Goal: Task Accomplishment & Management: Use online tool/utility

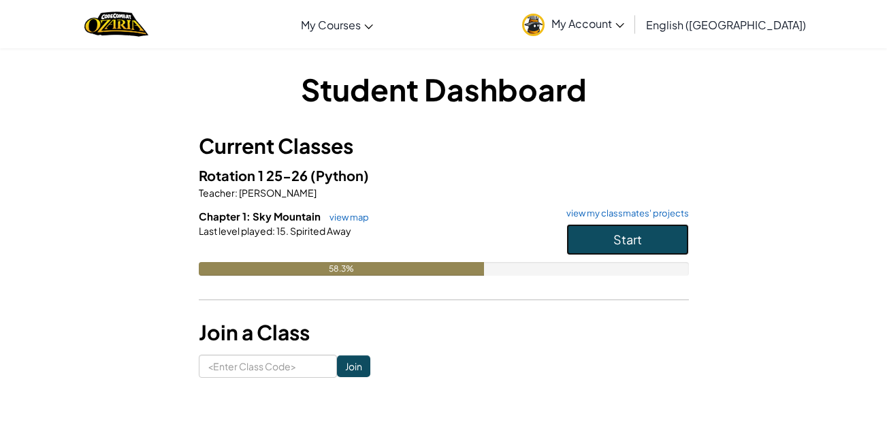
click at [621, 244] on span "Start" at bounding box center [627, 239] width 29 height 16
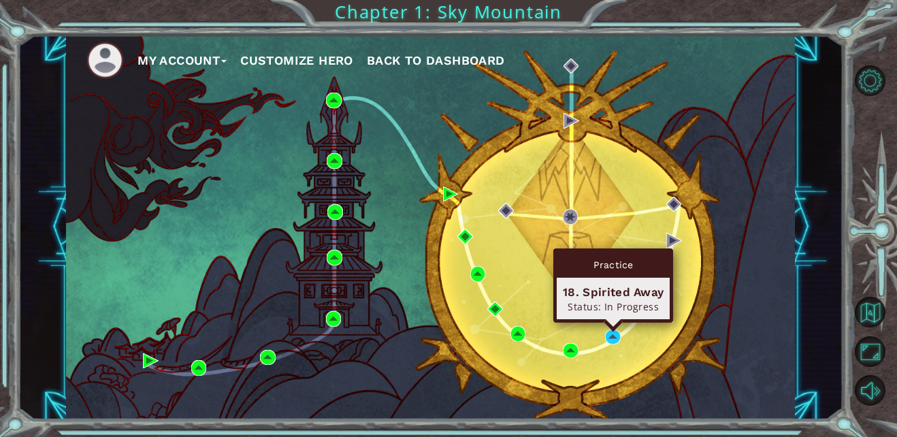
click at [611, 323] on div "Practice 18. Spirited Away Status: In Progress" at bounding box center [613, 285] width 120 height 74
click at [609, 336] on img at bounding box center [612, 336] width 15 height 15
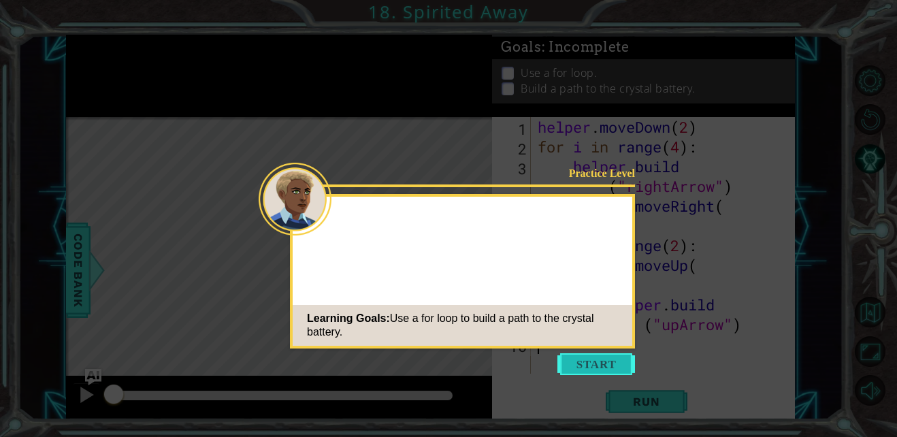
click at [584, 365] on button "Start" at bounding box center [596, 364] width 78 height 22
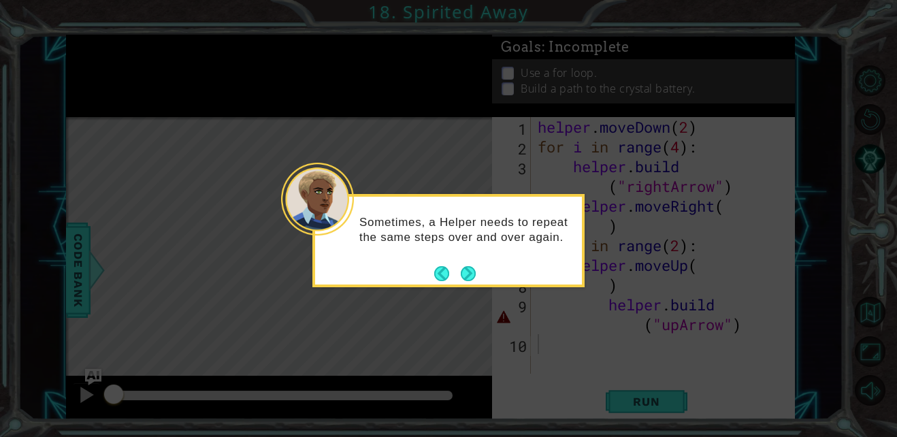
click at [467, 273] on button "Next" at bounding box center [468, 273] width 15 height 15
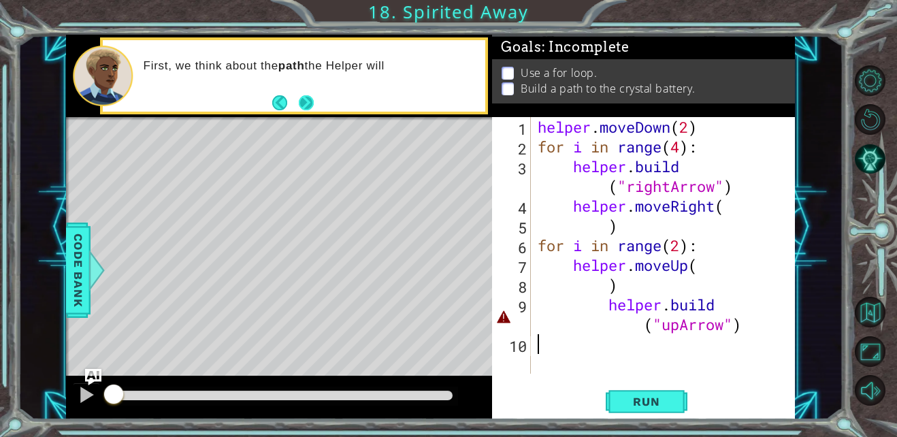
click at [304, 97] on button "Next" at bounding box center [306, 102] width 15 height 15
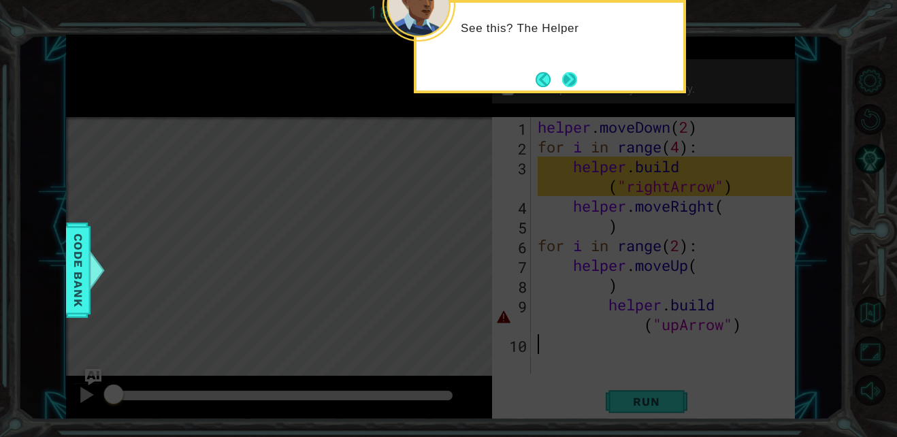
click at [570, 72] on button "Next" at bounding box center [569, 79] width 15 height 15
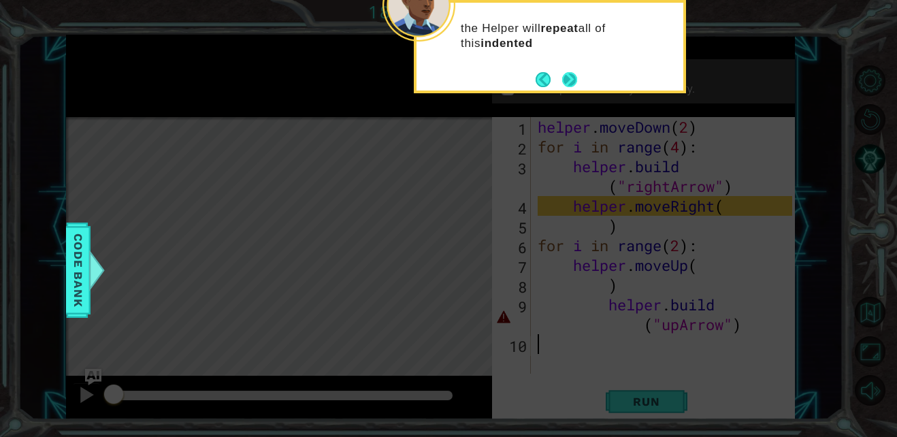
click at [569, 77] on button "Next" at bounding box center [569, 79] width 15 height 15
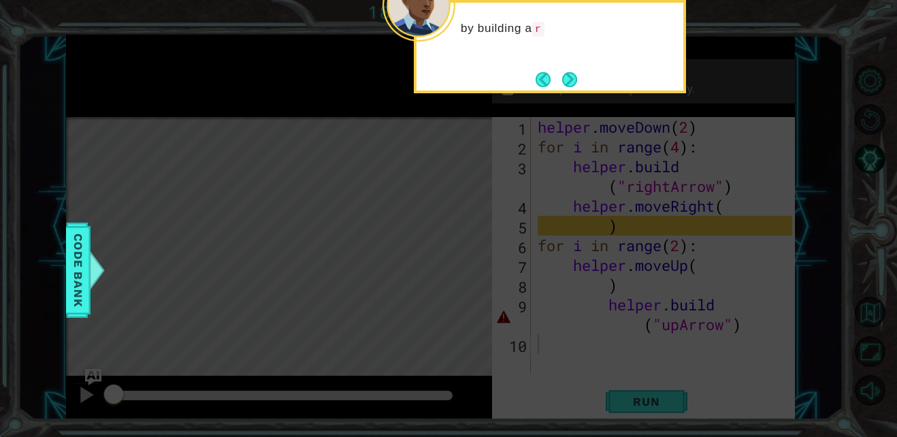
click at [569, 77] on button "Next" at bounding box center [569, 79] width 15 height 15
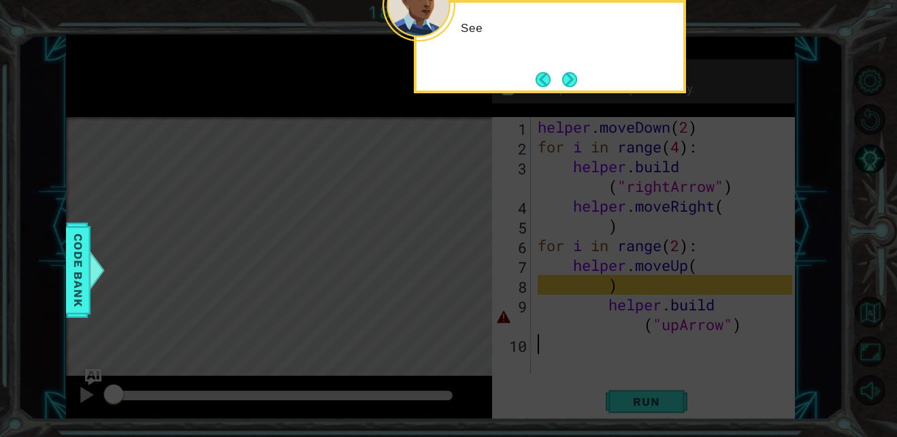
click at [569, 77] on button "Next" at bounding box center [569, 79] width 15 height 15
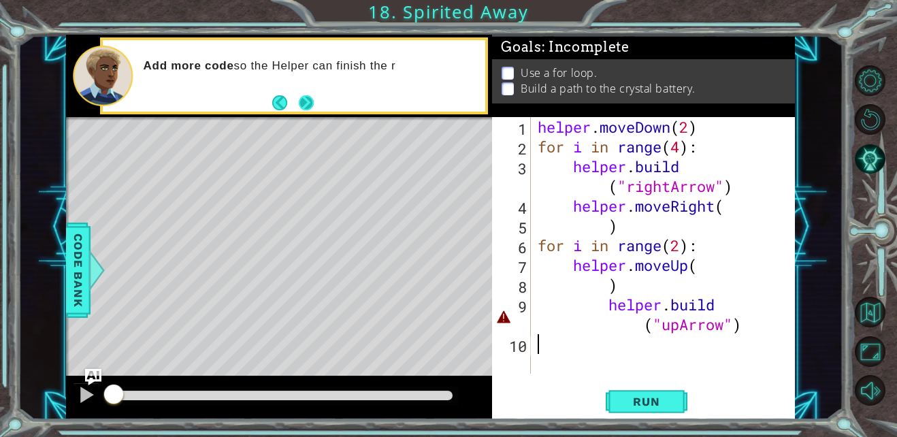
click at [314, 97] on button "Next" at bounding box center [306, 102] width 15 height 15
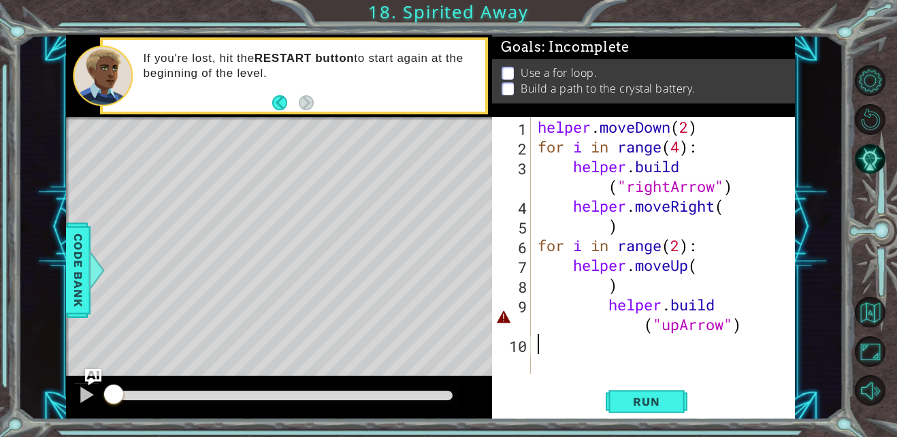
click at [580, 325] on div "helper . moveDown ( 2 ) for i in range ( 4 ) : helper . build ( "rightArrow" ) …" at bounding box center [666, 265] width 263 height 296
type textarea "helper.buil("upArrow")"
click at [557, 410] on div "Run" at bounding box center [646, 402] width 303 height 30
click at [713, 302] on div "helper . moveDown ( 2 ) for i in range ( 4 ) : helper . build ( "rightArrow" ) …" at bounding box center [666, 265] width 263 height 296
click at [714, 305] on div "helper . moveDown ( 2 ) for i in range ( 4 ) : helper . build ( "rightArrow" ) …" at bounding box center [666, 265] width 263 height 296
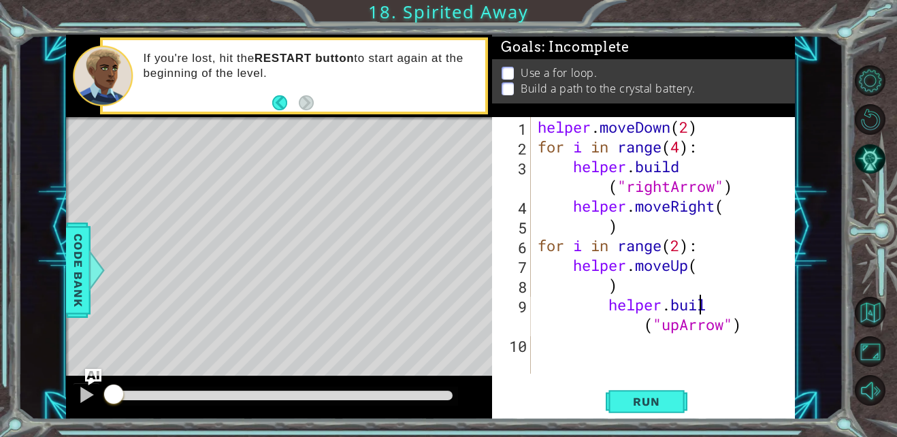
drag, startPoint x: 720, startPoint y: 306, endPoint x: 715, endPoint y: 357, distance: 51.3
click at [715, 357] on div "helper . moveDown ( 2 ) for i in range ( 4 ) : helper . build ( "rightArrow" ) …" at bounding box center [666, 265] width 263 height 296
click at [711, 313] on div "helper . moveDown ( 2 ) for i in range ( 4 ) : helper . build ( "rightArrow" ) …" at bounding box center [666, 265] width 263 height 296
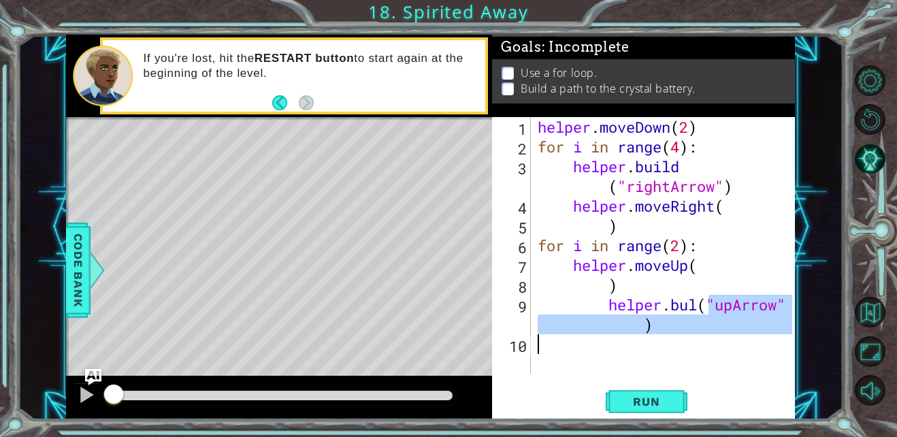
drag, startPoint x: 711, startPoint y: 313, endPoint x: 704, endPoint y: 336, distance: 24.3
click at [704, 336] on div "helper . moveDown ( 2 ) for i in range ( 4 ) : helper . build ( "rightArrow" ) …" at bounding box center [666, 265] width 263 height 296
type textarea "helper.bul("upArrow")"
click at [698, 350] on div "helper . moveDown ( 2 ) for i in range ( 4 ) : helper . build ( "rightArrow" ) …" at bounding box center [663, 245] width 257 height 257
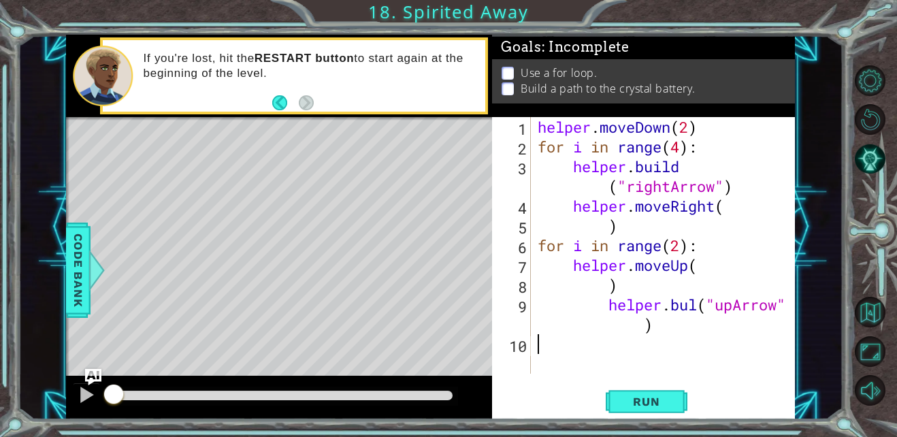
click at [700, 304] on div "helper . moveDown ( 2 ) for i in range ( 4 ) : helper . build ( "rightArrow" ) …" at bounding box center [666, 265] width 263 height 296
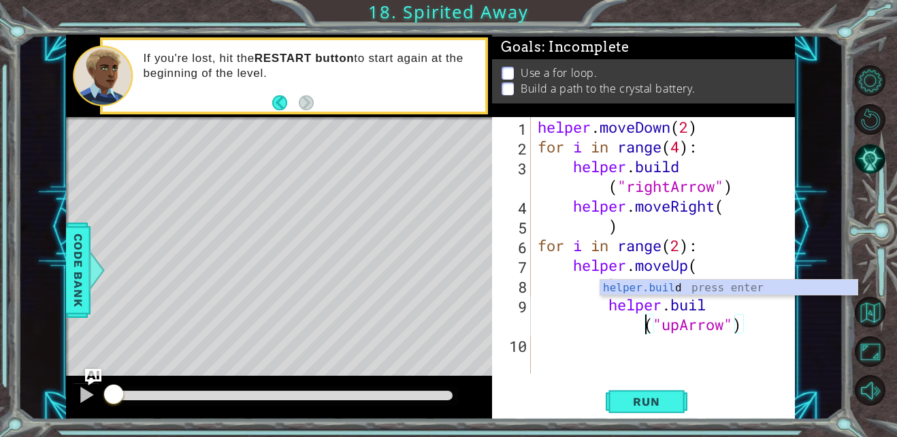
scroll to position [0, 9]
click at [753, 310] on div "helper . moveDown ( 2 ) for i in range ( 4 ) : helper . build ( "rightArrow" ) …" at bounding box center [666, 265] width 263 height 296
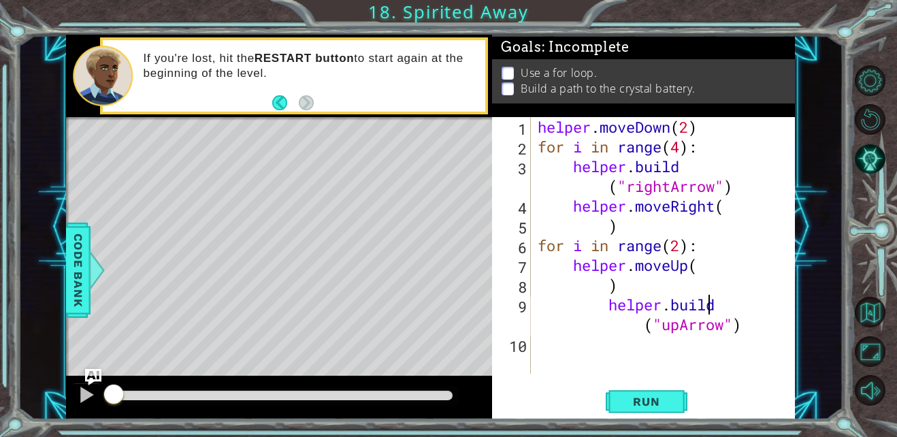
click at [720, 309] on div "helper . moveDown ( 2 ) for i in range ( 4 ) : helper . build ( "rightArrow" ) …" at bounding box center [666, 265] width 263 height 296
click at [719, 302] on div "helper . moveDown ( 2 ) for i in range ( 4 ) : helper . build ( "rightArrow" ) …" at bounding box center [666, 265] width 263 height 296
click at [743, 312] on div "helper . moveDown ( 2 ) for i in range ( 4 ) : helper . build ( "rightArrow" ) …" at bounding box center [666, 265] width 263 height 296
click at [640, 237] on div "helper . moveDown ( 2 ) for i in range ( 4 ) : helper . build ( "rightArrow" ) …" at bounding box center [666, 265] width 263 height 296
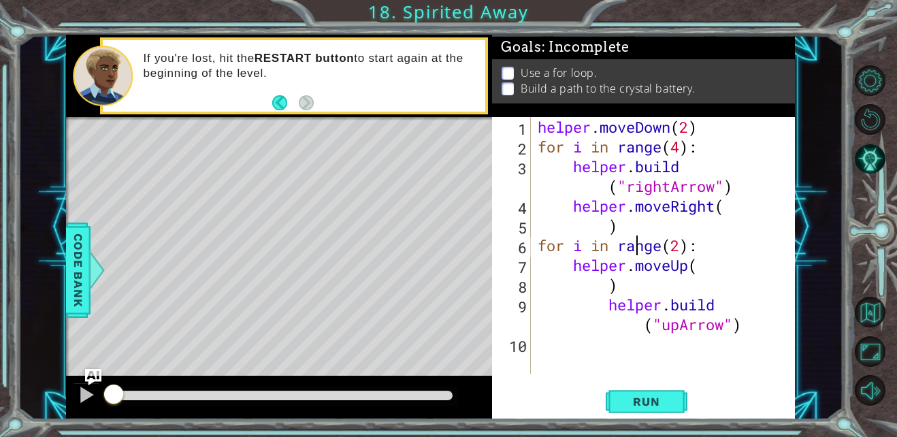
click at [638, 216] on div "helper . moveDown ( 2 ) for i in range ( 4 ) : helper . build ( "rightArrow" ) …" at bounding box center [666, 265] width 263 height 296
click at [636, 394] on button "Run" at bounding box center [647, 402] width 82 height 30
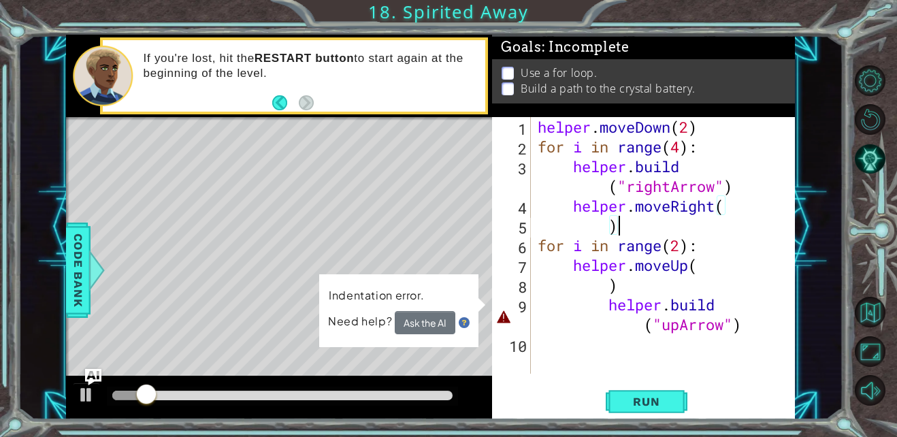
click at [585, 300] on div "helper . moveDown ( 2 ) for i in range ( 4 ) : helper . build ( "rightArrow" ) …" at bounding box center [666, 265] width 263 height 296
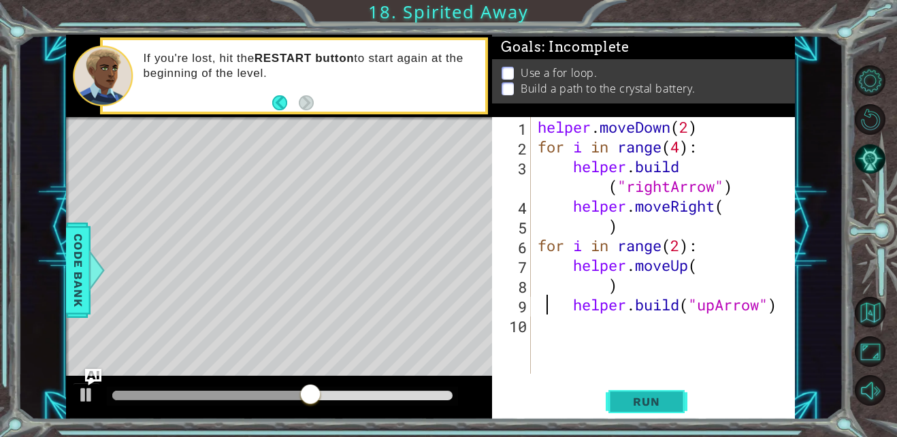
click at [656, 405] on span "Run" at bounding box center [646, 402] width 54 height 14
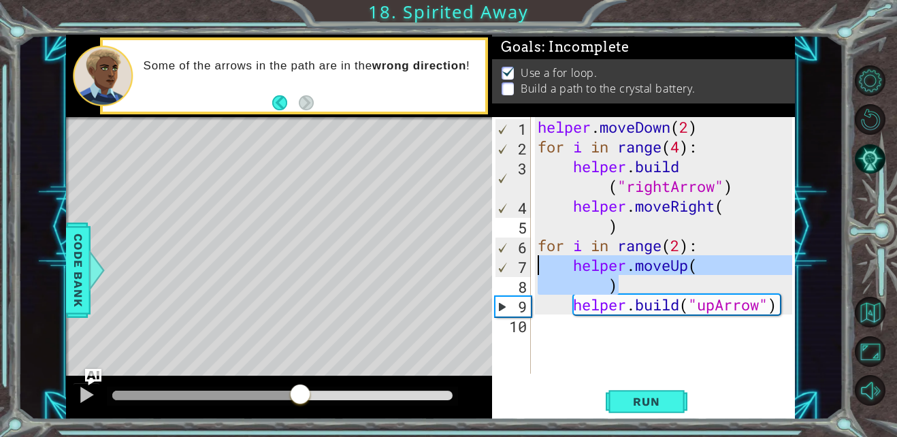
drag, startPoint x: 650, startPoint y: 283, endPoint x: 534, endPoint y: 267, distance: 117.4
click at [534, 267] on div "[DOMAIN_NAME]("upArrow") 1 2 3 4 5 6 7 8 9 10 helper . moveDown ( 2 ) for i in …" at bounding box center [641, 245] width 299 height 257
type textarea "helper.moveUp( )"
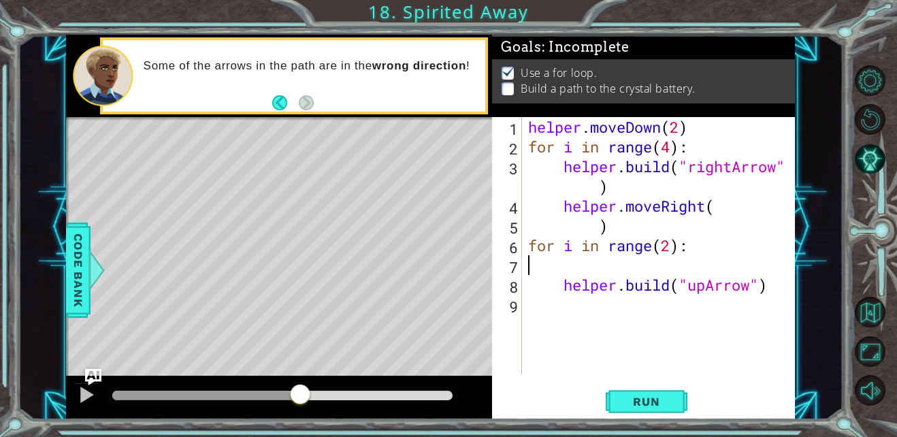
type textarea "[DOMAIN_NAME]("upArrow")"
drag, startPoint x: 778, startPoint y: 286, endPoint x: 601, endPoint y: 295, distance: 177.2
click at [757, 320] on div "helper . moveDown ( 2 ) for i in range ( 4 ) : helper . build ( "rightArrow" ) …" at bounding box center [661, 265] width 273 height 296
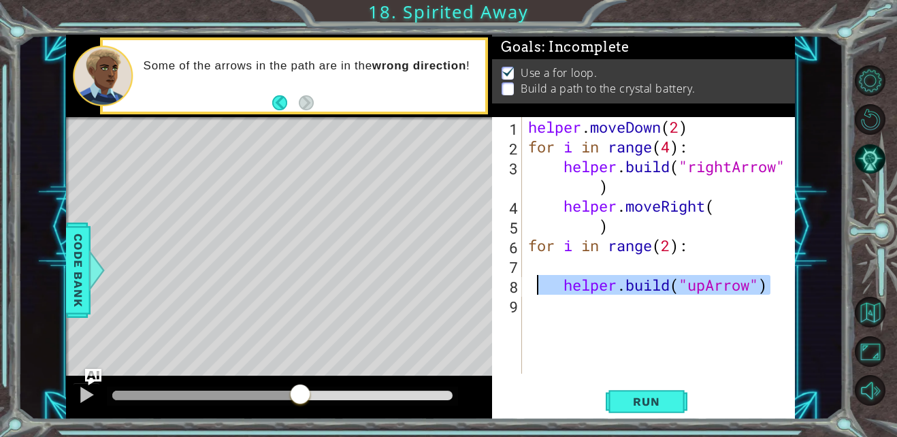
drag, startPoint x: 761, startPoint y: 282, endPoint x: 541, endPoint y: 276, distance: 219.9
click at [541, 276] on div "helper . moveDown ( 2 ) for i in range ( 4 ) : helper . build ( "rightArrow" ) …" at bounding box center [661, 265] width 273 height 296
type textarea "[DOMAIN_NAME]("upArrow")"
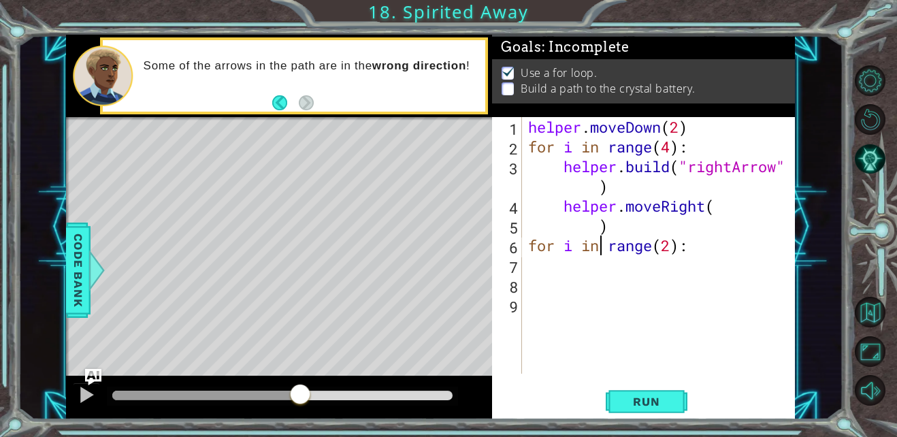
click at [600, 248] on div "helper . moveDown ( 2 ) for i in range ( 4 ) : helper . build ( "rightArrow" ) …" at bounding box center [661, 265] width 273 height 296
type textarea "for i in range(2):"
click at [599, 267] on div "helper . moveDown ( 2 ) for i in range ( 4 ) : helper . build ( "rightArrow" ) …" at bounding box center [661, 265] width 273 height 296
type textarea "for i in range(2):"
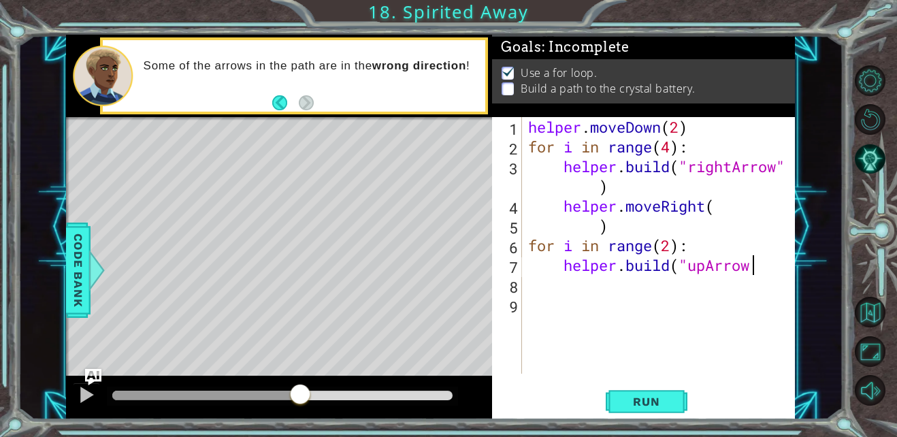
type textarea "[DOMAIN_NAME]("upArrow""
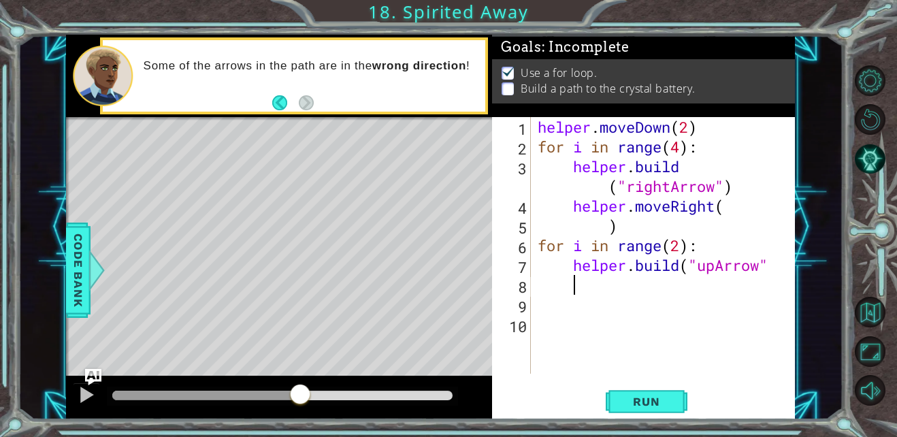
type textarea "0"
click at [682, 267] on div "helper . moveDown ( 2 ) for i in range ( 4 ) : helper . build ( "rightArrow" ) …" at bounding box center [667, 265] width 264 height 296
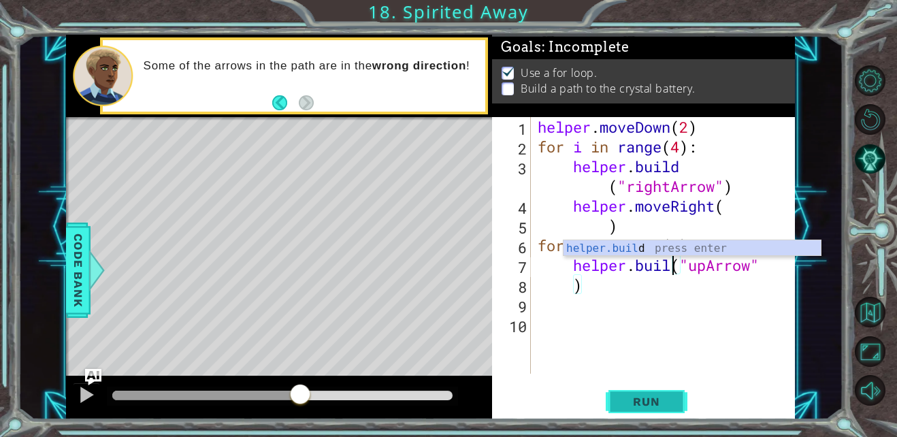
scroll to position [0, 7]
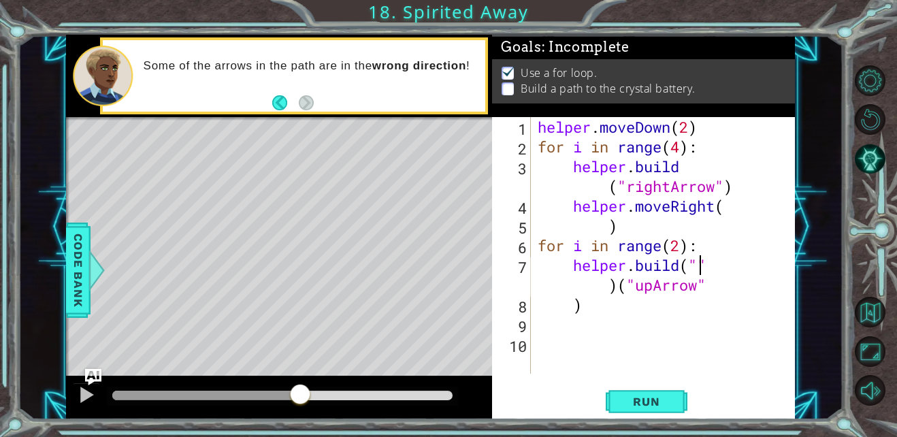
click at [713, 265] on div "helper . moveDown ( 2 ) for i in range ( 4 ) : helper . build ( "rightArrow" ) …" at bounding box center [667, 265] width 264 height 296
drag, startPoint x: 713, startPoint y: 265, endPoint x: 689, endPoint y: 265, distance: 23.8
click at [689, 265] on div "helper . moveDown ( 2 ) for i in range ( 4 ) : helper . build ( "rightArrow" ) …" at bounding box center [667, 265] width 264 height 296
click at [697, 263] on div "helper . moveDown ( 2 ) for i in range ( 4 ) : helper . build ( "rightArrow" ) …" at bounding box center [667, 265] width 264 height 296
click at [718, 267] on div "helper . moveDown ( 2 ) for i in range ( 4 ) : helper . build ( "rightArrow" ) …" at bounding box center [667, 265] width 264 height 296
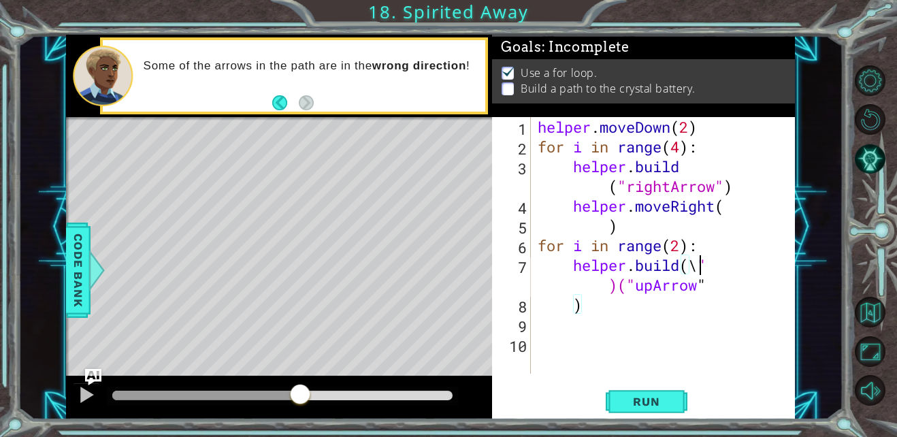
scroll to position [0, 7]
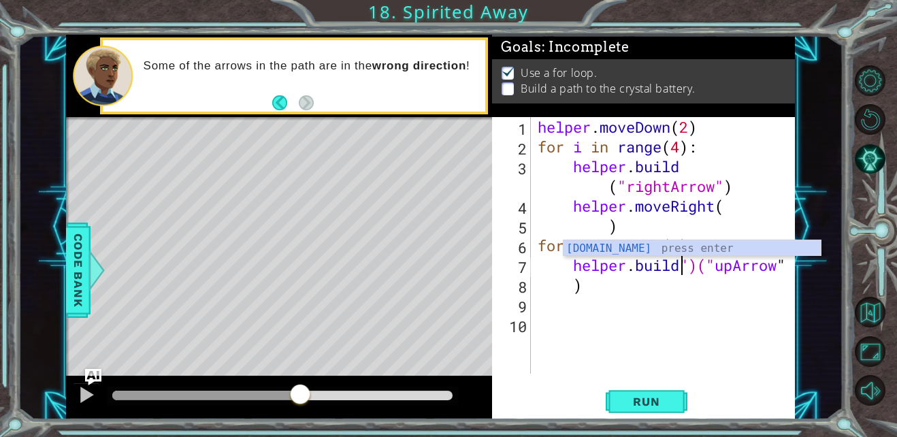
click at [702, 272] on div "helper . moveDown ( 2 ) for i in range ( 4 ) : helper . build ( "rightArrow" ) …" at bounding box center [667, 265] width 264 height 296
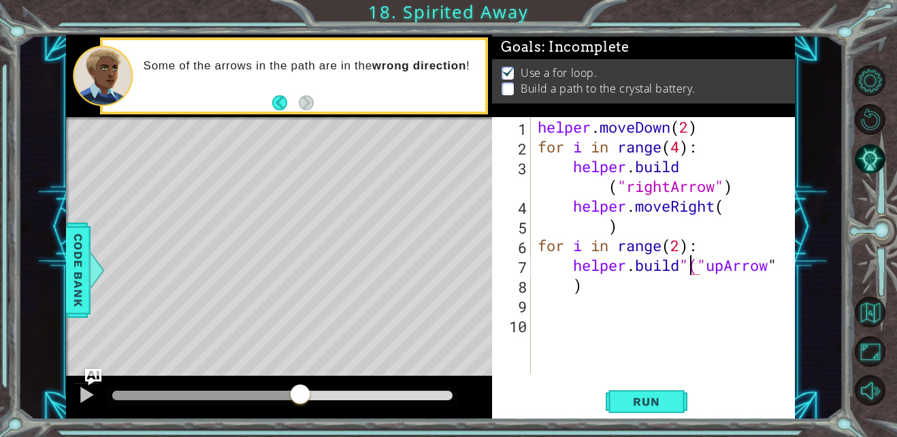
type textarea "[DOMAIN_NAME]("upArrow""
click at [625, 319] on div "helper . moveDown ( 2 ) for i in range ( 4 ) : helper . build ( "rightArrow" ) …" at bounding box center [667, 265] width 264 height 296
click at [682, 268] on div "helper . moveDown ( 2 ) for i in range ( 4 ) : helper . build ( "rightArrow" ) …" at bounding box center [667, 265] width 264 height 296
click at [592, 313] on div "helper . moveDown ( 2 ) for i in range ( 4 ) : helper . build ( "rightArrow" ) …" at bounding box center [667, 265] width 264 height 296
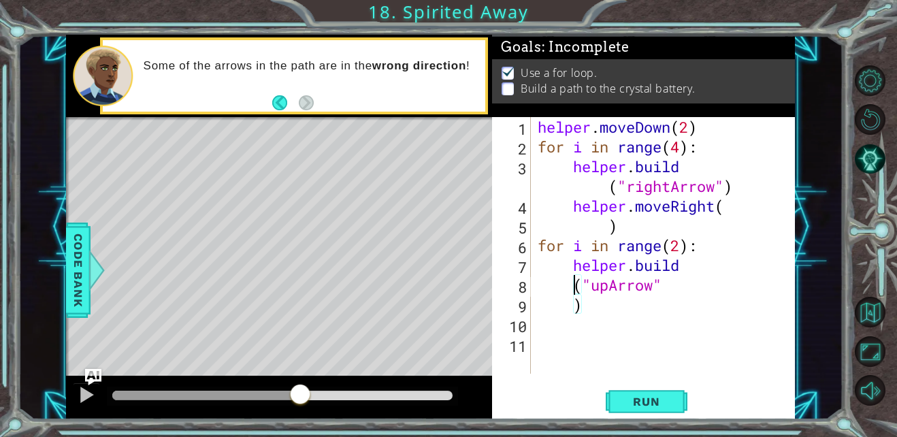
type textarea ")"
click at [670, 281] on div "helper . moveDown ( 2 ) for i in range ( 4 ) : helper . build ( "rightArrow" ) …" at bounding box center [667, 265] width 264 height 296
type textarea "("upArrow")"
click at [650, 407] on span "Run" at bounding box center [646, 402] width 54 height 14
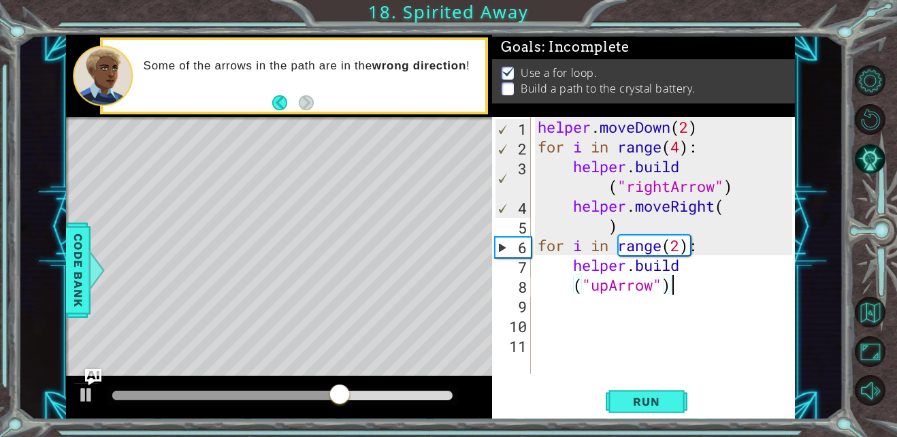
click at [572, 310] on div "helper . moveDown ( 2 ) for i in range ( 4 ) : helper . build ( "rightArrow" ) …" at bounding box center [667, 265] width 264 height 296
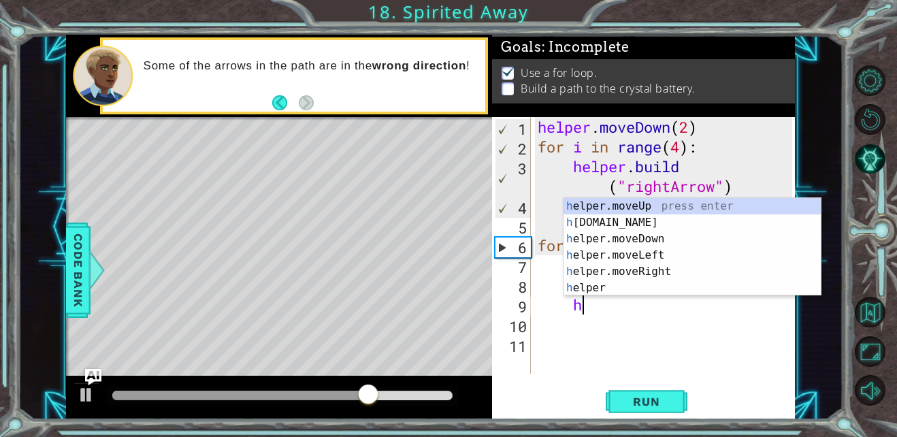
scroll to position [0, 1]
click at [622, 207] on div "h elper.moveUp press enter h [DOMAIN_NAME] press enter h elper.moveDown press e…" at bounding box center [692, 263] width 257 height 131
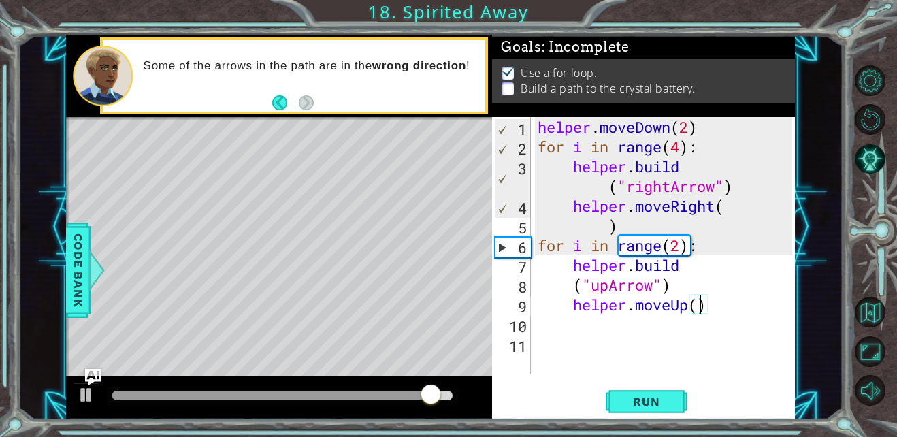
click at [717, 303] on div "helper . moveDown ( 2 ) for i in range ( 4 ) : helper . build ( "rightArrow" ) …" at bounding box center [667, 265] width 264 height 296
type textarea "helper.moveUp("
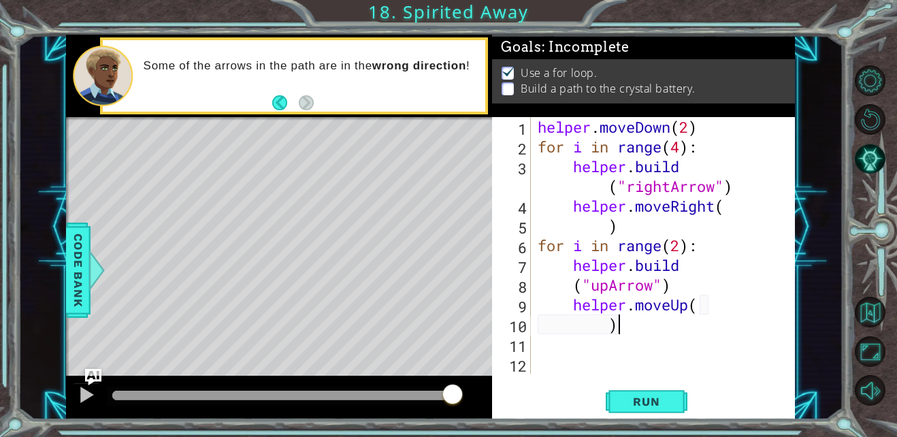
scroll to position [0, 3]
click at [659, 399] on span "Run" at bounding box center [646, 402] width 54 height 14
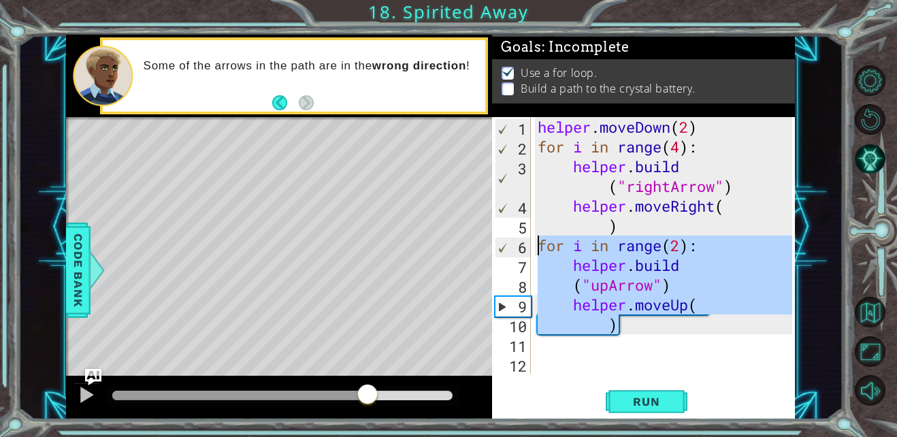
drag, startPoint x: 629, startPoint y: 323, endPoint x: 515, endPoint y: 250, distance: 135.9
click at [515, 250] on div ") 1 2 3 4 5 6 7 8 9 10 11 12 helper . moveDown ( 2 ) for i in range ( 4 ) : hel…" at bounding box center [641, 245] width 299 height 257
type textarea "for i in range(2): [DOMAIN_NAME]"
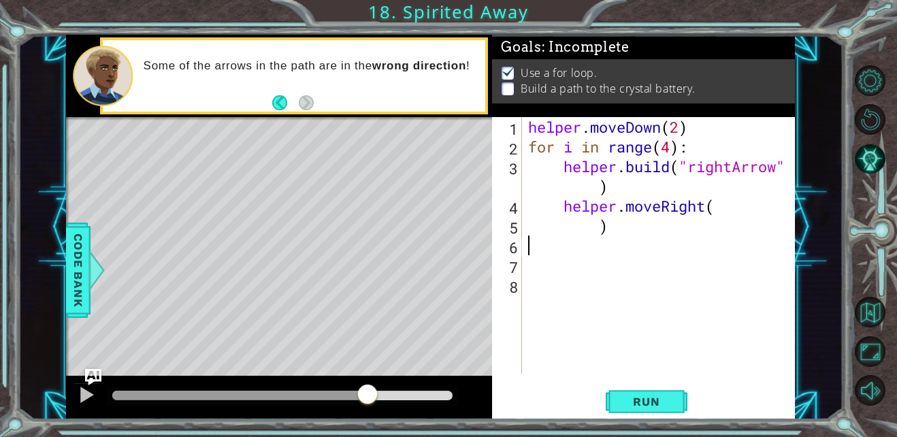
scroll to position [0, 0]
click at [870, 314] on button "Back to Map" at bounding box center [870, 312] width 31 height 31
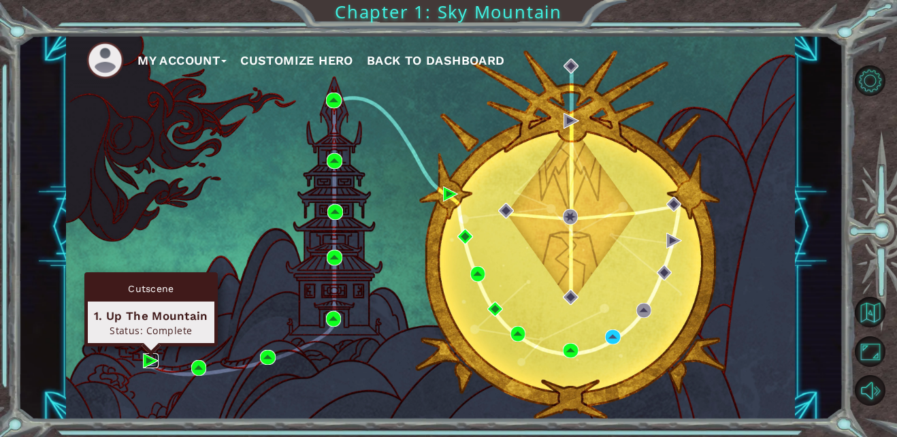
click at [149, 359] on img at bounding box center [150, 360] width 15 height 15
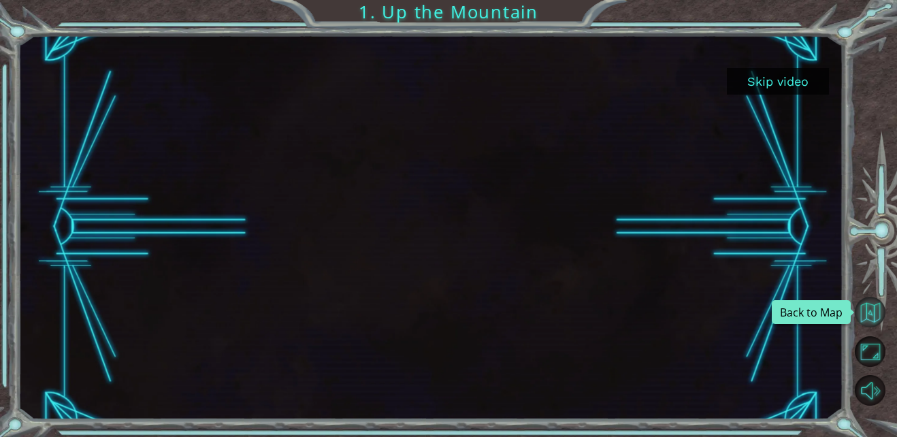
click at [868, 306] on button "Back to Map" at bounding box center [870, 312] width 31 height 31
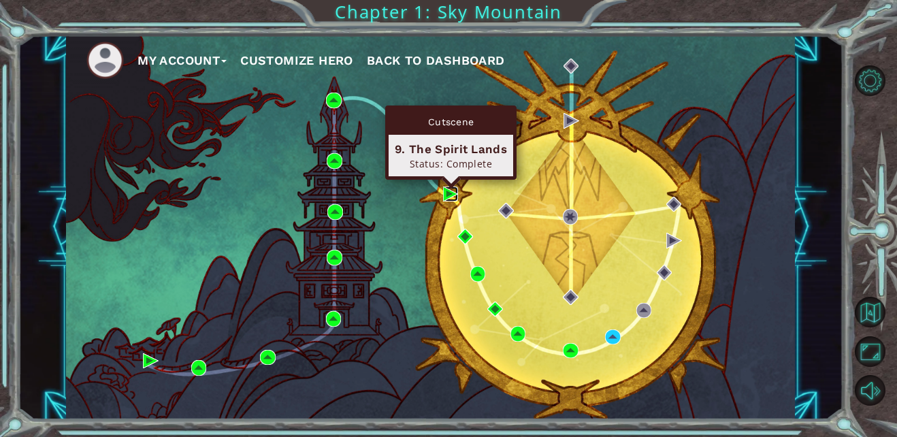
click at [449, 193] on img at bounding box center [450, 193] width 15 height 15
click at [449, 194] on body "My Account Customize Hero Back to Dashboard Chapter 1: Sky Mountain 1 2 3 4 5 6…" at bounding box center [448, 218] width 897 height 437
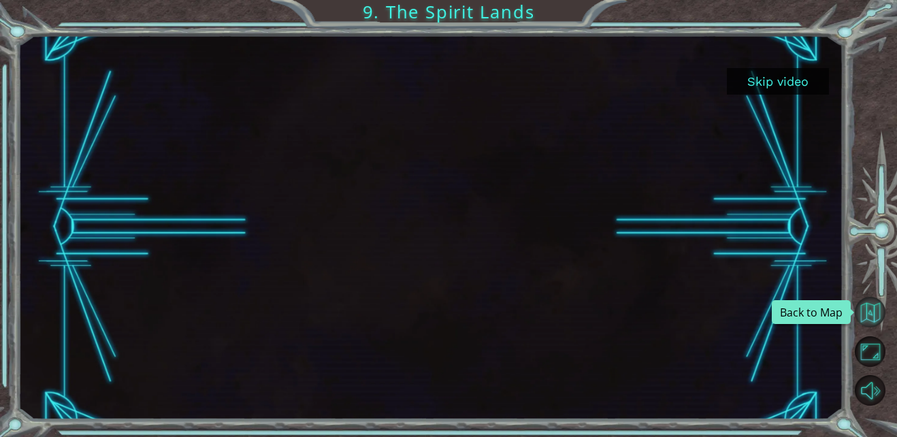
click at [870, 316] on button "Back to Map" at bounding box center [870, 312] width 31 height 31
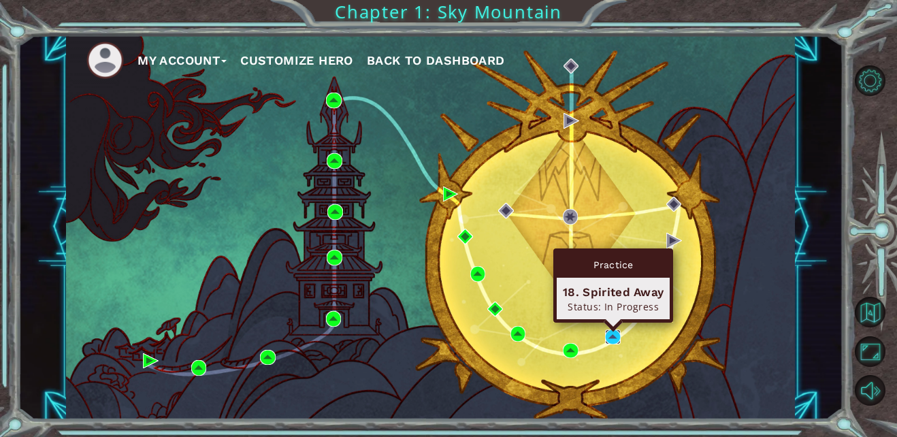
click at [613, 333] on img at bounding box center [612, 336] width 15 height 15
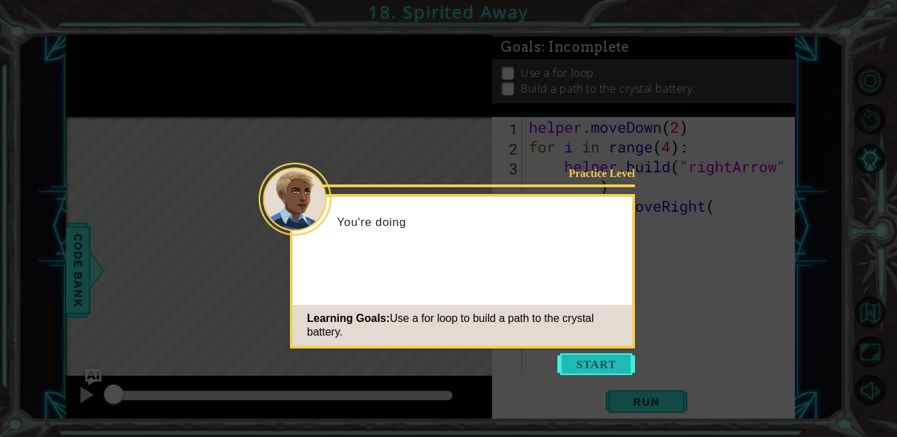
click at [604, 359] on button "Start" at bounding box center [596, 364] width 78 height 22
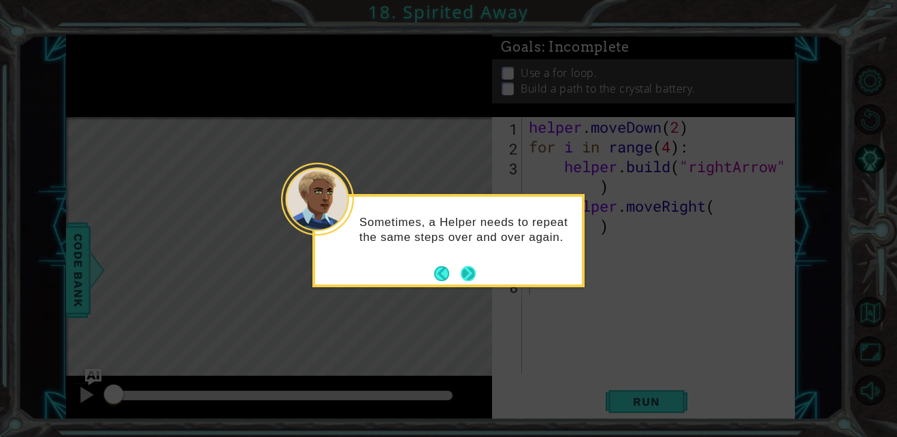
click at [474, 272] on button "Next" at bounding box center [468, 273] width 15 height 15
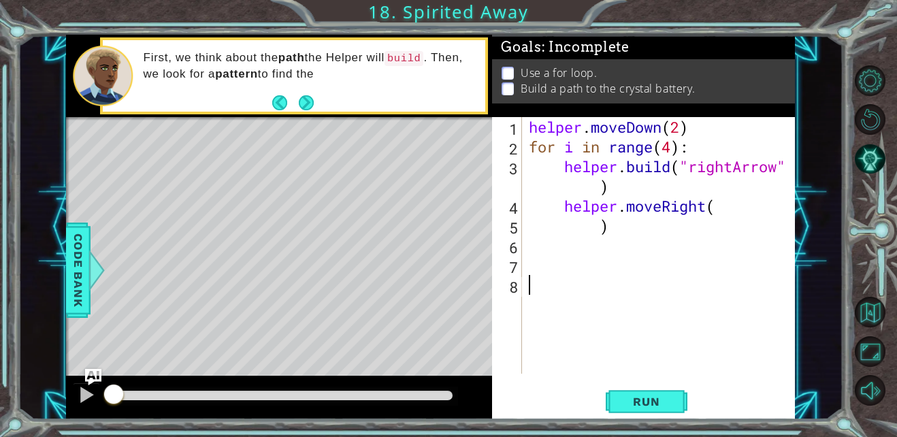
click at [574, 250] on div "helper . moveDown ( 2 ) for i in range ( 4 ) : helper . build ( "rightArrow" ) …" at bounding box center [662, 265] width 272 height 296
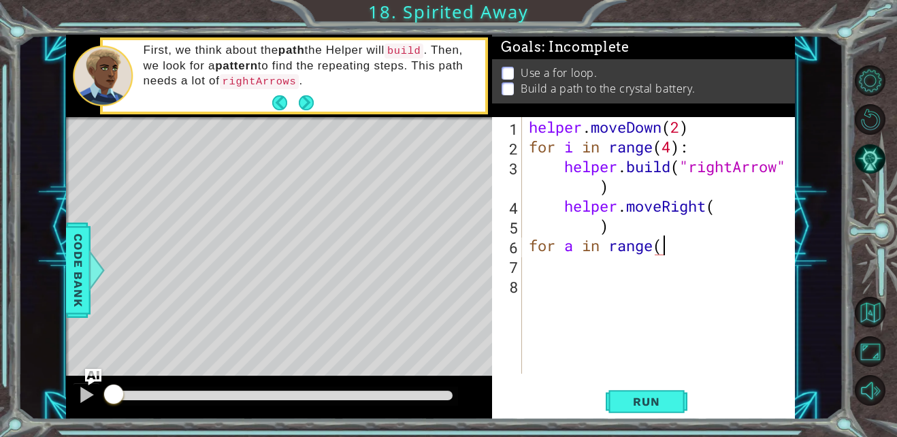
scroll to position [0, 6]
type textarea "for a in range(2):"
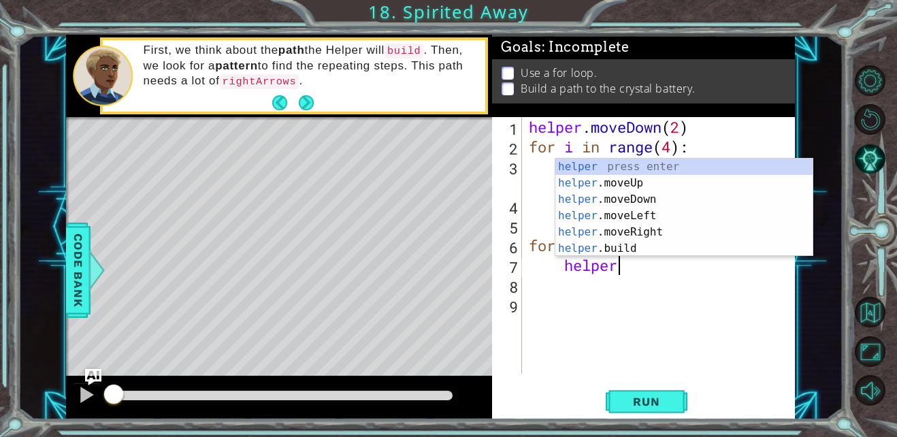
scroll to position [0, 3]
click at [641, 241] on div "helper press enter helper .moveUp press enter helper .moveDown press enter help…" at bounding box center [683, 224] width 257 height 131
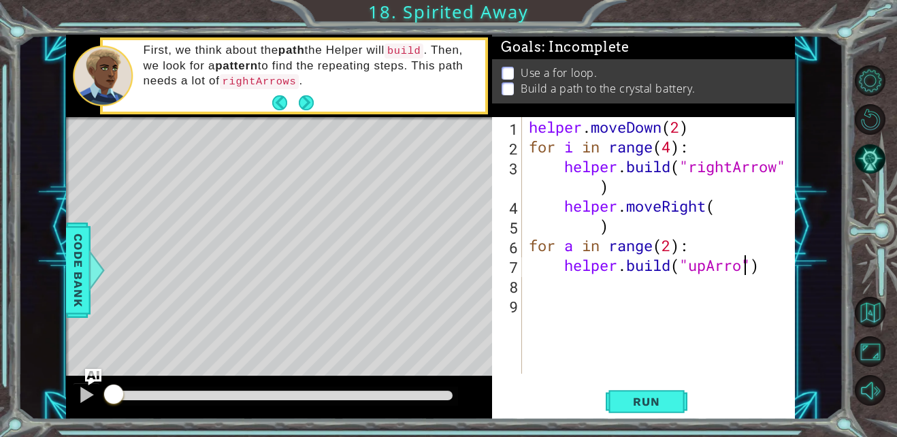
scroll to position [0, 10]
click at [773, 267] on div "helper . moveDown ( 2 ) for i in range ( 4 ) : helper . build ( "rightArrow" ) …" at bounding box center [662, 265] width 272 height 296
type textarea "[DOMAIN_NAME]("upArrow""
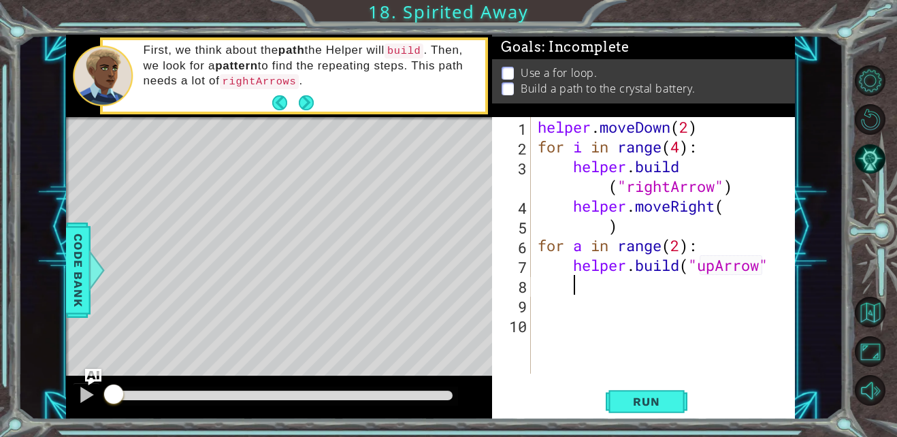
click at [683, 268] on div "helper . moveDown ( 2 ) for i in range ( 4 ) : helper . build ( "rightArrow" ) …" at bounding box center [667, 265] width 264 height 296
click at [668, 286] on div "helper . moveDown ( 2 ) for i in range ( 4 ) : helper . build ( "rightArrow" ) …" at bounding box center [667, 265] width 264 height 296
type textarea "("upArrow")"
click at [623, 329] on div "helper . moveDown ( 2 ) for i in range ( 4 ) : helper . build ( "rightArrow" ) …" at bounding box center [667, 265] width 264 height 296
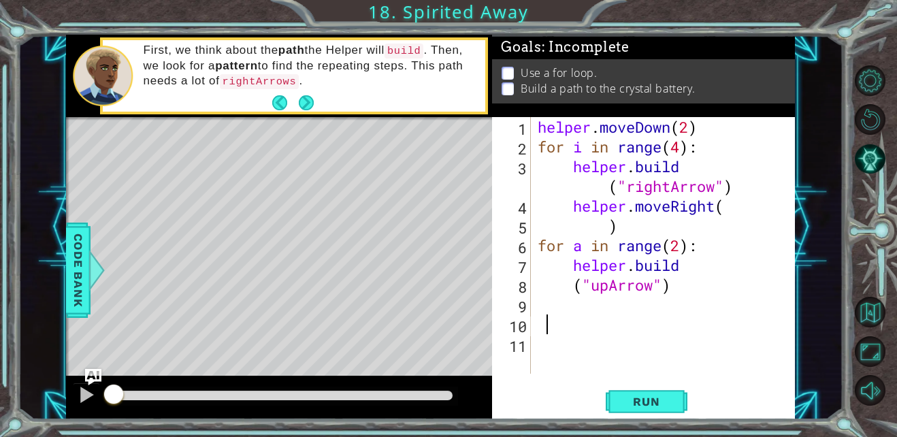
scroll to position [0, 0]
click at [607, 318] on div "helper . moveDown ( 2 ) for i in range ( 4 ) : helper . build ( "rightArrow" ) …" at bounding box center [667, 265] width 264 height 296
click at [606, 317] on div "helper . moveDown ( 2 ) for i in range ( 4 ) : helper . build ( "rightArrow" ) …" at bounding box center [667, 265] width 264 height 296
click at [610, 307] on div "helper . moveDown ( 2 ) for i in range ( 4 ) : helper . build ( "rightArrow" ) …" at bounding box center [667, 265] width 264 height 296
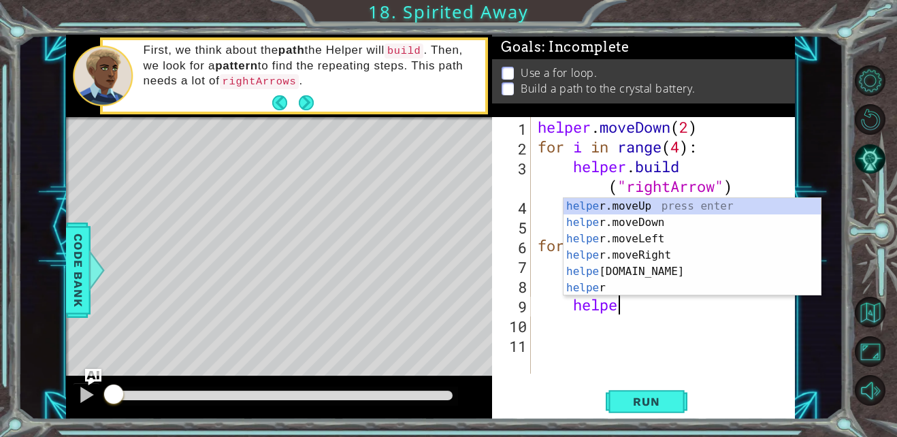
scroll to position [0, 3]
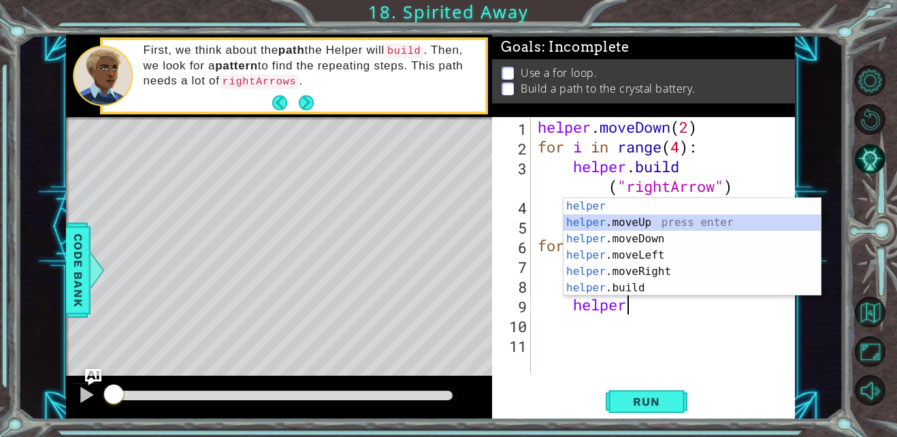
click at [640, 218] on div "helper press enter helper .moveUp press enter helper .moveDown press enter help…" at bounding box center [692, 263] width 257 height 131
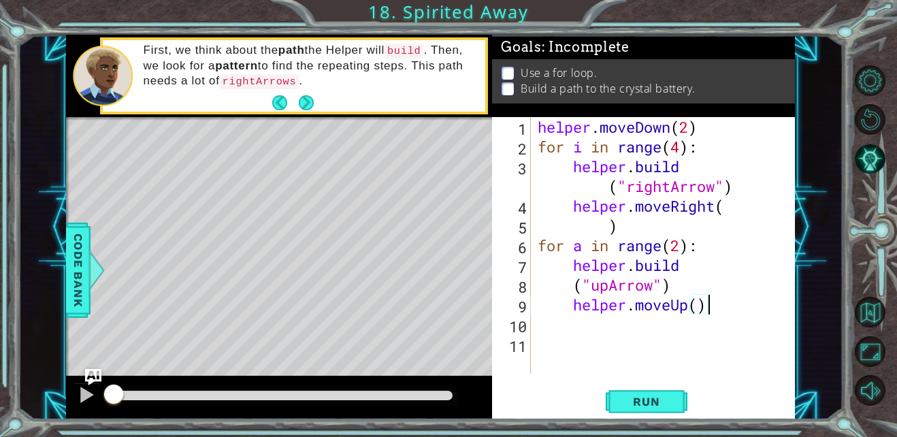
click at [721, 309] on div "helper . moveDown ( 2 ) for i in range ( 4 ) : helper . build ( "rightArrow" ) …" at bounding box center [667, 265] width 264 height 296
type textarea "helper.moveUp("
type textarea "0"
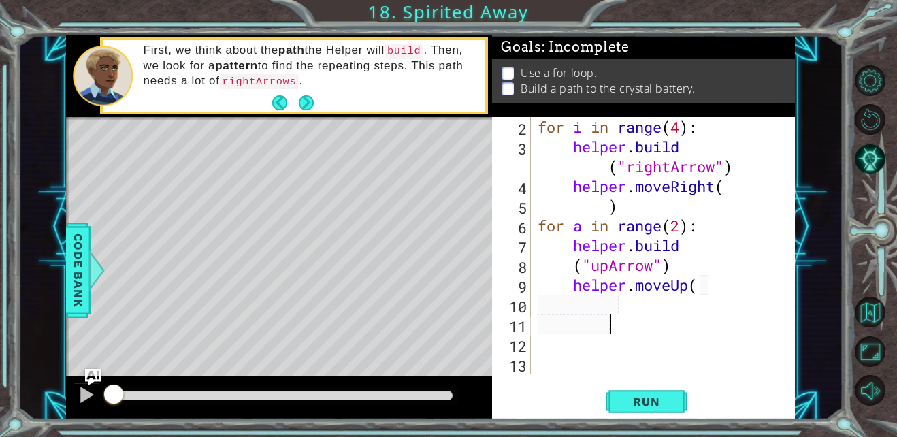
scroll to position [20, 0]
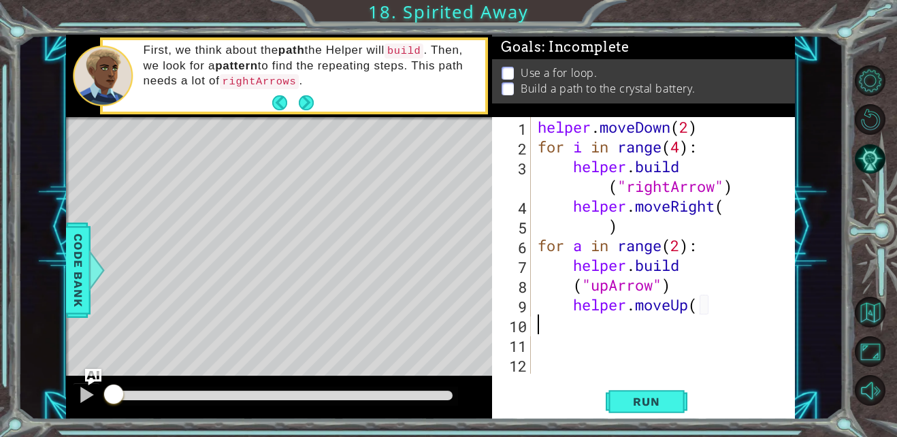
type textarea "helper.moveUp("
type textarea ")"
click at [657, 405] on span "Run" at bounding box center [646, 402] width 54 height 14
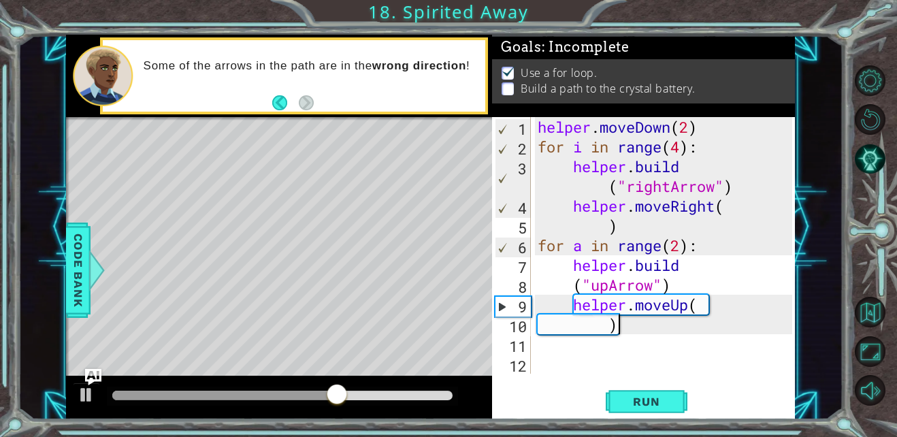
click at [691, 354] on div "helper . moveDown ( 2 ) for i in range ( 4 ) : helper . build ( "rightArrow" ) …" at bounding box center [666, 265] width 263 height 296
click at [610, 284] on div "helper . moveDown ( 2 ) for i in range ( 4 ) : helper . build ( "rightArrow" ) …" at bounding box center [666, 265] width 263 height 296
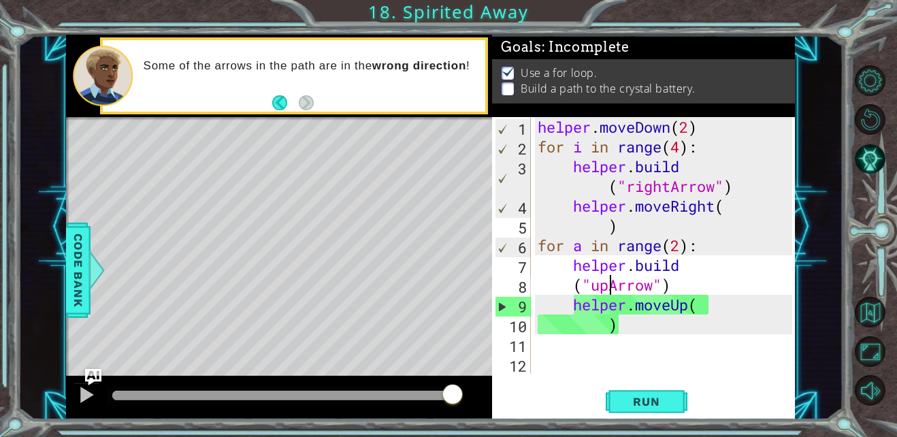
click at [701, 280] on div "helper . moveDown ( 2 ) for i in range ( 4 ) : helper . build ( "rightArrow" ) …" at bounding box center [666, 265] width 263 height 296
click at [613, 284] on div "helper . moveDown ( 2 ) for i in range ( 4 ) : helper . build ( "rightArrow" ) …" at bounding box center [666, 265] width 263 height 296
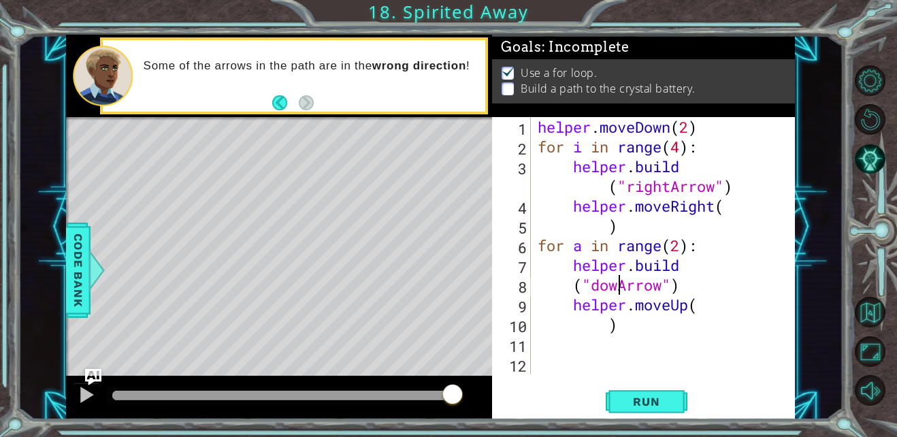
scroll to position [0, 5]
click at [638, 390] on button "Run" at bounding box center [647, 402] width 82 height 30
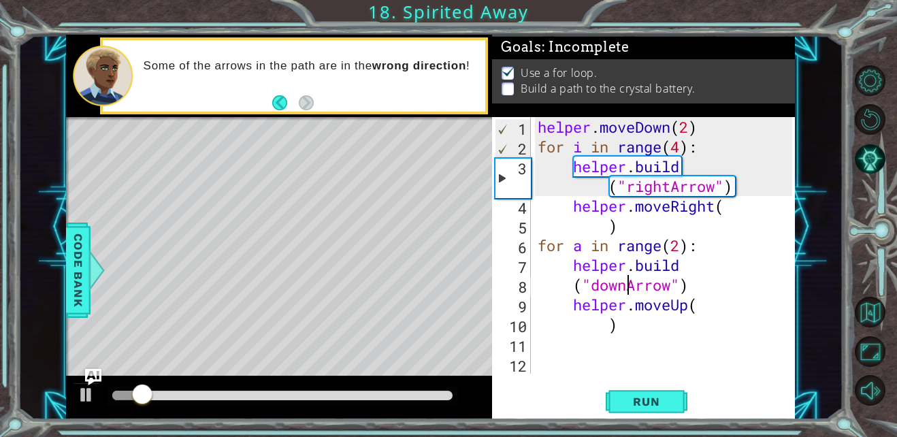
scroll to position [4, 0]
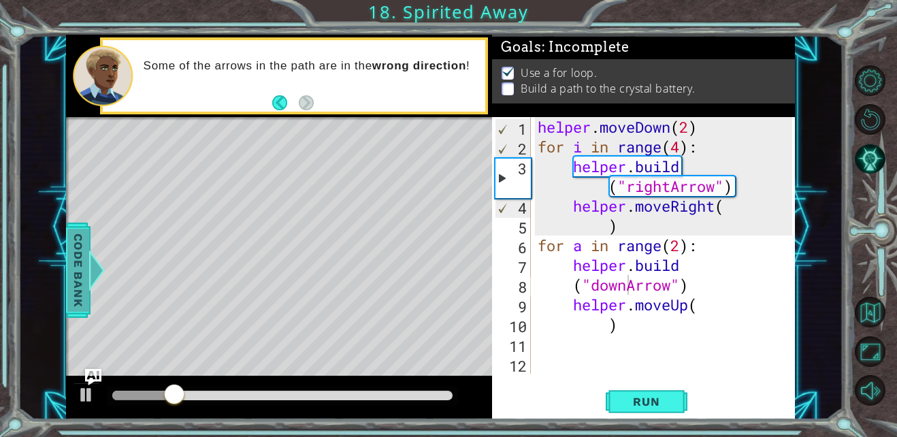
click at [77, 282] on span "Code Bank" at bounding box center [78, 270] width 22 height 83
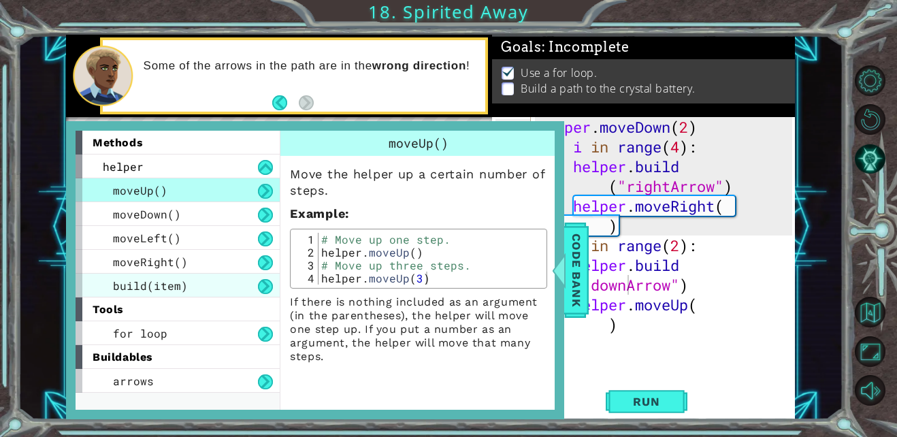
click at [193, 285] on div "build(item)" at bounding box center [178, 286] width 204 height 24
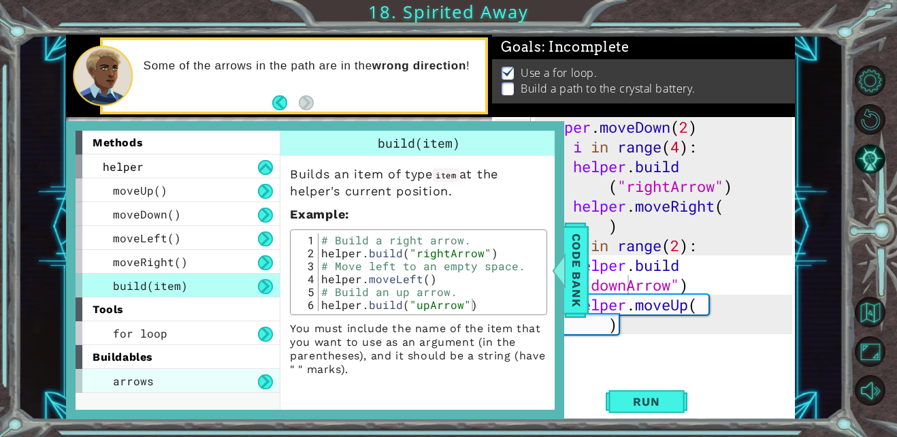
click at [195, 378] on div "arrows" at bounding box center [178, 381] width 204 height 24
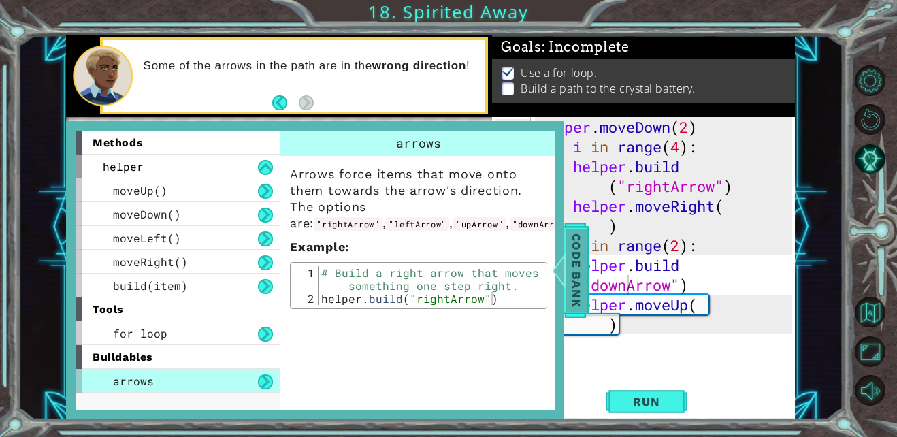
click at [578, 258] on span "Code Bank" at bounding box center [577, 270] width 22 height 83
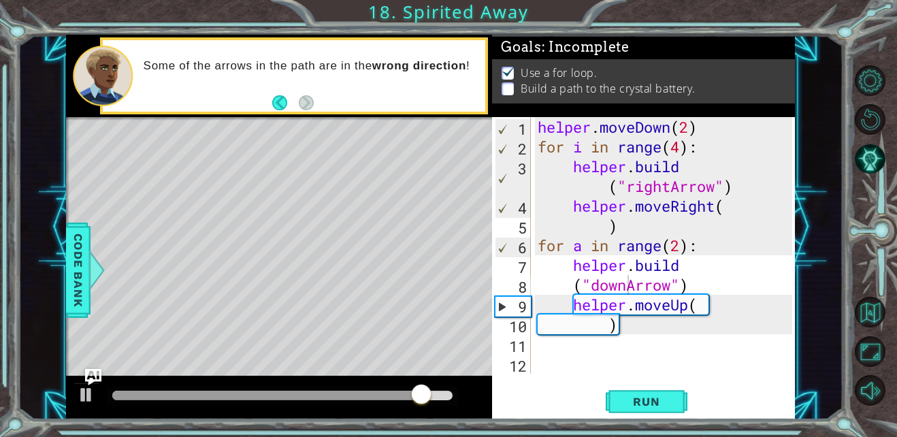
scroll to position [0, 3]
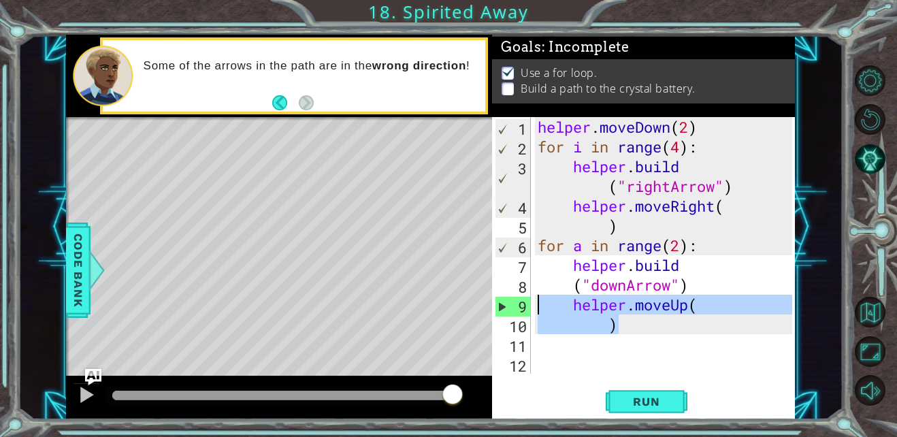
drag, startPoint x: 630, startPoint y: 325, endPoint x: 519, endPoint y: 311, distance: 111.8
click at [519, 311] on div ") 1 2 3 4 5 6 7 8 9 10 11 12 helper . moveDown ( 2 ) for i in range ( 4 ) : hel…" at bounding box center [641, 245] width 299 height 257
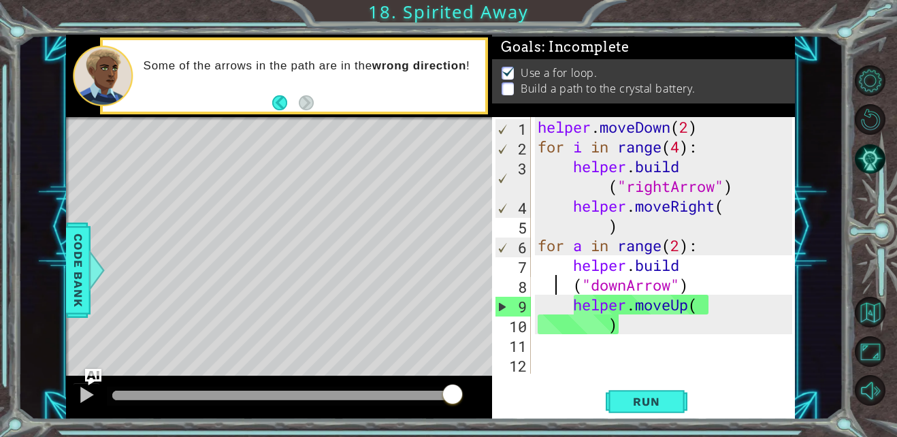
click at [558, 286] on div "helper . moveDown ( 2 ) for i in range ( 4 ) : helper . build ( "rightArrow" ) …" at bounding box center [666, 265] width 263 height 296
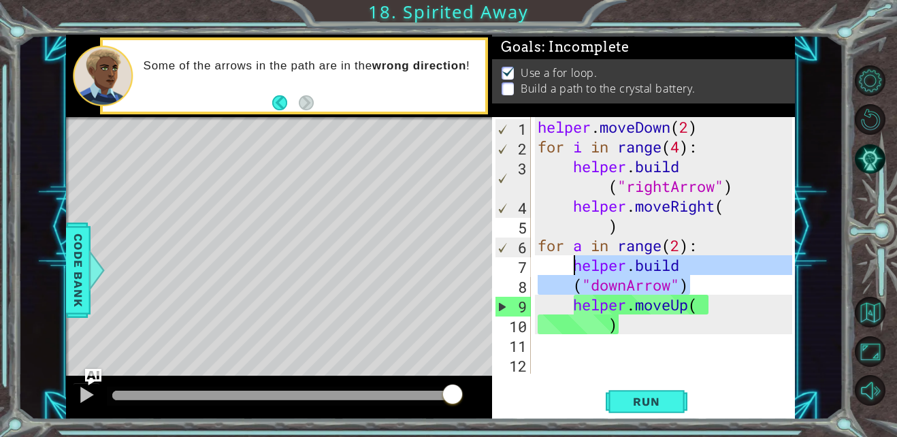
drag, startPoint x: 696, startPoint y: 284, endPoint x: 572, endPoint y: 268, distance: 125.6
click at [572, 268] on div "helper . moveDown ( 2 ) for i in range ( 4 ) : helper . build ( "rightArrow" ) …" at bounding box center [666, 265] width 263 height 296
type textarea "[DOMAIN_NAME] ("downArrow")"
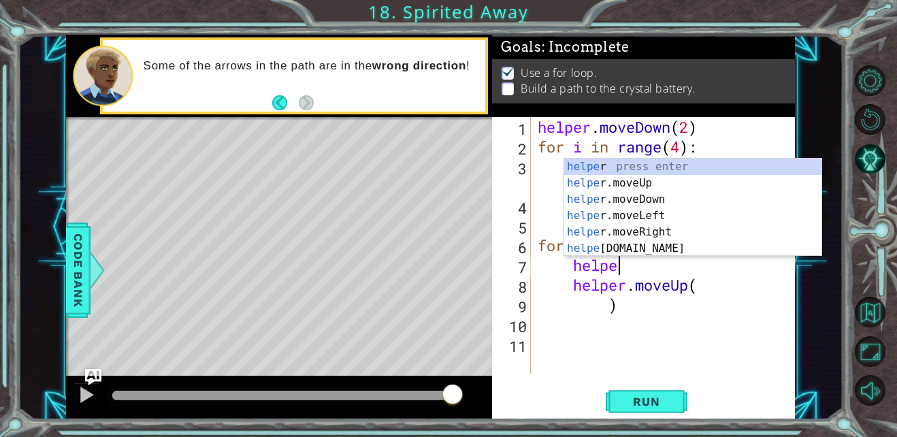
scroll to position [0, 3]
click at [615, 245] on div "helper press enter helper .moveUp press enter helper .moveDown press enter help…" at bounding box center [692, 224] width 257 height 131
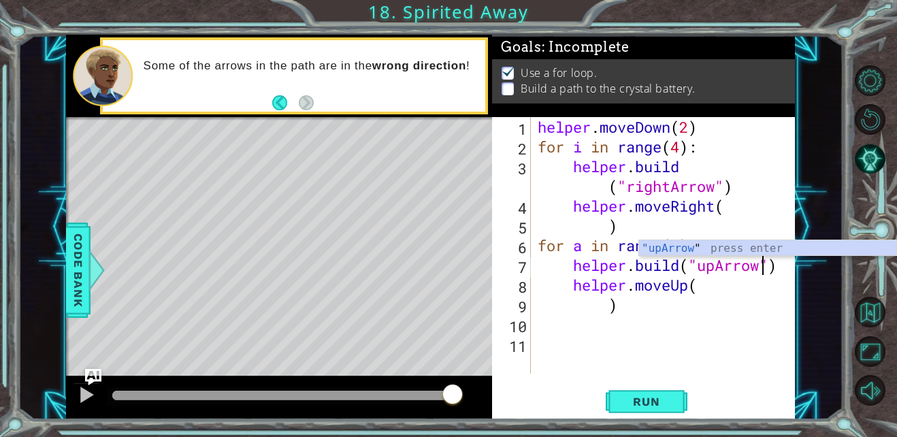
scroll to position [0, 10]
type textarea "[DOMAIN_NAME]("upArrow")"
click at [637, 414] on button "Run" at bounding box center [647, 402] width 82 height 30
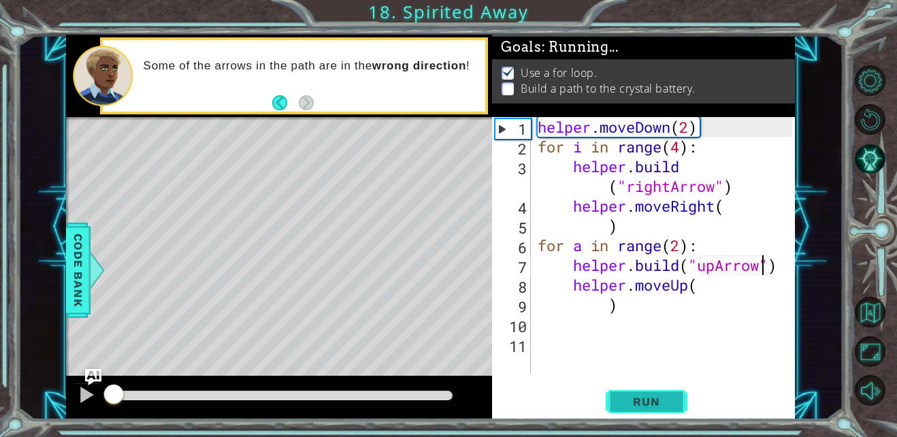
click at [637, 390] on button "Run" at bounding box center [647, 402] width 82 height 30
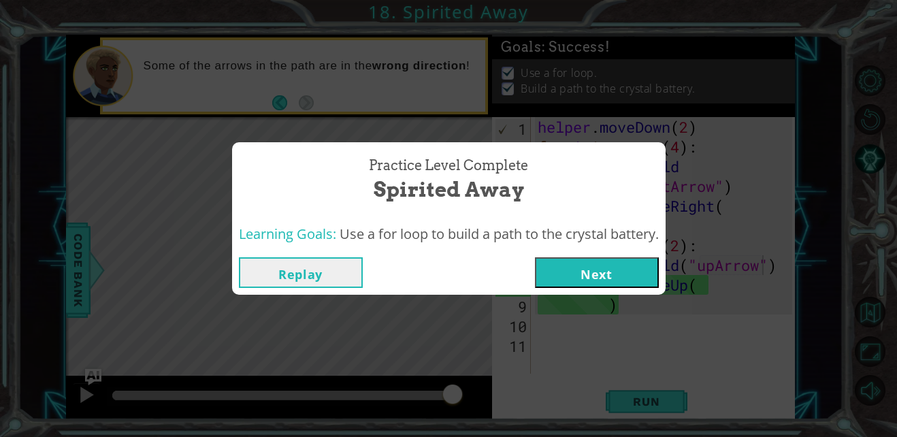
click at [567, 270] on button "Next" at bounding box center [597, 272] width 124 height 31
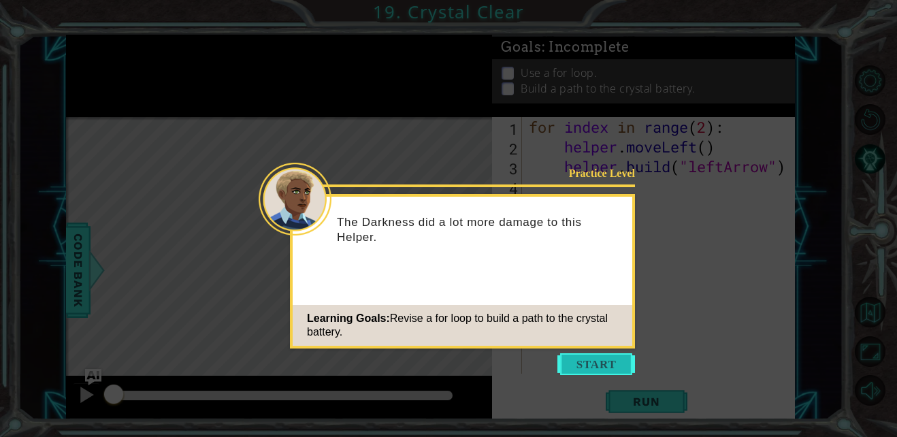
click at [610, 361] on button "Start" at bounding box center [596, 364] width 78 height 22
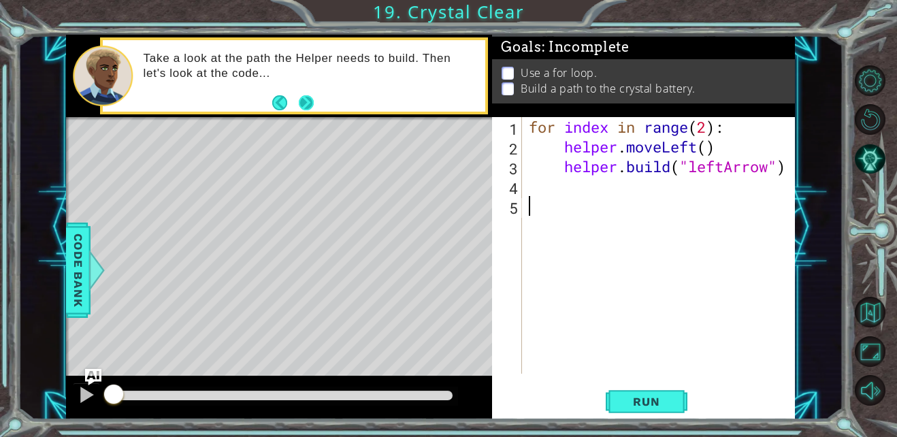
click at [314, 100] on button "Next" at bounding box center [307, 103] width 16 height 16
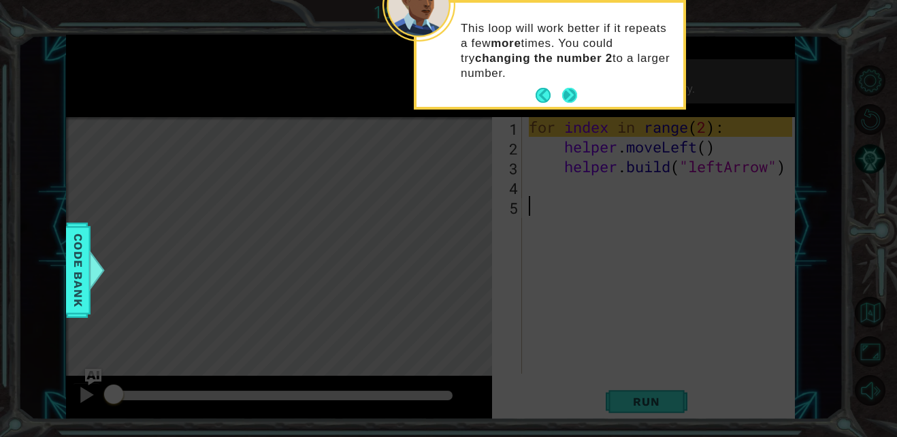
click at [572, 92] on button "Next" at bounding box center [569, 95] width 15 height 15
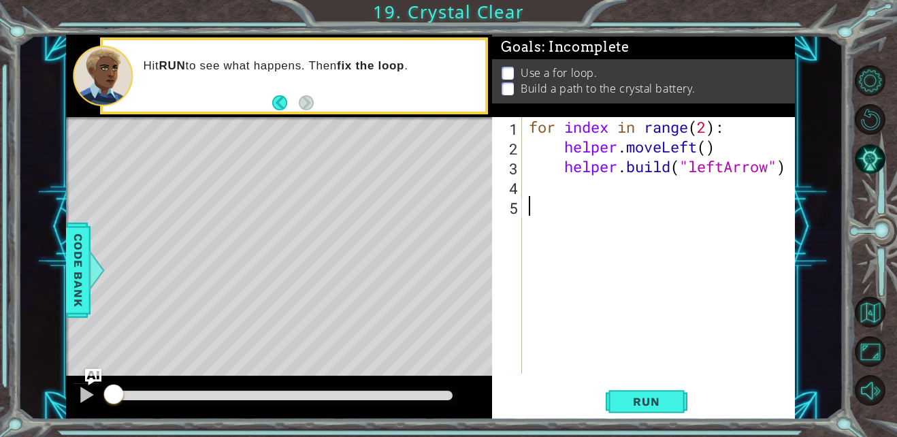
click at [706, 127] on div "for index in range ( 2 ) : helper . moveLeft ( ) helper . build ( "leftArrow" )" at bounding box center [662, 265] width 272 height 296
type textarea "for index in range(4):"
click at [647, 402] on span "Run" at bounding box center [646, 402] width 54 height 14
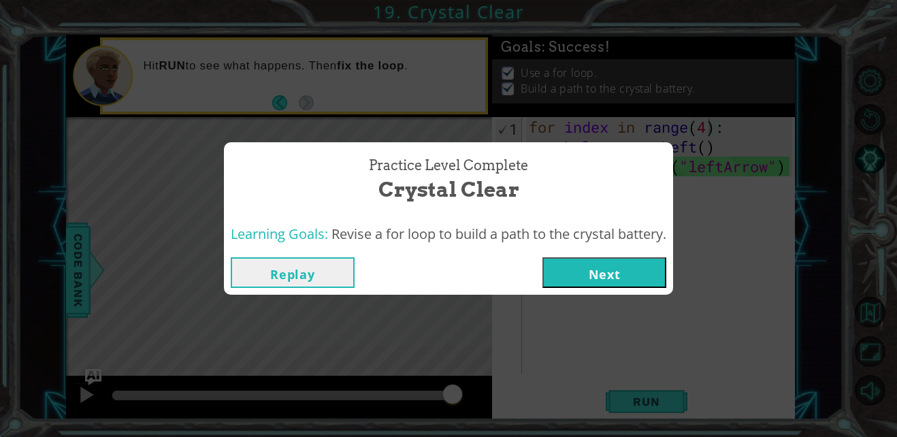
click at [593, 270] on button "Next" at bounding box center [604, 272] width 124 height 31
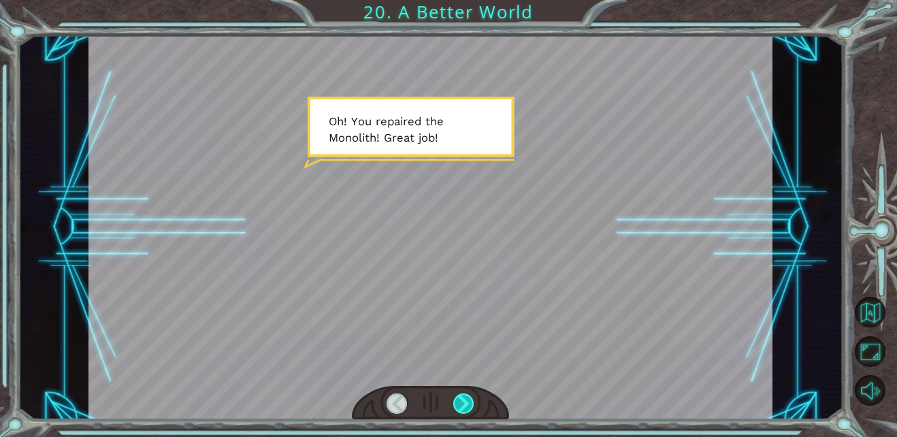
click at [466, 402] on div at bounding box center [463, 403] width 21 height 21
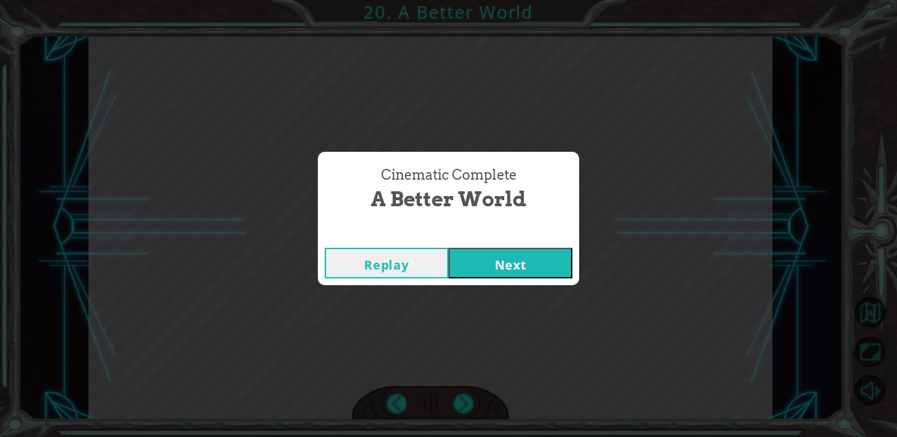
click at [508, 263] on button "Next" at bounding box center [511, 263] width 124 height 31
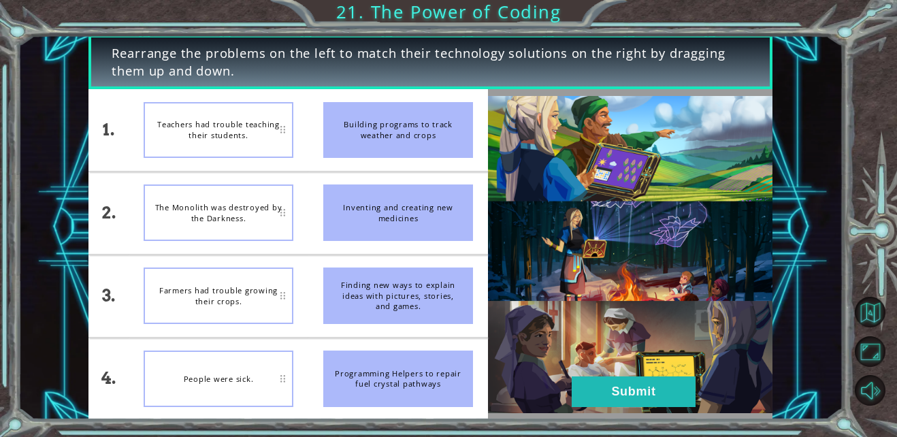
drag, startPoint x: 396, startPoint y: 304, endPoint x: 391, endPoint y: 168, distance: 136.2
click at [391, 168] on ul "Building programs to track weather and crops Inventing and creating new medicin…" at bounding box center [398, 254] width 180 height 330
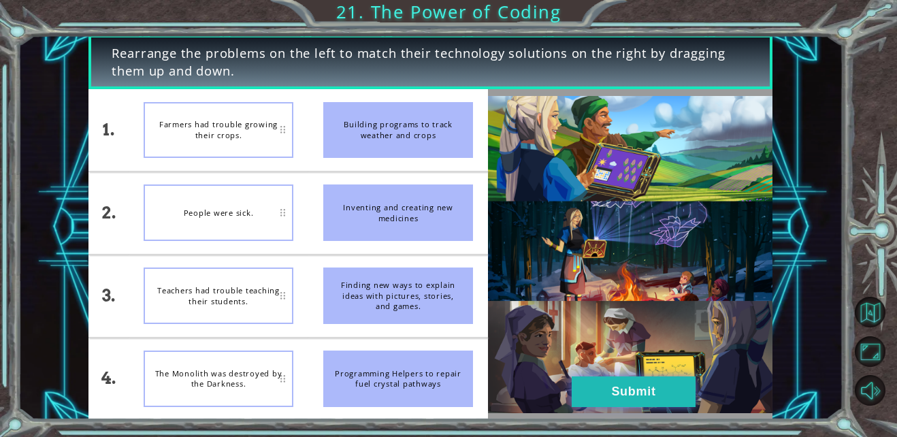
click at [600, 391] on button "Submit" at bounding box center [634, 391] width 124 height 31
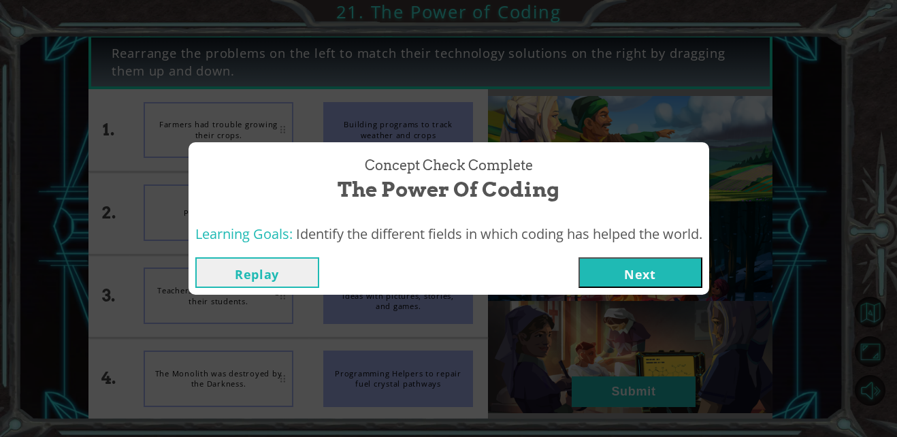
click at [627, 274] on button "Next" at bounding box center [640, 272] width 124 height 31
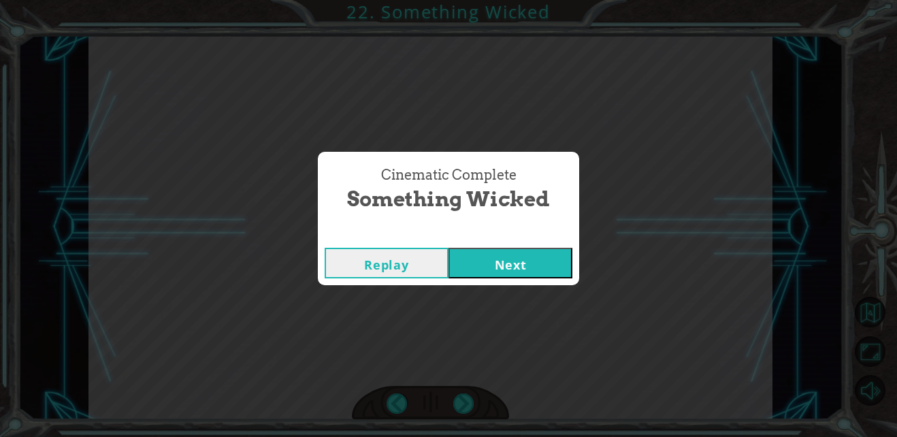
click at [530, 265] on button "Next" at bounding box center [511, 263] width 124 height 31
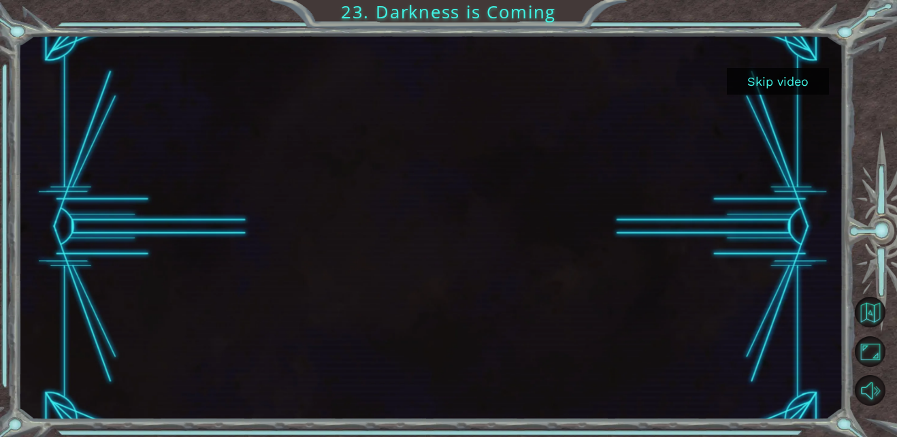
click at [754, 78] on button "Skip video" at bounding box center [778, 81] width 102 height 27
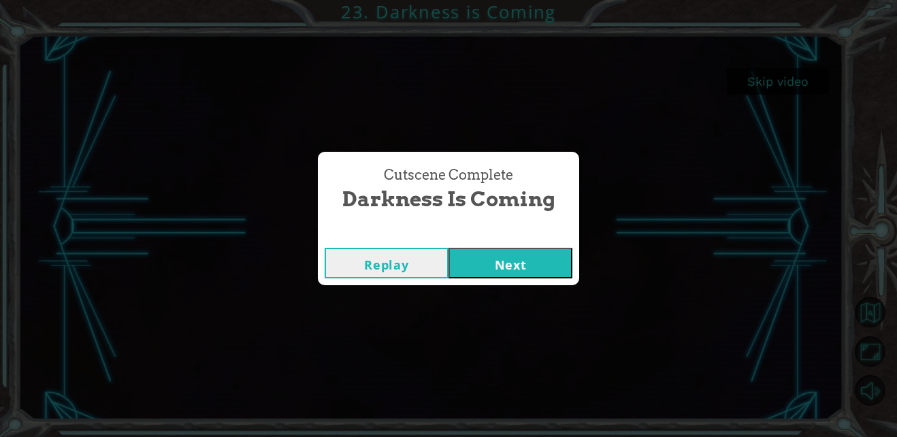
click at [545, 265] on button "Next" at bounding box center [511, 263] width 124 height 31
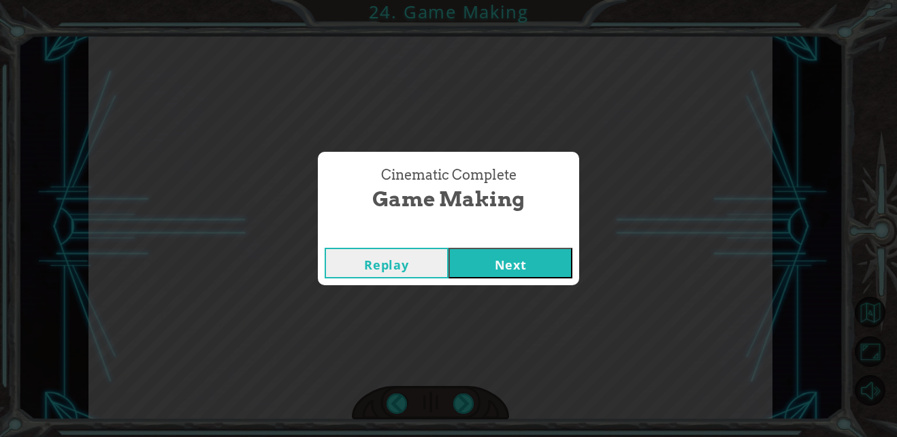
click at [545, 265] on button "Next" at bounding box center [511, 263] width 124 height 31
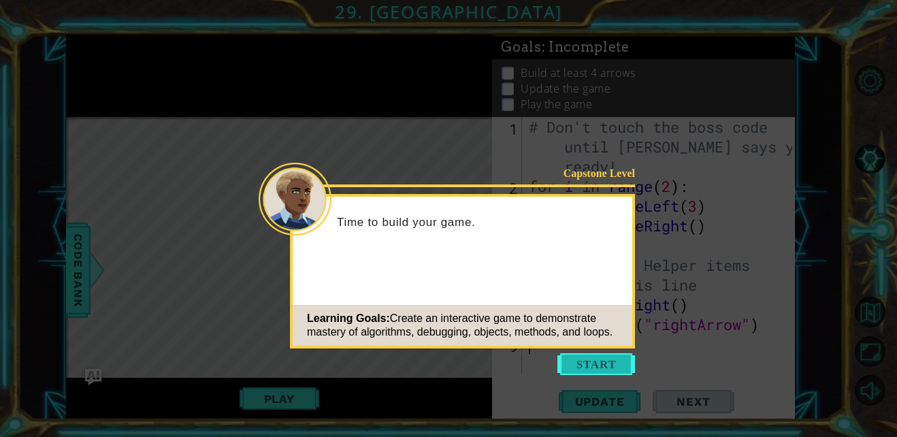
click at [589, 360] on button "Start" at bounding box center [596, 364] width 78 height 22
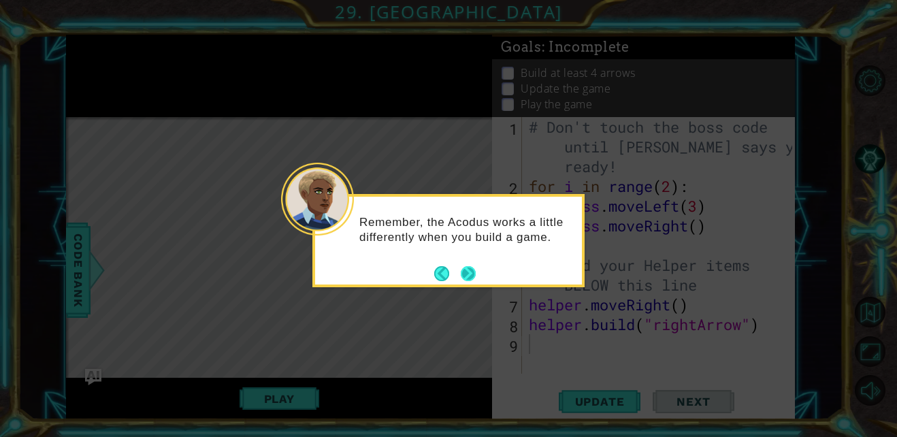
click at [468, 271] on button "Next" at bounding box center [468, 273] width 15 height 15
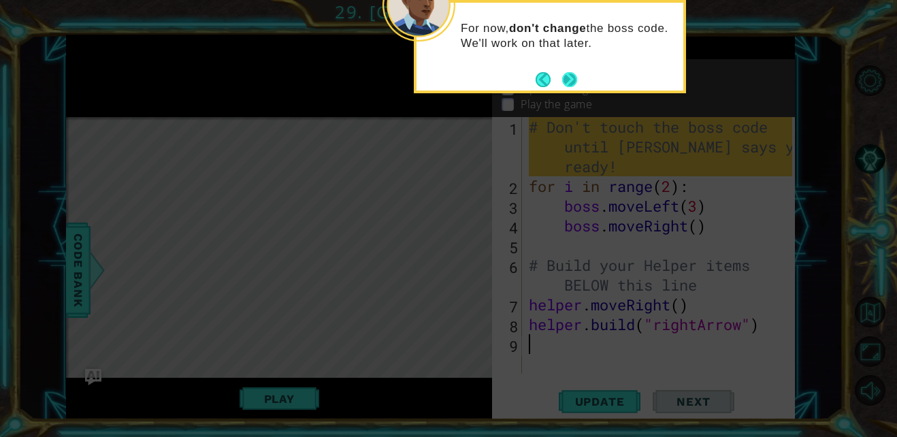
click at [568, 75] on button "Next" at bounding box center [569, 79] width 15 height 15
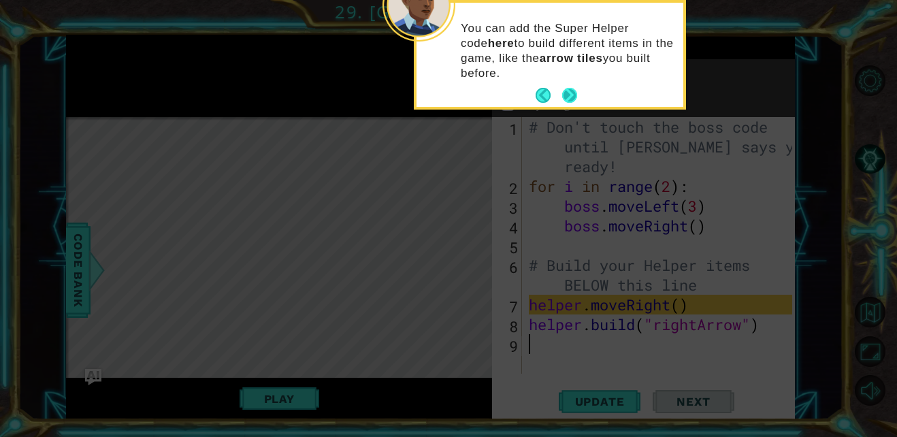
click at [572, 94] on button "Next" at bounding box center [569, 95] width 15 height 15
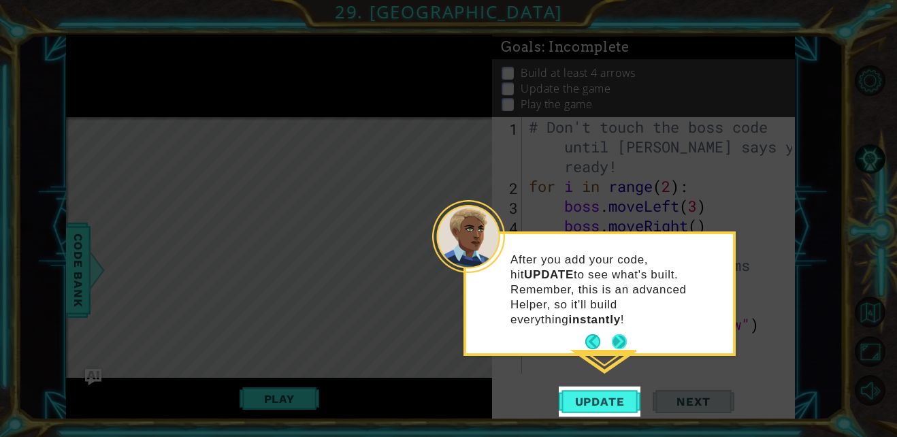
click at [618, 334] on button "Next" at bounding box center [619, 341] width 15 height 15
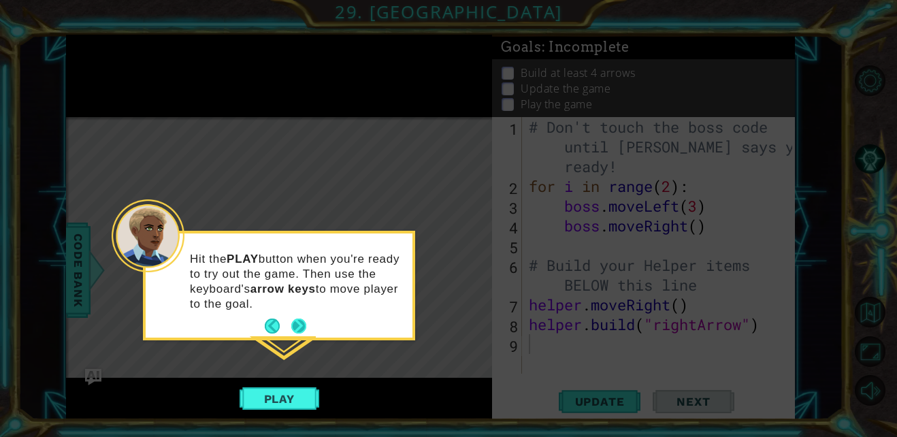
click at [300, 322] on button "Next" at bounding box center [298, 326] width 15 height 15
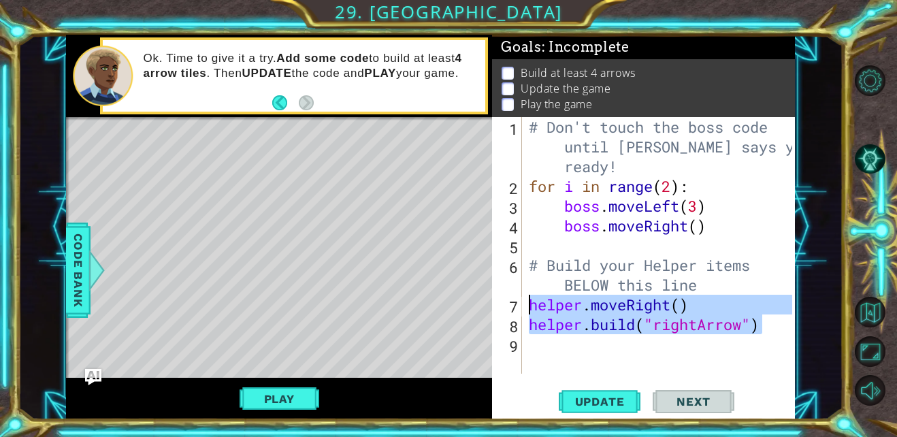
drag, startPoint x: 770, startPoint y: 329, endPoint x: 529, endPoint y: 312, distance: 241.6
click at [529, 312] on div "# Don't touch the boss code until [PERSON_NAME] says you're ready! for i in ran…" at bounding box center [662, 285] width 272 height 336
type textarea "helper.moveRight() [DOMAIN_NAME]("rightArrow")"
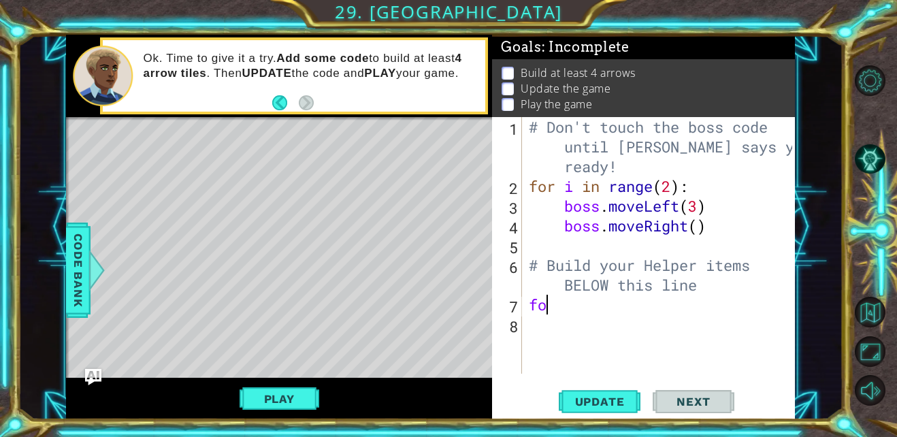
type textarea "f"
type textarea "helper.moveRight(2)"
click at [555, 321] on div "# Don't touch the boss code until [PERSON_NAME] says you're ready! for i in ran…" at bounding box center [662, 285] width 272 height 336
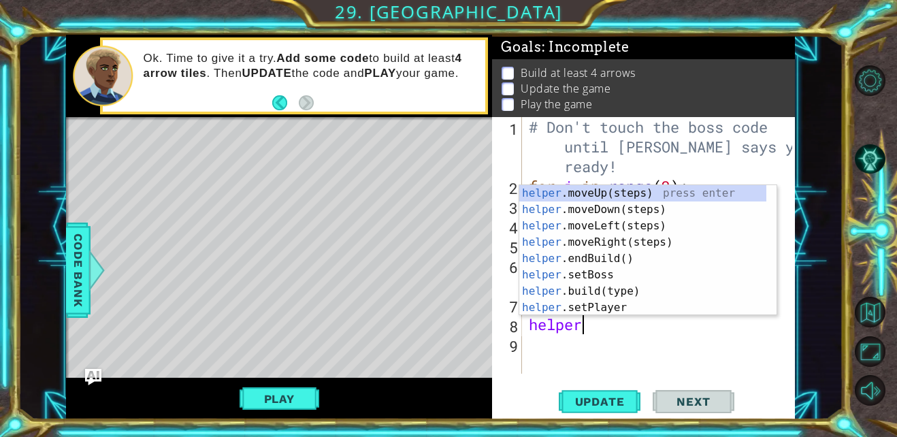
scroll to position [0, 2]
click at [565, 291] on div "helper. moveUp(steps) press enter helper. moveDown(steps) press enter helper. m…" at bounding box center [642, 266] width 247 height 163
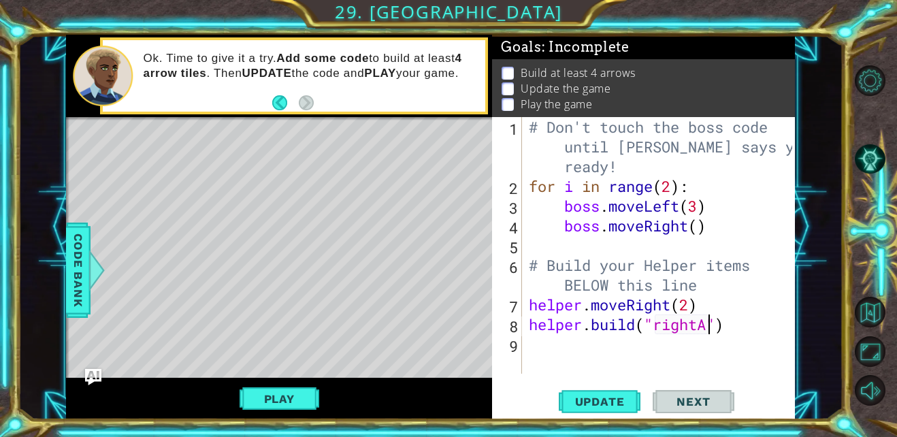
scroll to position [0, 9]
type textarea "[DOMAIN_NAME]("rightArrow")"
click at [624, 356] on div "# Don't touch the boss code until [PERSON_NAME] says you're ready! for i in ran…" at bounding box center [662, 285] width 272 height 336
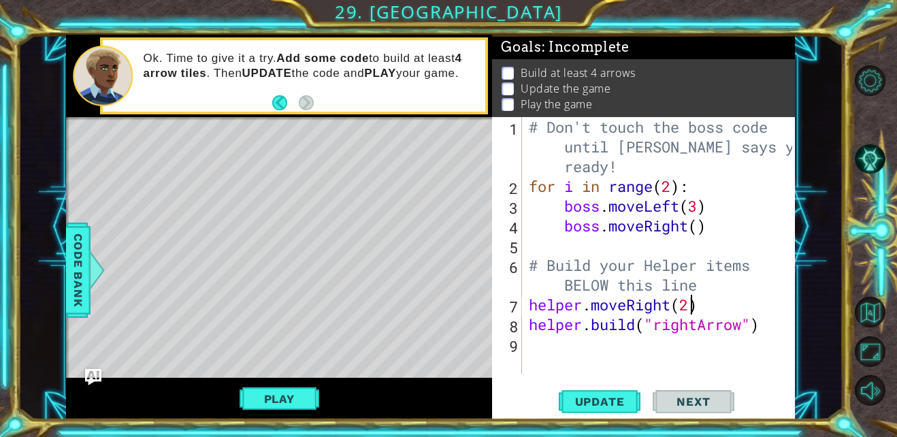
click at [693, 309] on div "# Don't touch the boss code until [PERSON_NAME] says you're ready! for i in ran…" at bounding box center [662, 285] width 272 height 336
type textarea "helper.moveRight(1)"
click at [600, 353] on div "# Don't touch the boss code until [PERSON_NAME] says you're ready! for i in ran…" at bounding box center [662, 285] width 272 height 336
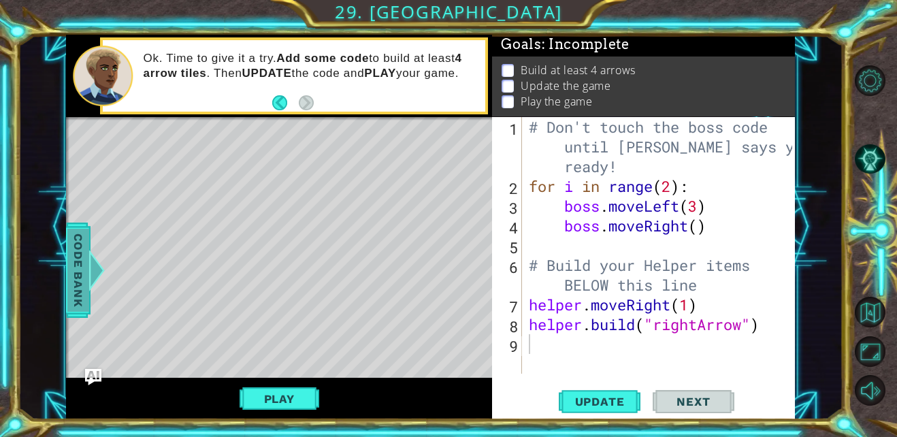
click at [73, 276] on span "Code Bank" at bounding box center [78, 270] width 22 height 83
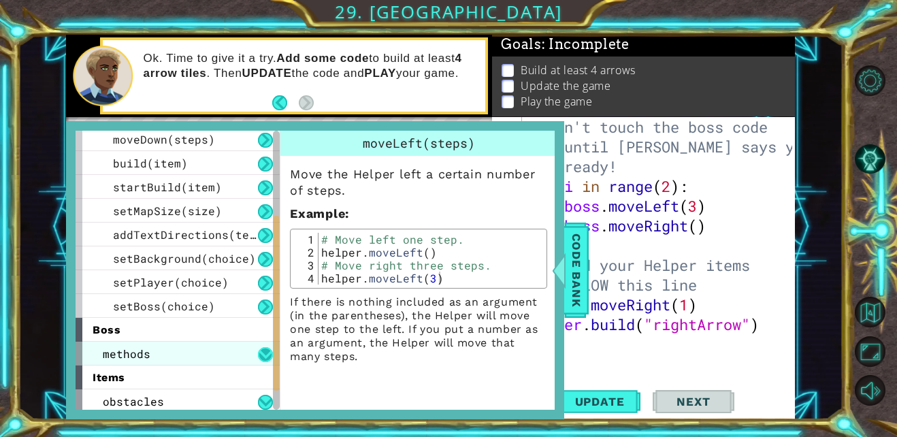
scroll to position [178, 0]
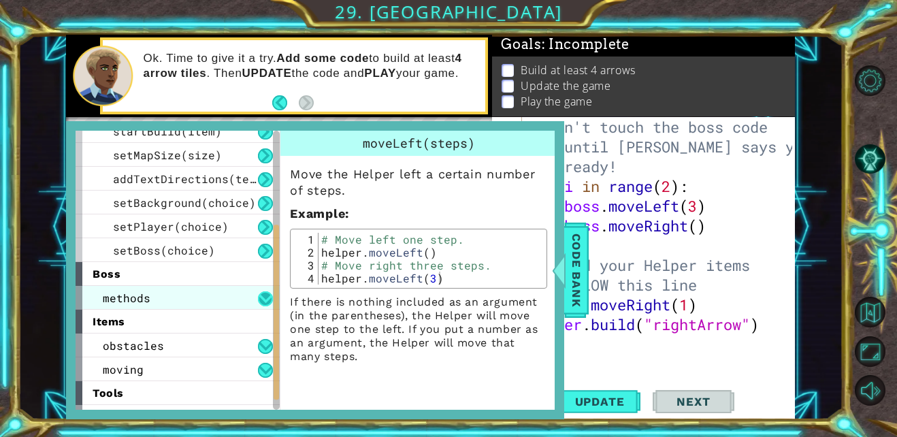
drag, startPoint x: 276, startPoint y: 202, endPoint x: 272, endPoint y: 296, distance: 94.0
click at [272, 296] on div "helper methods moveLeft(steps) moveRight(steps) moveUp(steps) moveDown(steps) b…" at bounding box center [178, 270] width 204 height 279
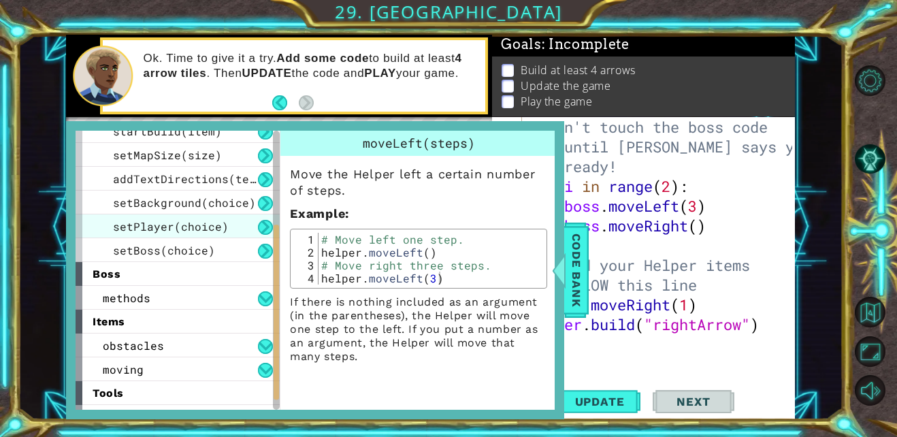
click at [208, 216] on div "setPlayer(choice)" at bounding box center [178, 226] width 204 height 24
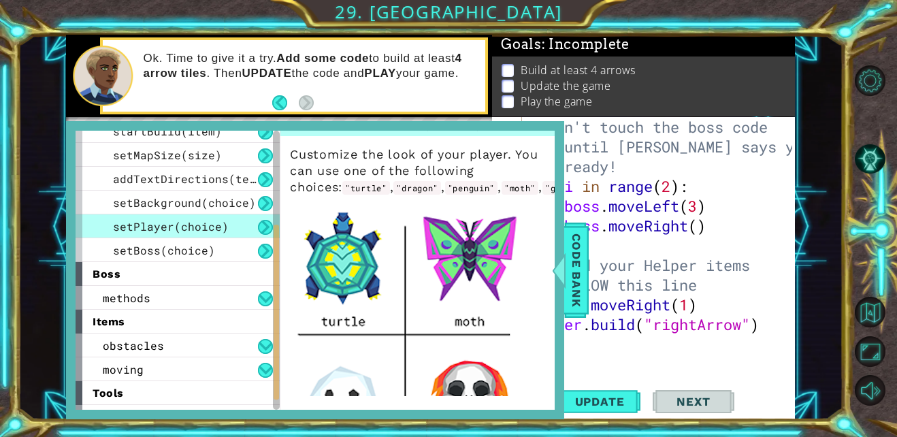
scroll to position [0, 0]
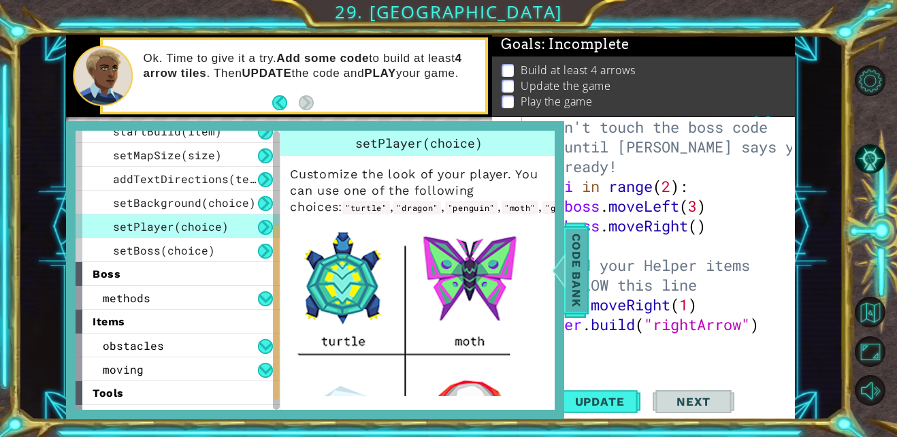
click at [576, 271] on span "Code Bank" at bounding box center [577, 270] width 22 height 83
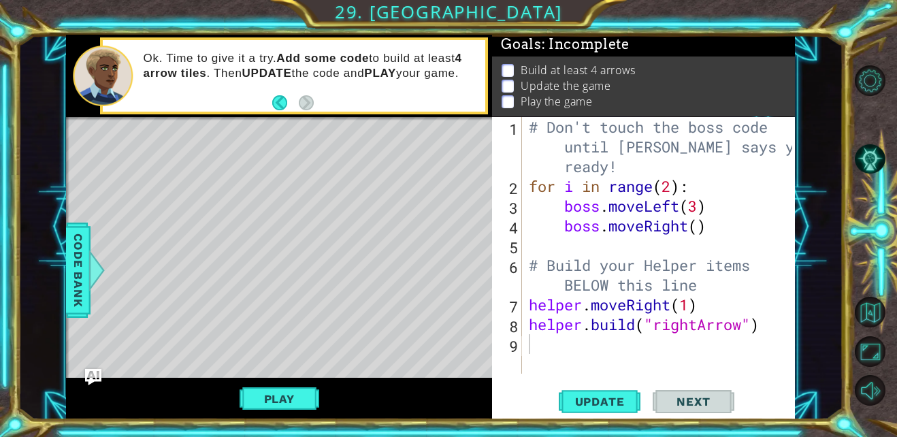
click at [548, 350] on div "# Don't touch the boss code until [PERSON_NAME] says you're ready! for i in ran…" at bounding box center [662, 285] width 272 height 336
click at [80, 274] on span "Code Bank" at bounding box center [78, 270] width 22 height 83
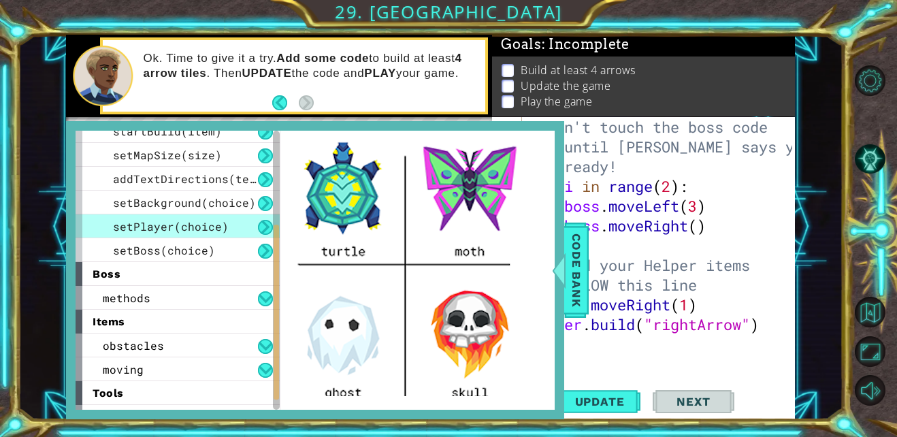
scroll to position [197, 0]
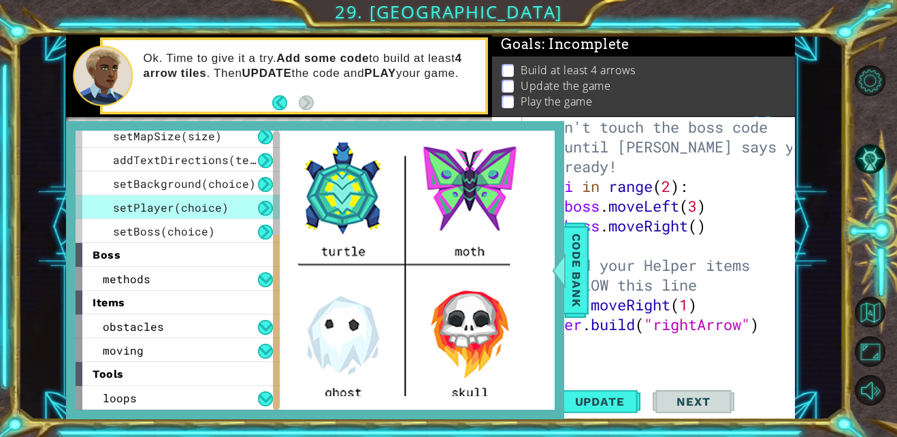
drag, startPoint x: 276, startPoint y: 330, endPoint x: 278, endPoint y: 411, distance: 81.0
click at [278, 411] on div "helper methods moveLeft(steps) moveRight(steps) moveUp(steps) moveDown(steps) b…" at bounding box center [315, 270] width 498 height 298
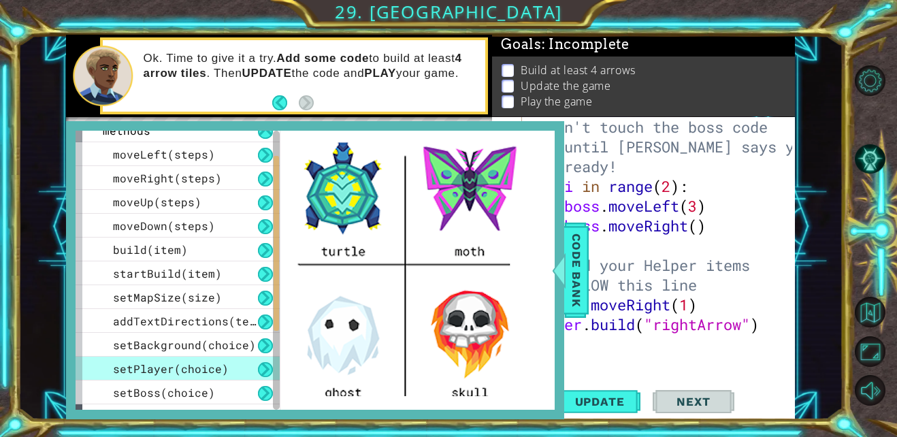
drag, startPoint x: 275, startPoint y: 389, endPoint x: 274, endPoint y: 302, distance: 86.4
click at [274, 302] on div at bounding box center [276, 243] width 5 height 175
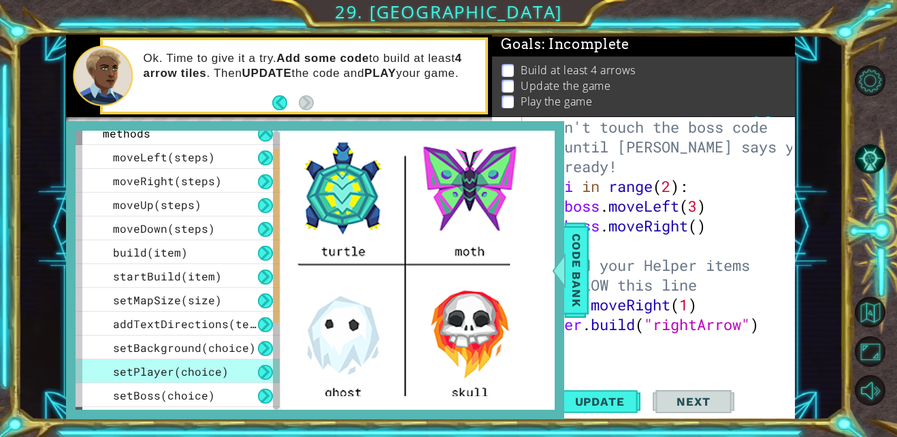
scroll to position [0, 0]
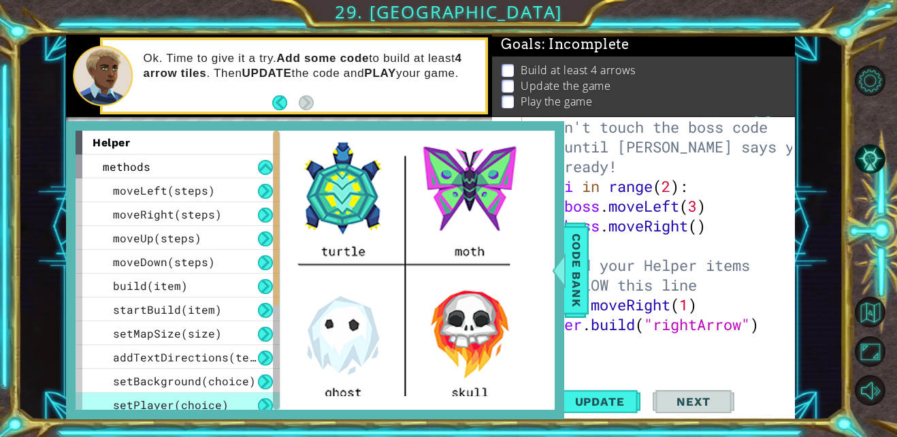
drag, startPoint x: 278, startPoint y: 264, endPoint x: 282, endPoint y: 201, distance: 63.4
click at [282, 201] on div "helper methods moveLeft(steps) moveRight(steps) moveUp(steps) moveDown(steps) b…" at bounding box center [315, 270] width 479 height 279
click at [269, 167] on button at bounding box center [265, 167] width 15 height 15
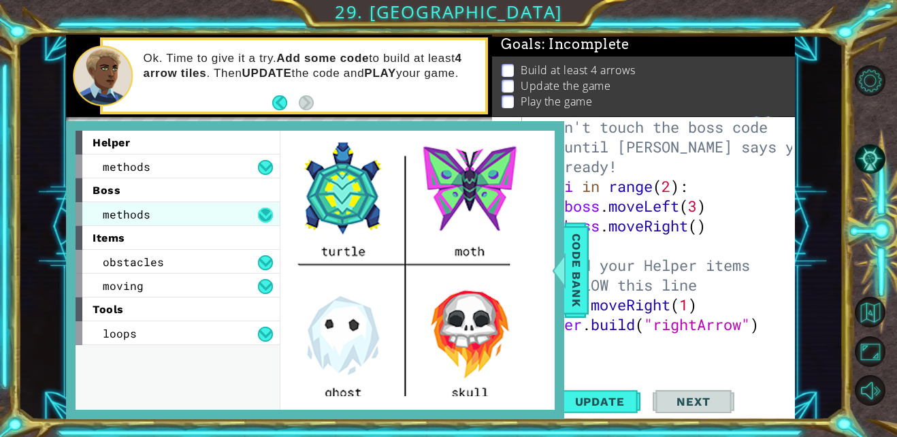
click at [267, 217] on button at bounding box center [265, 215] width 15 height 15
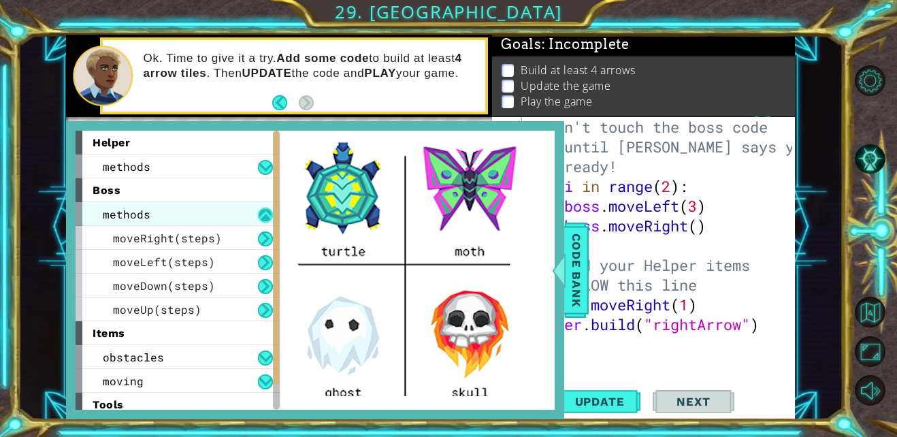
click at [267, 217] on button at bounding box center [265, 215] width 15 height 15
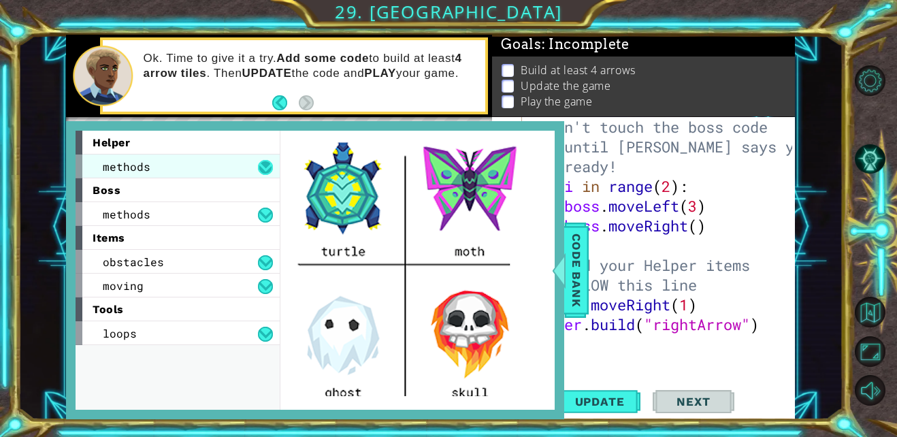
click at [261, 169] on button at bounding box center [265, 167] width 15 height 15
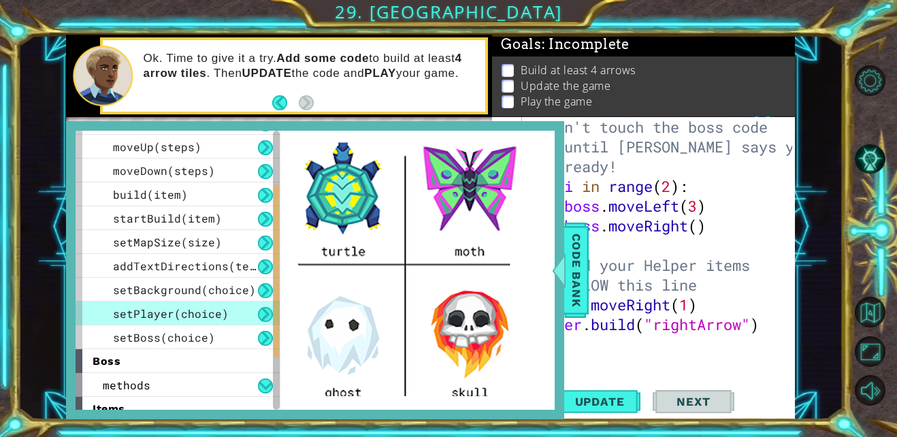
scroll to position [100, 0]
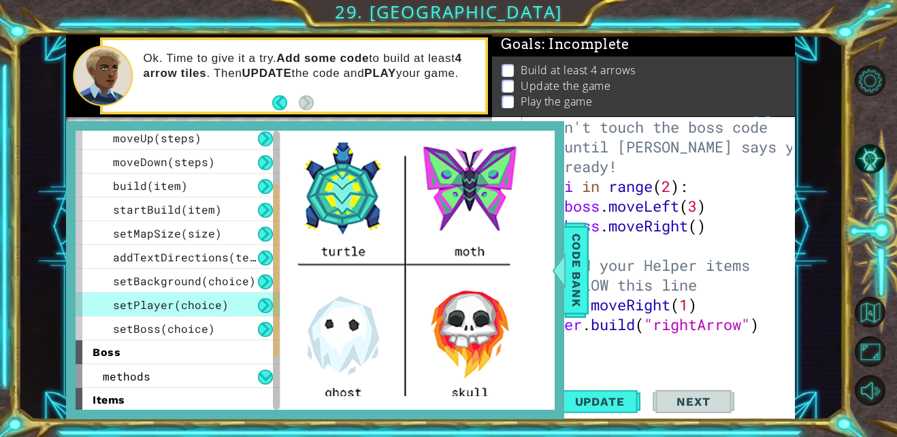
drag, startPoint x: 278, startPoint y: 264, endPoint x: 278, endPoint y: 318, distance: 53.8
click at [278, 318] on div at bounding box center [276, 270] width 5 height 173
click at [215, 325] on div "setBoss(choice)" at bounding box center [178, 328] width 204 height 24
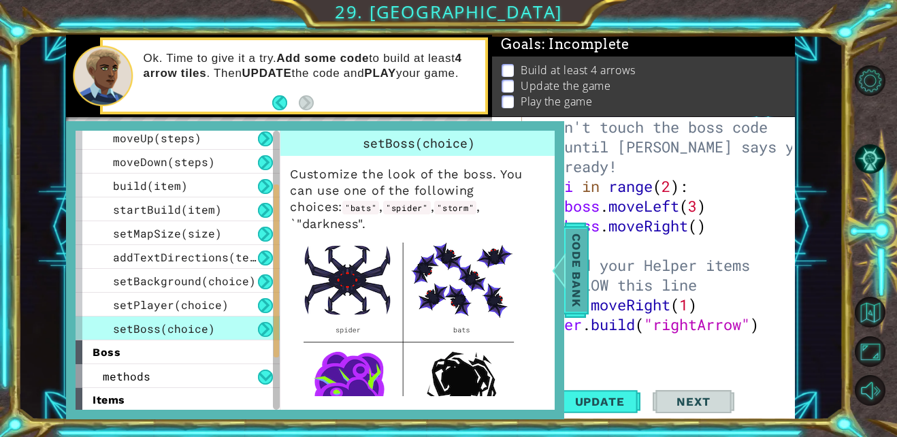
drag, startPoint x: 566, startPoint y: 262, endPoint x: 566, endPoint y: 301, distance: 39.5
click at [566, 301] on div "Code Bank" at bounding box center [576, 270] width 25 height 95
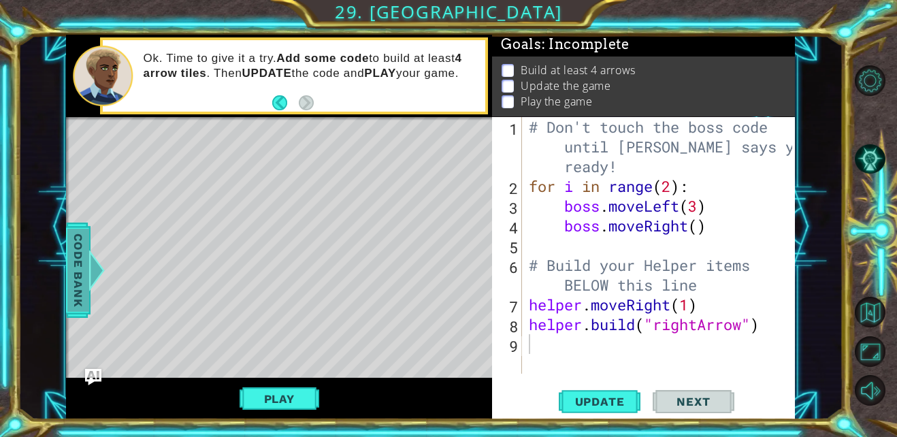
drag, startPoint x: 56, startPoint y: 253, endPoint x: 69, endPoint y: 255, distance: 13.0
click at [58, 253] on div "1 ההההההההההההההההההההההההההההההההההההההההההההההההההההההההההההההההההההההההההההה…" at bounding box center [431, 227] width 826 height 385
click at [76, 257] on span "Code Bank" at bounding box center [78, 270] width 22 height 83
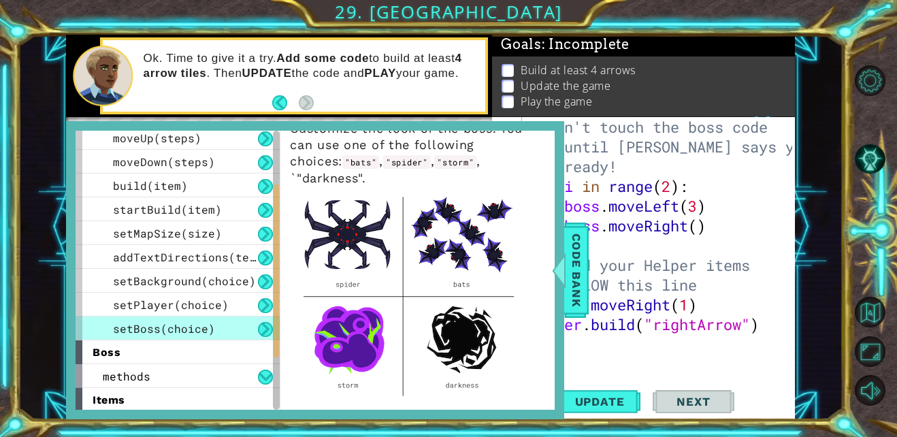
scroll to position [57, 0]
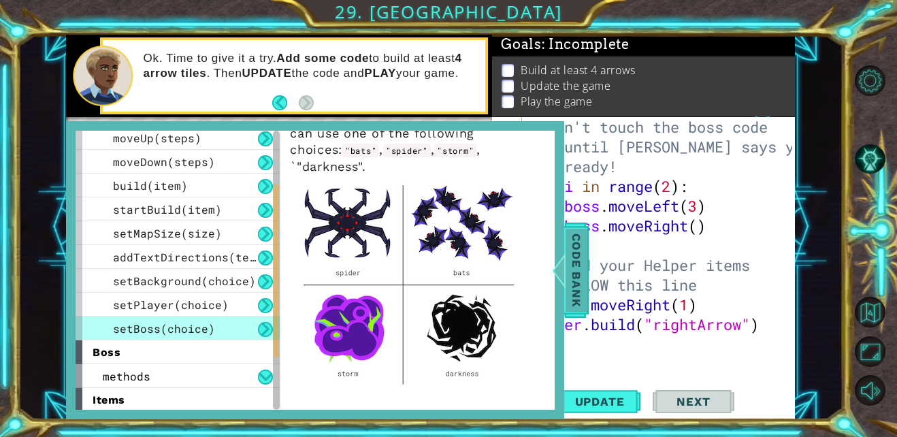
click at [573, 300] on span "Code Bank" at bounding box center [577, 270] width 22 height 83
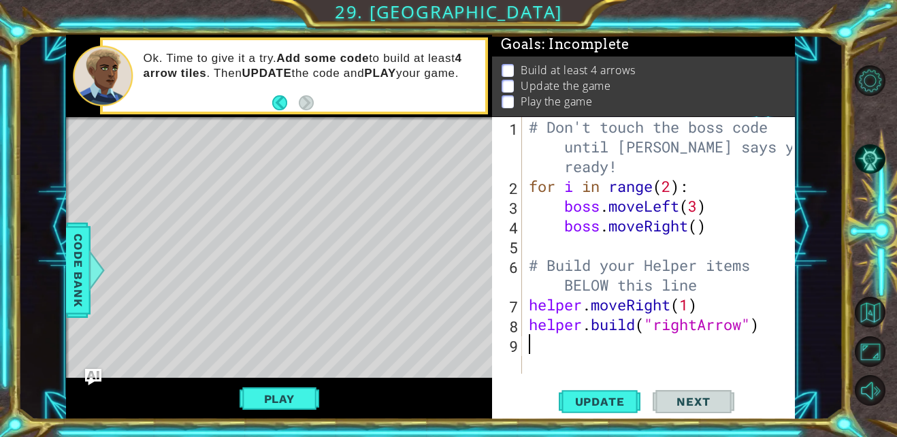
click at [543, 350] on div "# Don't touch the boss code until [PERSON_NAME] says you're ready! for i in ran…" at bounding box center [662, 285] width 272 height 336
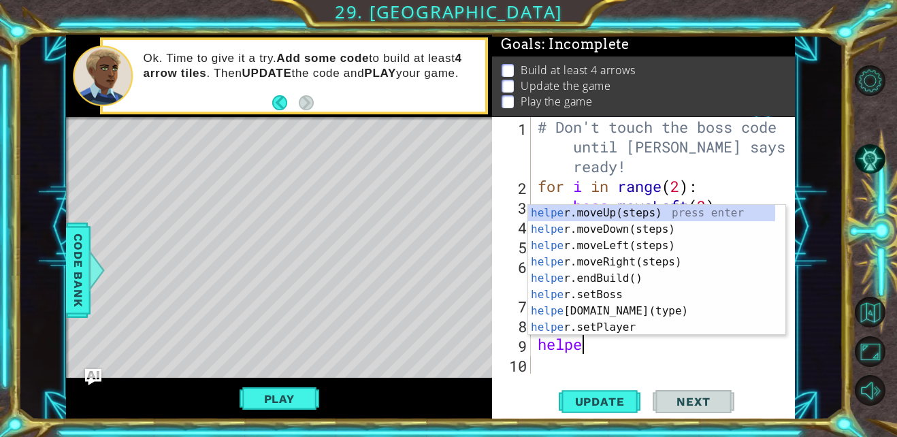
type textarea "helper"
click at [612, 225] on div "helper .moveUp(steps) press enter helper .moveDown(steps) press enter helper .m…" at bounding box center [651, 286] width 247 height 163
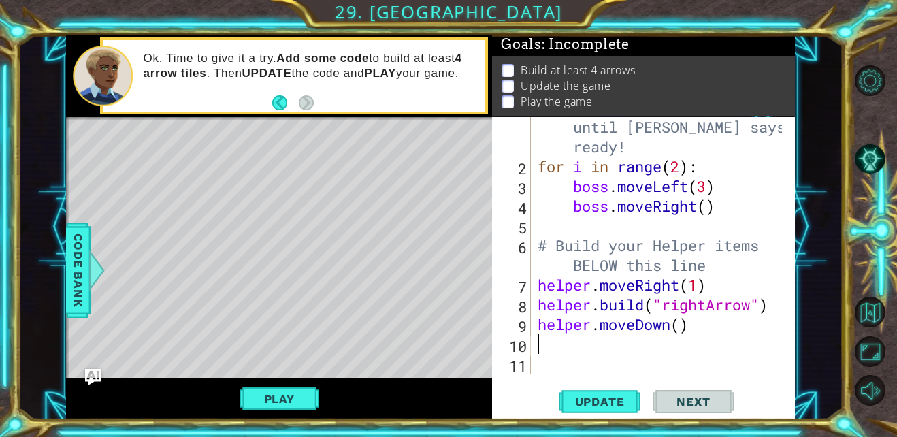
scroll to position [20, 0]
click at [548, 361] on div "# Don't touch the boss code until [PERSON_NAME] says you're ready! for i in ran…" at bounding box center [661, 265] width 253 height 336
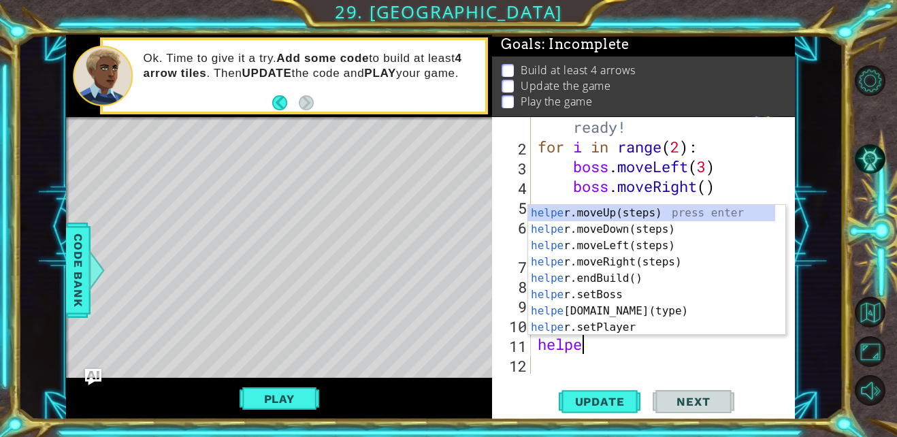
type textarea "helper"
click at [593, 229] on div "helper .moveUp(steps) press enter helper .moveDown(steps) press enter helper .m…" at bounding box center [651, 286] width 247 height 163
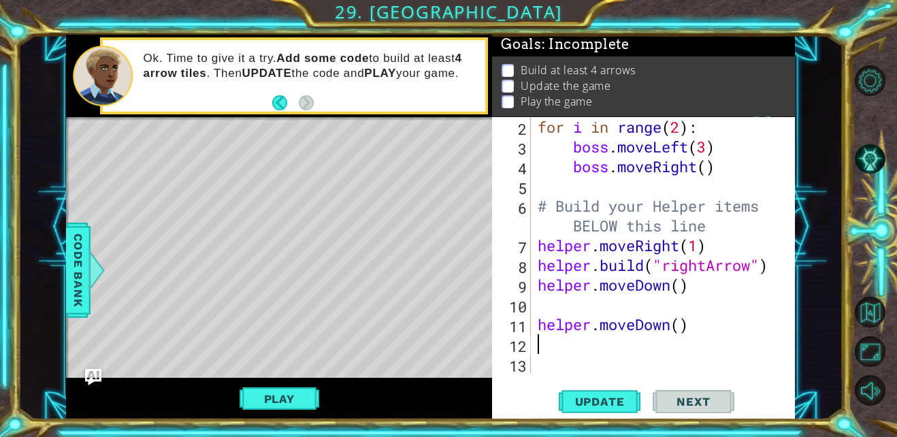
scroll to position [59, 0]
click at [581, 297] on div "for i in range ( 2 ) : boss . moveLeft ( 3 ) boss . moveRight ( ) # Build your …" at bounding box center [661, 265] width 253 height 296
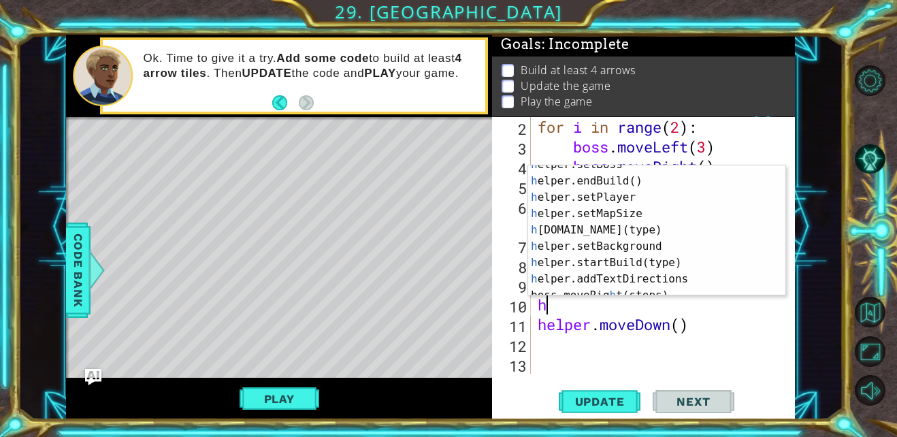
scroll to position [77, 0]
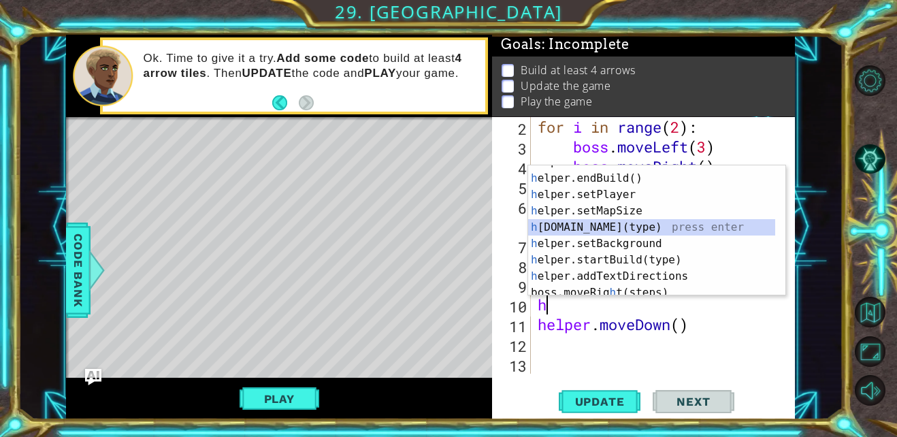
click at [593, 227] on div "h elper.setBoss press enter h elper.endBuild() press enter h elper.setPlayer pr…" at bounding box center [651, 235] width 247 height 163
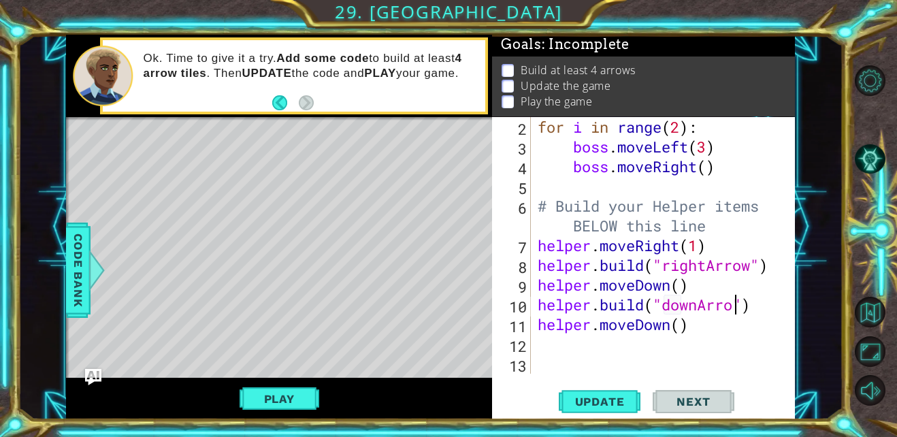
scroll to position [0, 10]
click at [683, 331] on div "for i in range ( 2 ) : boss . moveLeft ( 3 ) boss . moveRight ( ) # Build your …" at bounding box center [661, 265] width 253 height 296
click at [681, 289] on div "for i in range ( 2 ) : boss . moveLeft ( 3 ) boss . moveRight ( ) # Build your …" at bounding box center [661, 265] width 253 height 296
type textarea "helper.moveDown(1)"
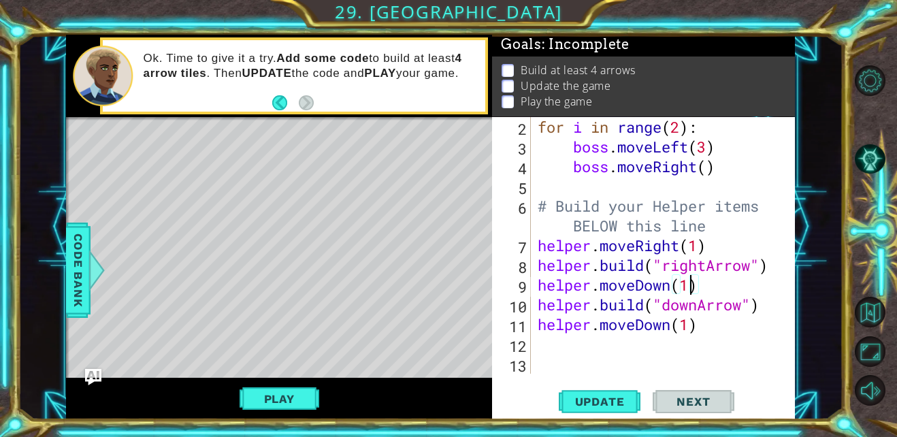
click at [617, 353] on div "for i in range ( 2 ) : boss . moveLeft ( 3 ) boss . moveRight ( ) # Build your …" at bounding box center [661, 265] width 253 height 296
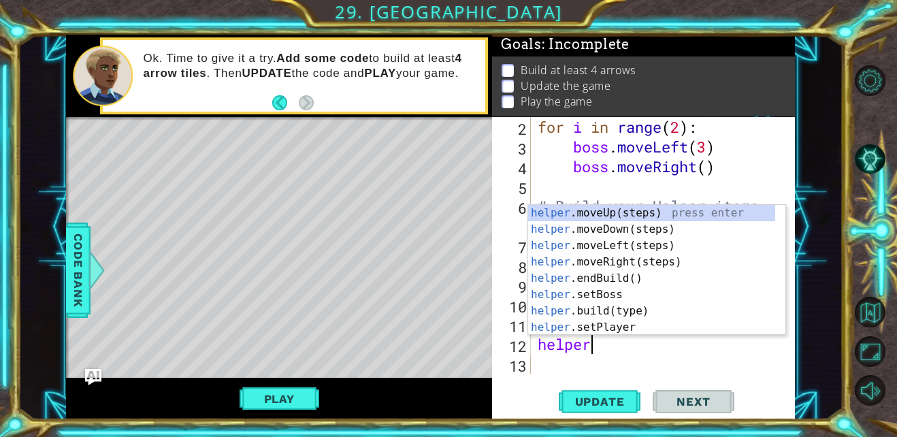
scroll to position [0, 2]
type textarea "helper."
click at [610, 261] on div "helper. moveUp(steps) press enter helper. moveDown(steps) press enter helper. m…" at bounding box center [651, 286] width 247 height 163
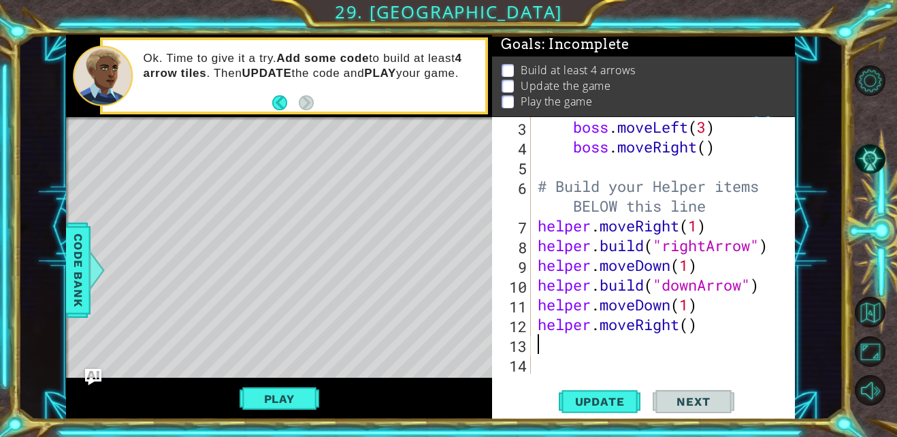
scroll to position [79, 0]
click at [687, 325] on div "boss . moveLeft ( 3 ) boss . moveRight ( ) # Build your Helper items BELOW this…" at bounding box center [661, 265] width 253 height 296
type textarea "helper.moveRight(1)"
click at [587, 355] on div "boss . moveLeft ( 3 ) boss . moveRight ( ) # Build your Helper items BELOW this…" at bounding box center [661, 265] width 253 height 296
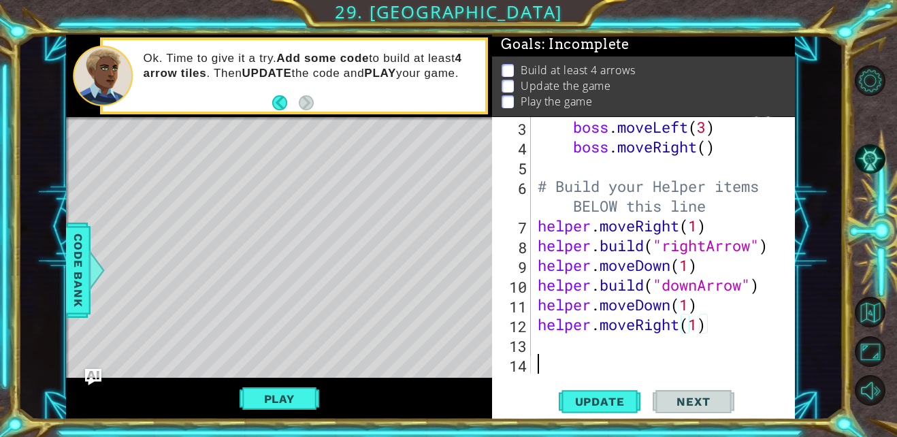
scroll to position [0, 0]
click at [572, 337] on div "boss . moveLeft ( 3 ) boss . moveRight ( ) # Build your Helper items BELOW this…" at bounding box center [661, 265] width 253 height 296
click at [572, 395] on span "Update" at bounding box center [599, 402] width 77 height 14
drag, startPoint x: 702, startPoint y: 327, endPoint x: 541, endPoint y: 324, distance: 160.6
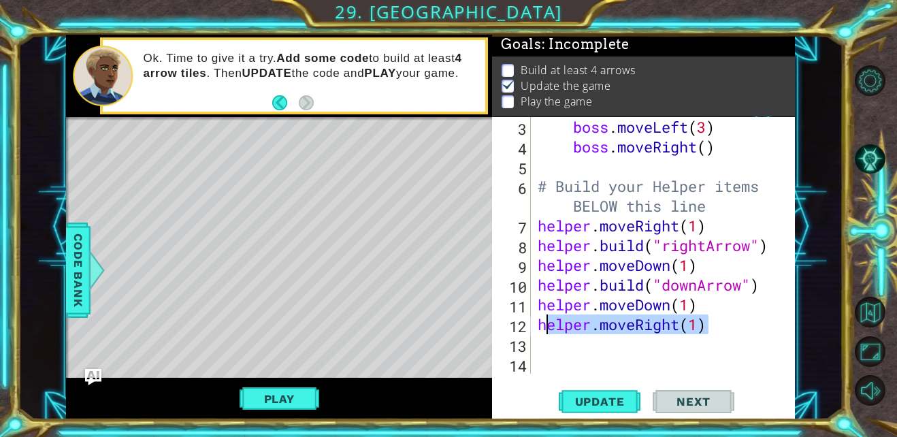
click at [541, 324] on div "boss . moveLeft ( 3 ) boss . moveRight ( ) # Build your Helper items BELOW this…" at bounding box center [661, 265] width 253 height 296
type textarea "helper.moveRight(1)"
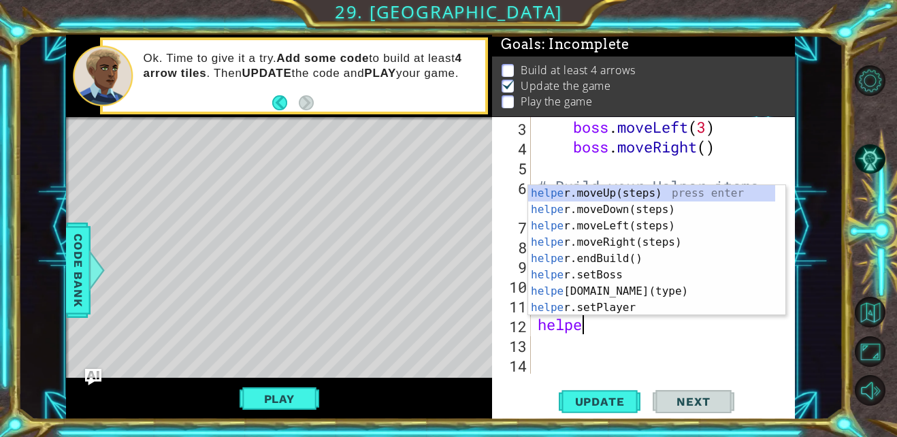
scroll to position [0, 2]
click at [572, 291] on div "helper .moveUp(steps) press enter helper .moveDown(steps) press enter helper .m…" at bounding box center [651, 266] width 247 height 163
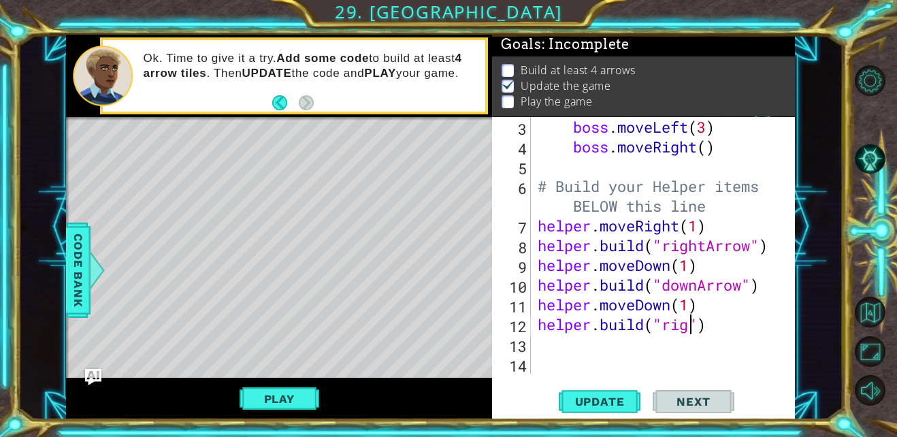
scroll to position [0, 8]
type textarea "[DOMAIN_NAME]("rightArrow")"
click at [561, 343] on div "boss . moveLeft ( 3 ) boss . moveRight ( ) # Build your Helper items BELOW this…" at bounding box center [661, 265] width 253 height 296
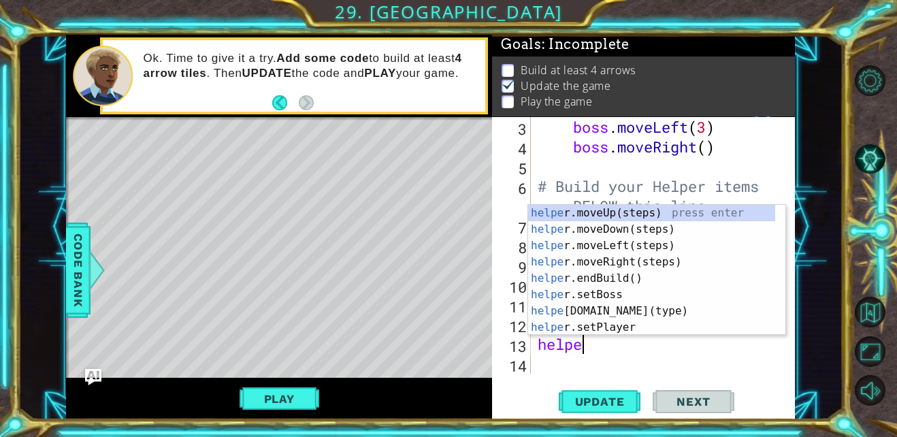
scroll to position [0, 2]
type textarea "helper."
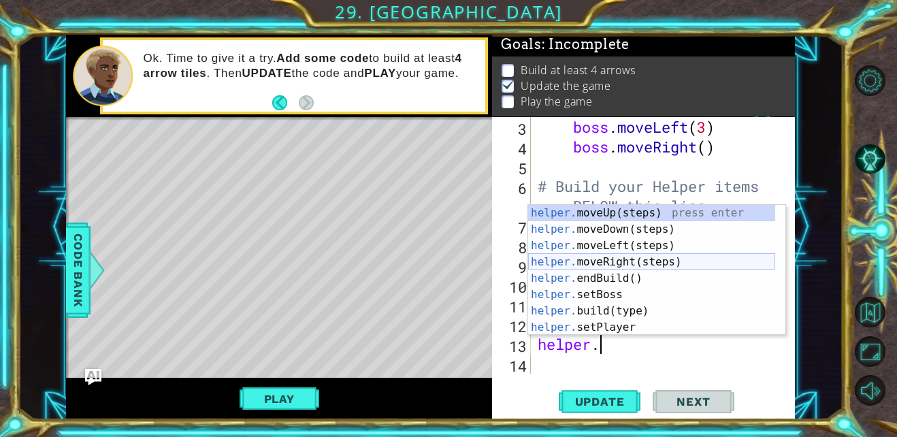
click at [610, 255] on div "helper. moveUp(steps) press enter helper. moveDown(steps) press enter helper. m…" at bounding box center [651, 286] width 247 height 163
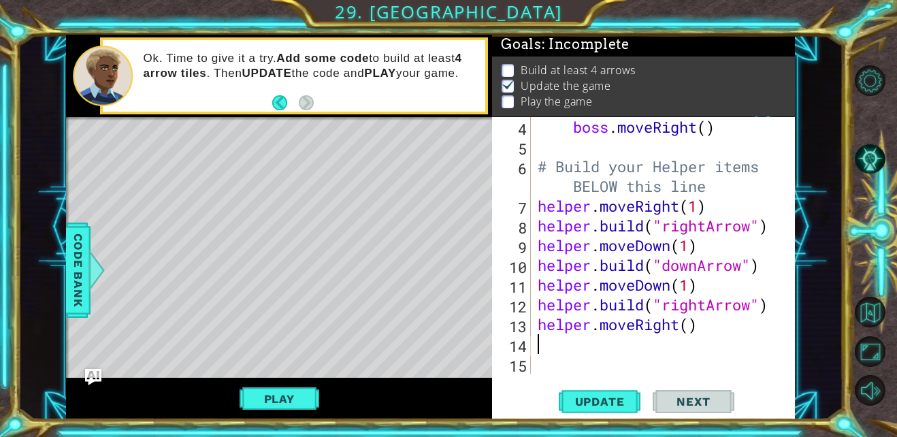
scroll to position [99, 0]
click at [689, 327] on div "boss . moveRight ( ) # Build your Helper items BELOW this line helper . moveRig…" at bounding box center [661, 265] width 253 height 296
click at [607, 394] on button "Update" at bounding box center [600, 402] width 82 height 30
type textarea "helper.moveRight(1)"
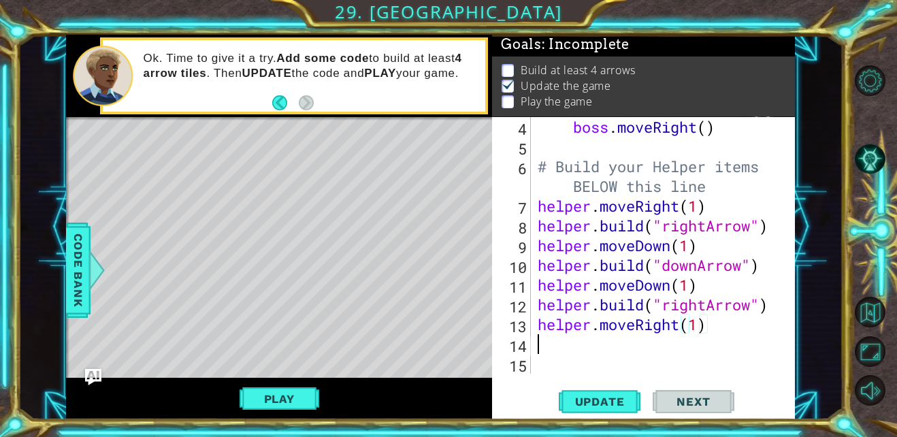
click at [581, 336] on div "boss . moveRight ( ) # Build your Helper items BELOW this line helper . moveRig…" at bounding box center [661, 265] width 253 height 296
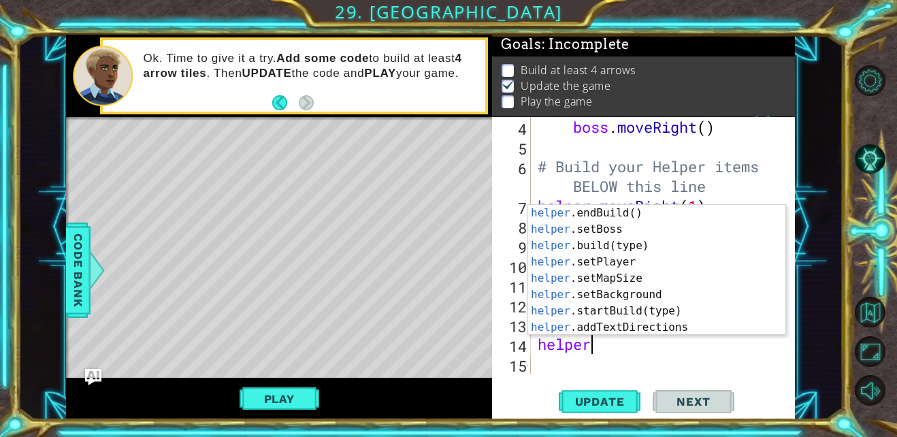
scroll to position [65, 0]
click at [592, 243] on div "helper .endBuild() press enter helper .setBoss press enter helper .build(type) …" at bounding box center [651, 286] width 247 height 163
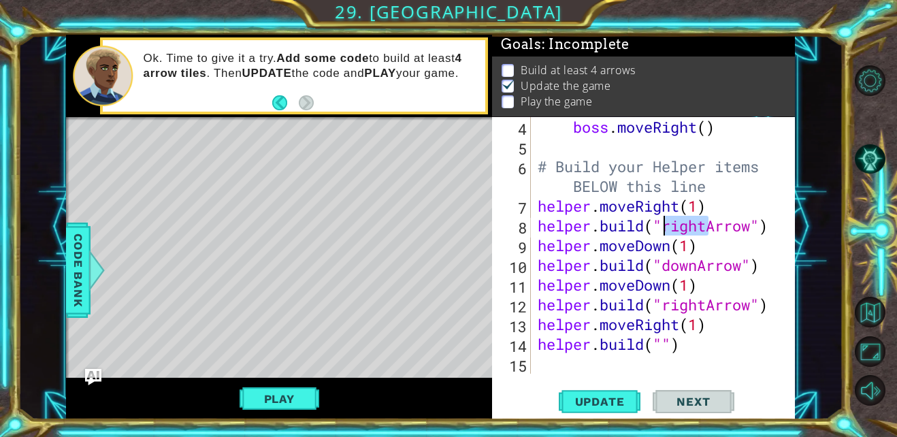
drag, startPoint x: 706, startPoint y: 226, endPoint x: 667, endPoint y: 231, distance: 39.2
click at [667, 231] on div "boss . moveRight ( ) # Build your Helper items BELOW this line helper . moveRig…" at bounding box center [661, 265] width 253 height 296
click at [664, 347] on div "boss . moveRight ( ) # Build your Helper items BELOW this line helper . moveRig…" at bounding box center [661, 265] width 253 height 296
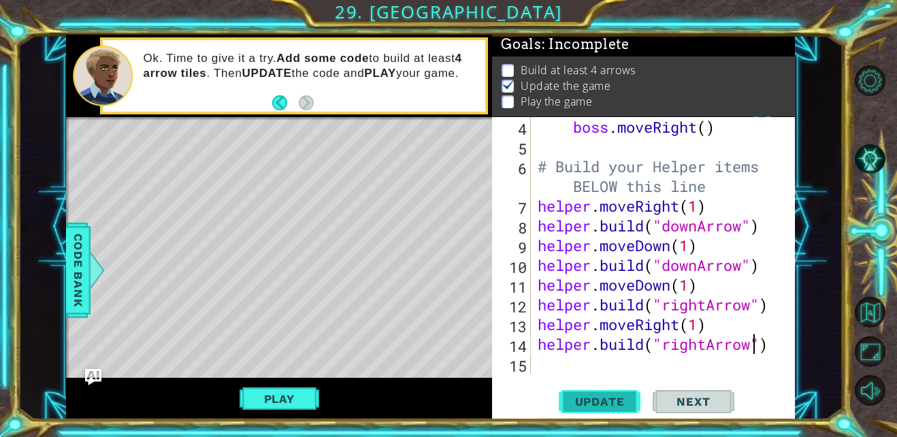
type textarea "[DOMAIN_NAME]("rightArrow")"
click at [603, 392] on button "Update" at bounding box center [600, 402] width 82 height 30
click at [267, 405] on button "Play" at bounding box center [280, 399] width 80 height 26
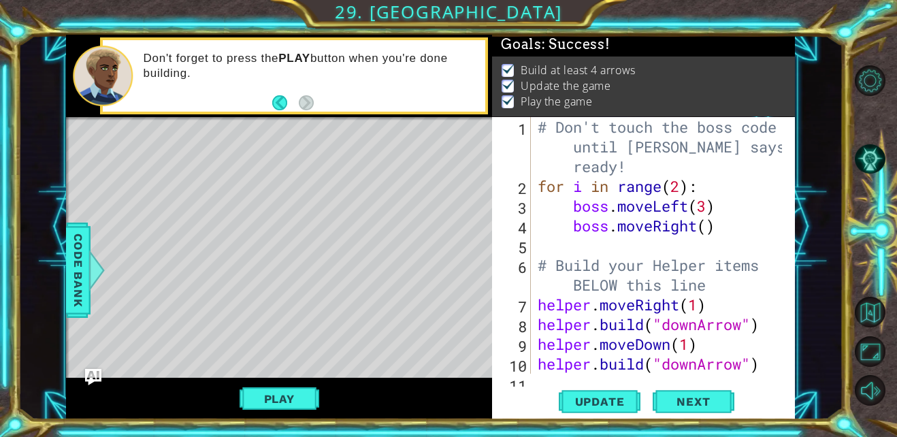
scroll to position [0, 0]
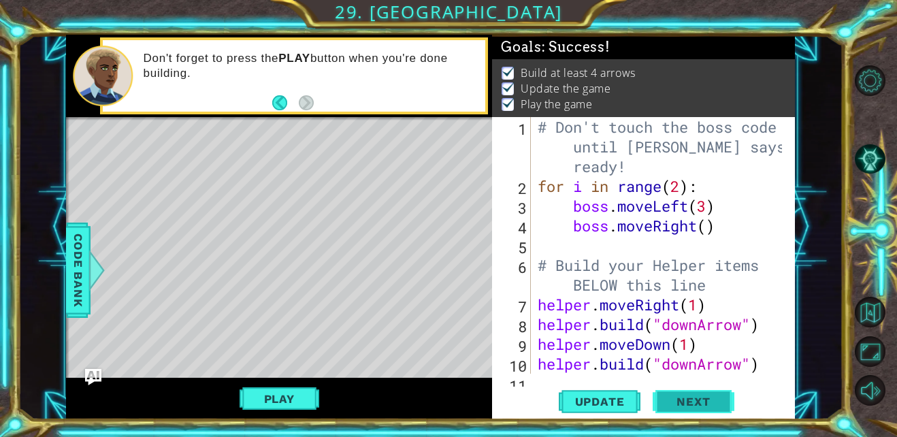
click at [676, 404] on span "Next" at bounding box center [693, 402] width 61 height 14
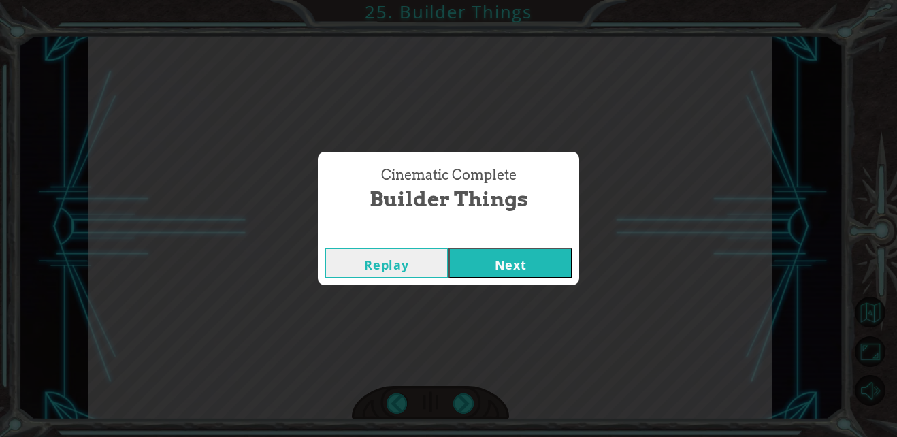
click at [523, 241] on div "Replay Next" at bounding box center [448, 263] width 261 height 44
click at [520, 257] on button "Next" at bounding box center [511, 263] width 124 height 31
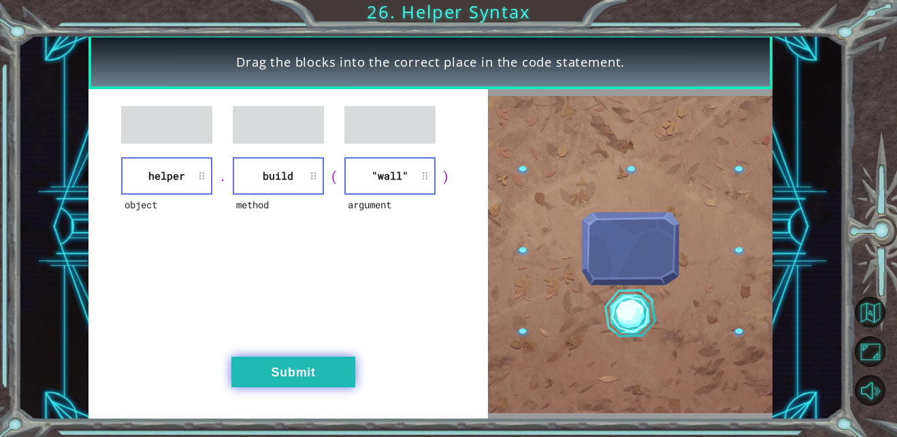
click at [325, 370] on button "Submit" at bounding box center [293, 372] width 124 height 31
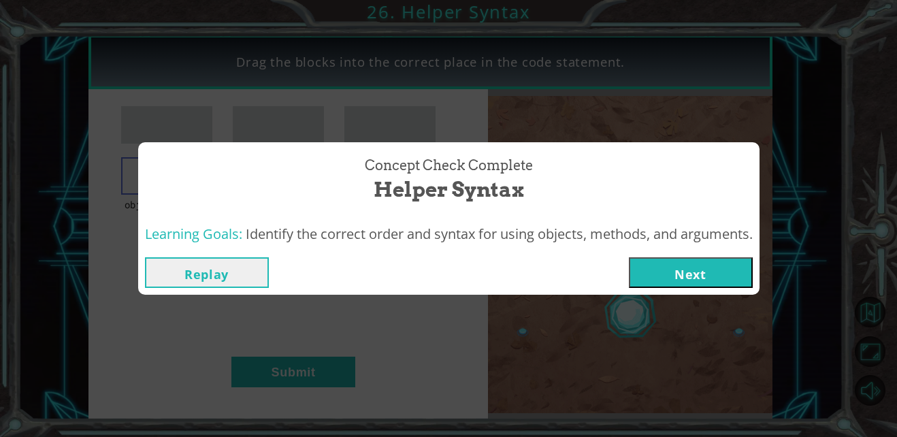
click at [658, 272] on button "Next" at bounding box center [691, 272] width 124 height 31
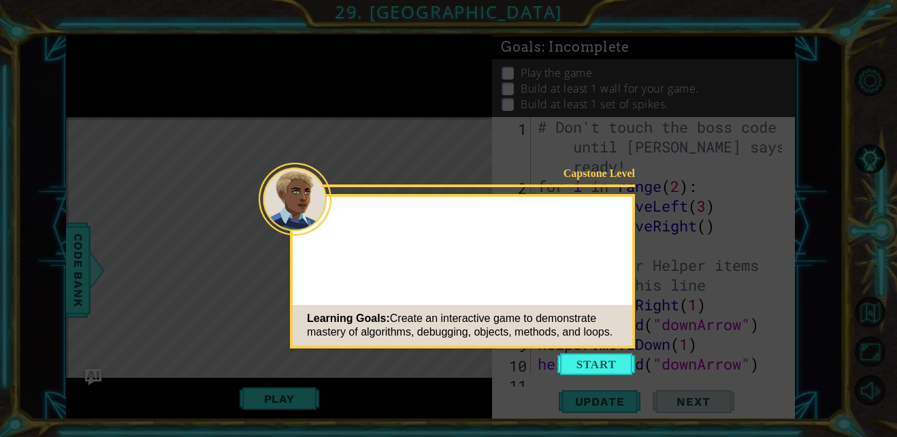
click at [580, 362] on button "Start" at bounding box center [596, 364] width 78 height 22
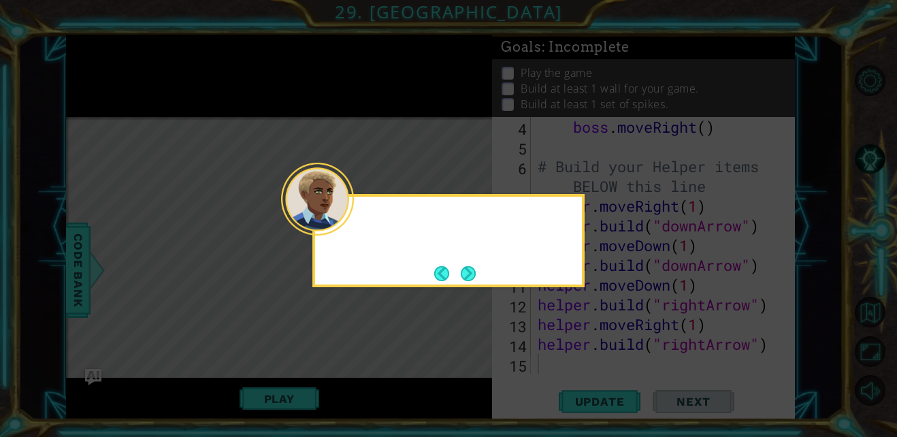
scroll to position [99, 0]
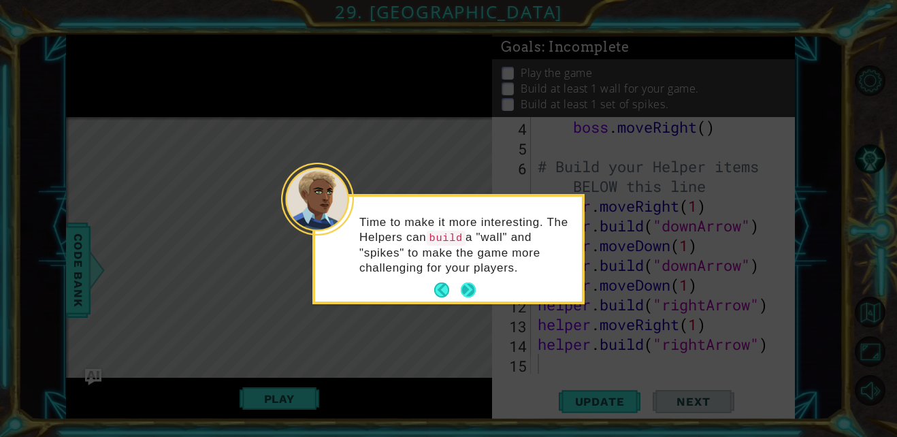
click at [466, 286] on button "Next" at bounding box center [468, 289] width 15 height 15
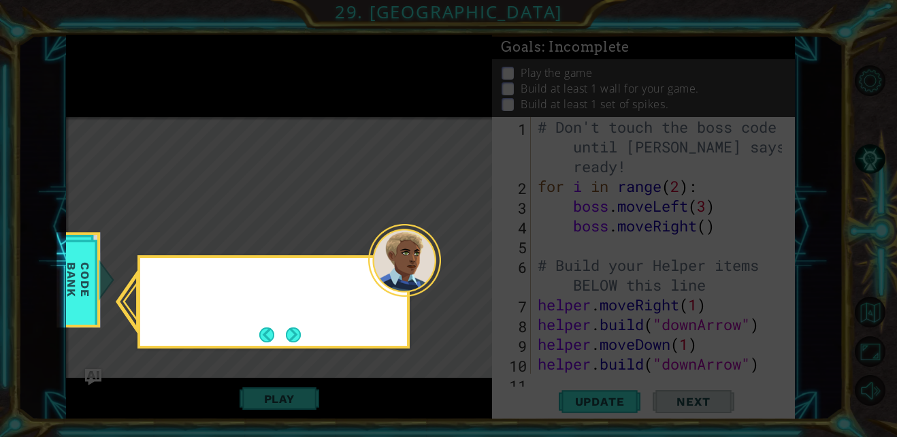
scroll to position [0, 0]
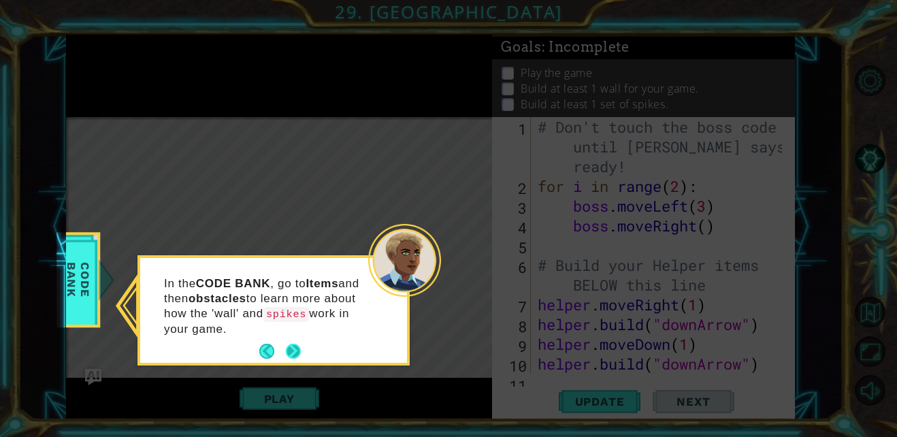
click at [290, 347] on button "Next" at bounding box center [293, 351] width 17 height 17
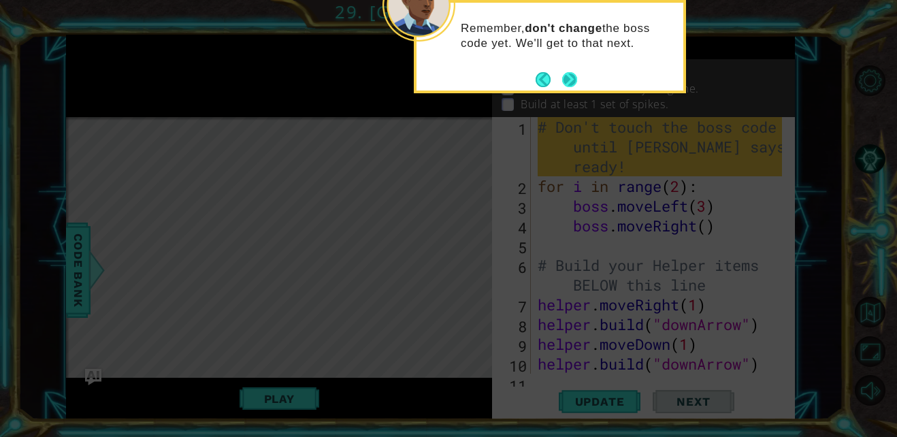
click at [569, 78] on button "Next" at bounding box center [569, 79] width 15 height 15
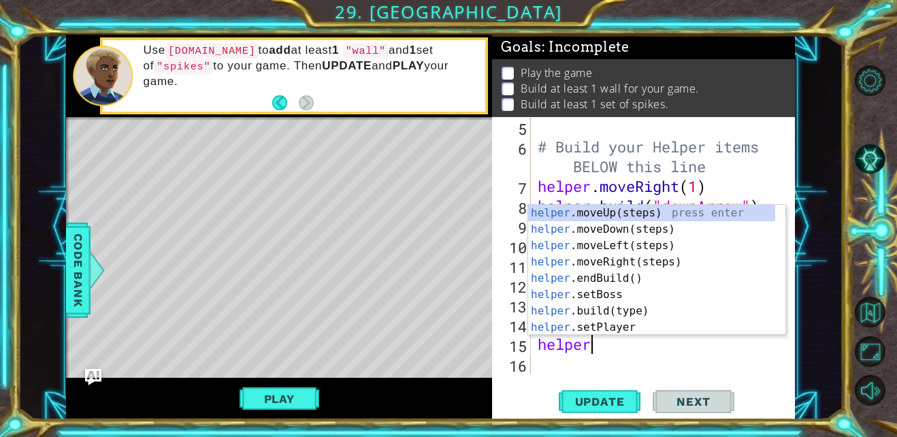
scroll to position [0, 2]
click at [607, 312] on div "helper .moveUp(steps) press enter helper .moveDown(steps) press enter helper .m…" at bounding box center [651, 286] width 247 height 163
type textarea "helpe")"
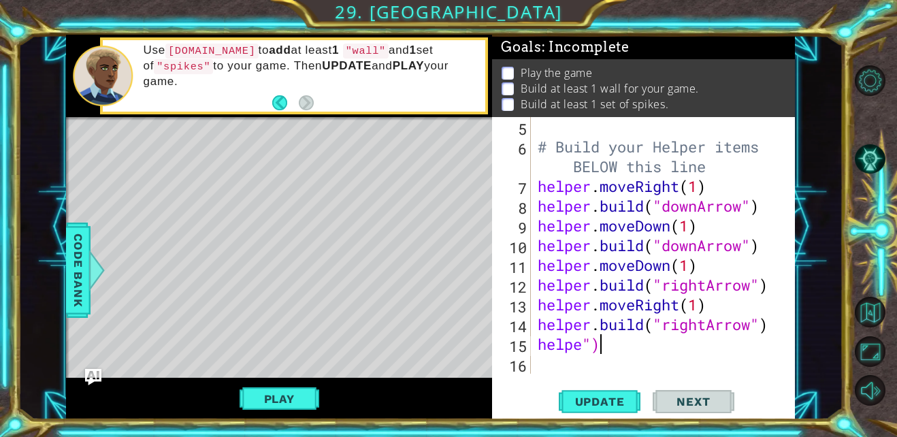
click at [607, 336] on div "# Build your Helper items BELOW this line helper . moveRight ( 1 ) helper . bui…" at bounding box center [661, 265] width 253 height 296
drag, startPoint x: 607, startPoint y: 342, endPoint x: 520, endPoint y: 340, distance: 87.2
click at [520, 340] on div "helpe") 5 6 7 8 9 10 11 12 13 14 15 16 # Build your Helper items BELOW this lin…" at bounding box center [641, 245] width 299 height 257
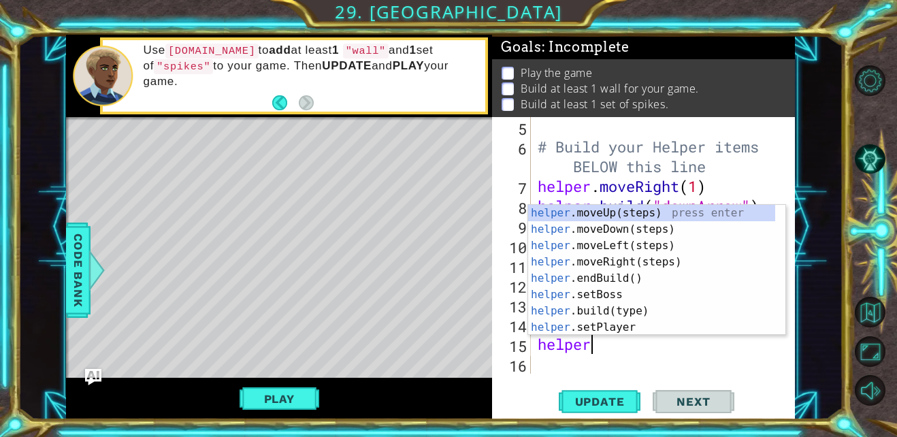
type textarea "helper."
click at [592, 226] on div "helper. moveUp(steps) press enter helper. moveDown(steps) press enter helper. m…" at bounding box center [651, 286] width 247 height 163
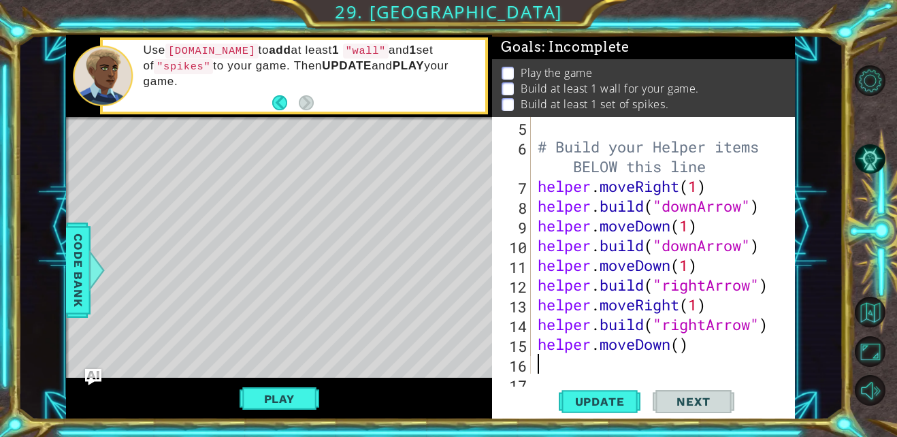
scroll to position [138, 0]
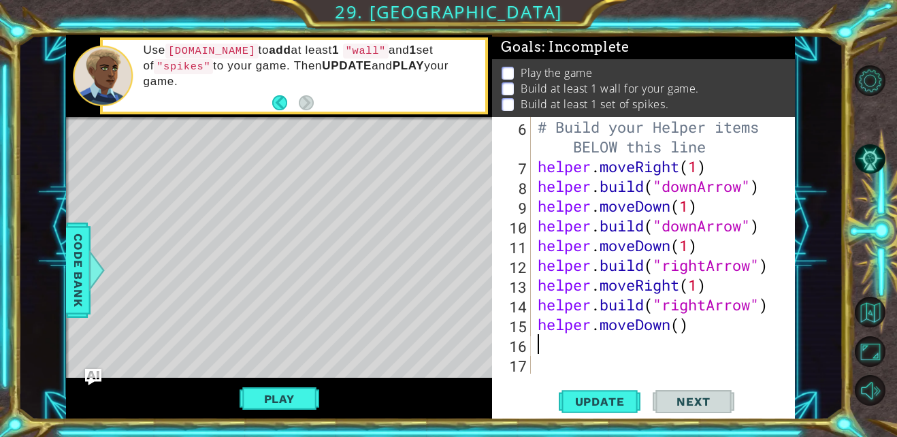
click at [675, 329] on div "# Build your Helper items BELOW this line helper . moveRight ( 1 ) helper . bui…" at bounding box center [661, 275] width 253 height 316
click at [682, 329] on div "# Build your Helper items BELOW this line helper . moveRight ( 1 ) helper . bui…" at bounding box center [661, 275] width 253 height 316
type textarea "helper.moveDown(3)"
click at [613, 350] on div "# Build your Helper items BELOW this line helper . moveRight ( 1 ) helper . bui…" at bounding box center [661, 275] width 253 height 316
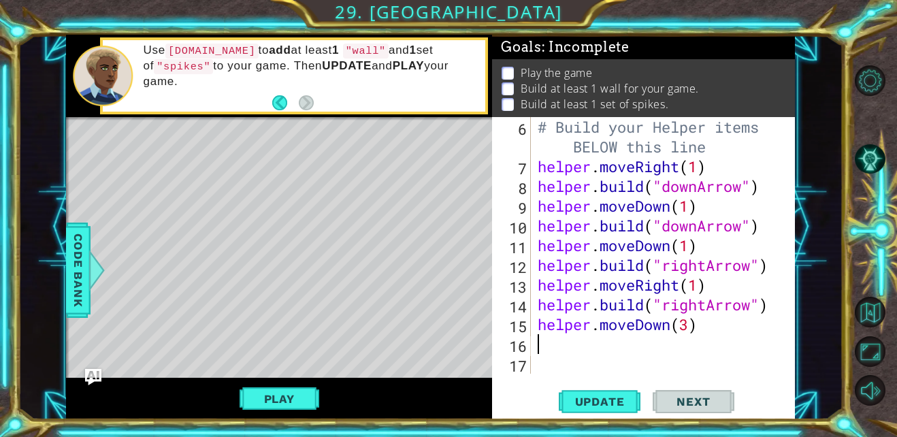
scroll to position [0, 0]
type textarea "h"
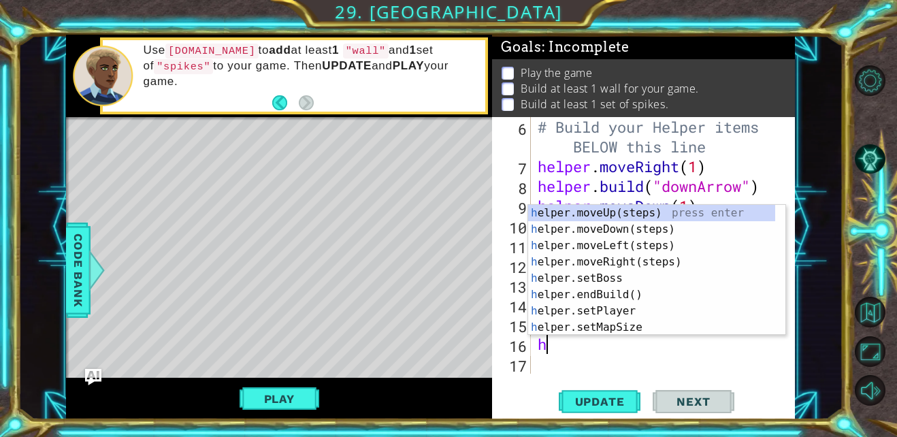
click at [600, 354] on div "# Build your Helper items BELOW this line helper . moveRight ( 1 ) helper . bui…" at bounding box center [661, 275] width 253 height 316
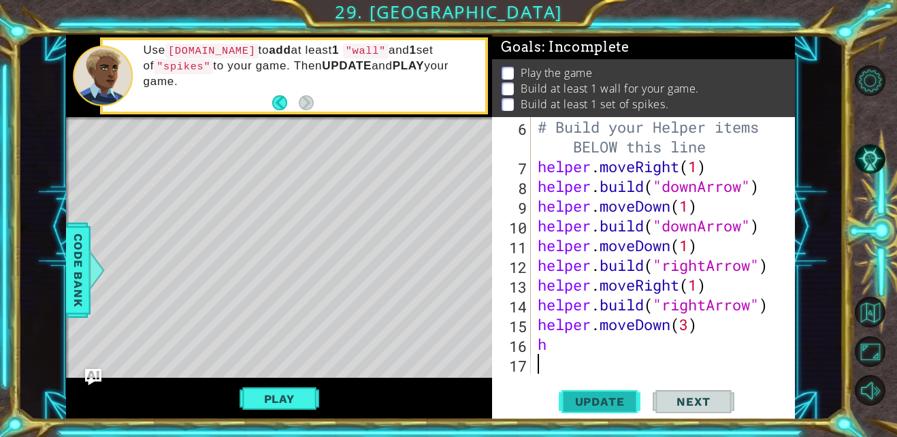
click at [601, 389] on button "Update" at bounding box center [600, 402] width 82 height 30
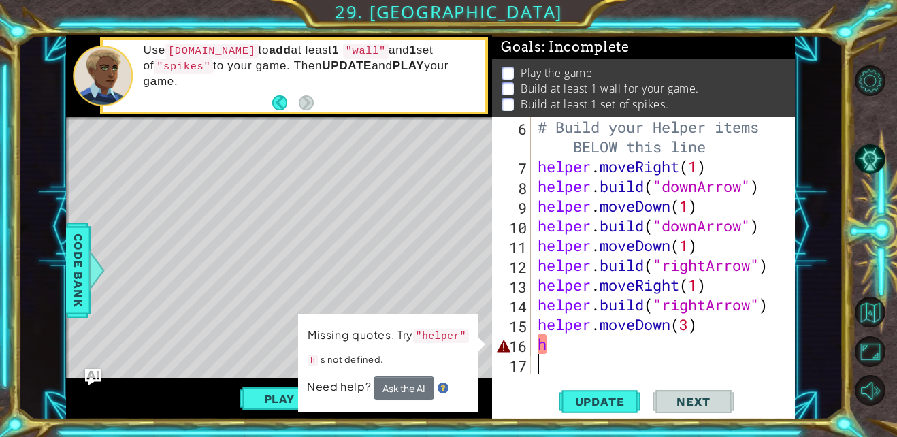
click at [585, 346] on div "# Build your Helper items BELOW this line helper . moveRight ( 1 ) helper . bui…" at bounding box center [661, 275] width 253 height 316
type textarea "h"
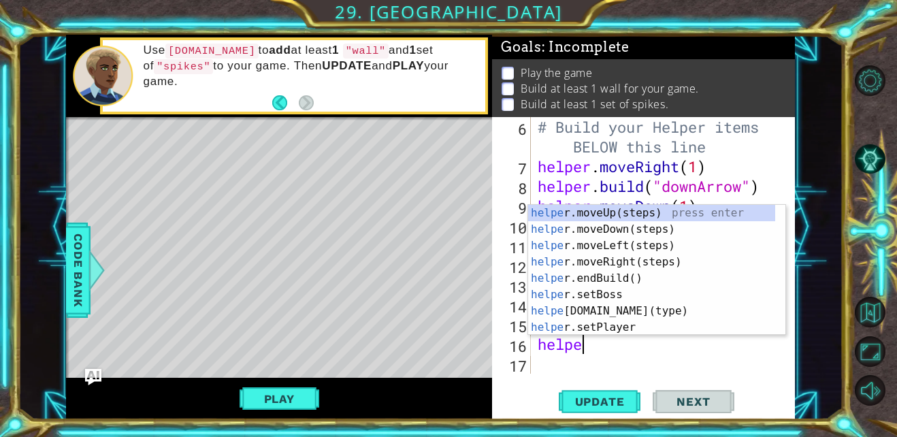
type textarea "helper"
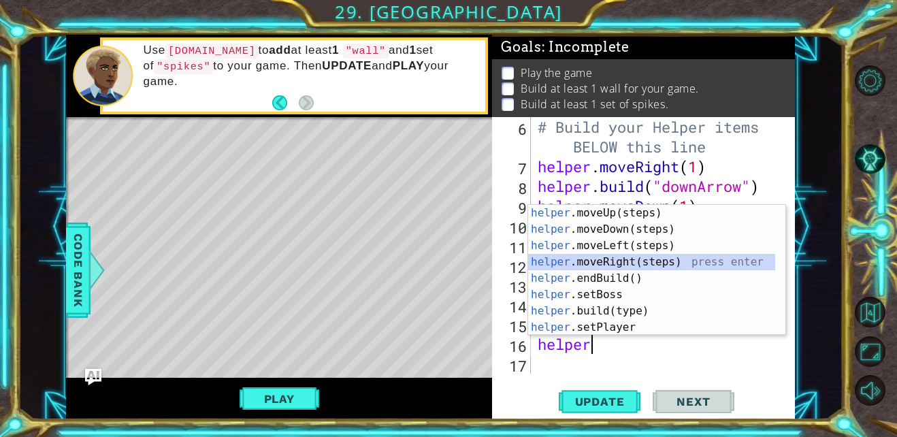
click at [601, 255] on div "helper .moveUp(steps) press enter helper .moveDown(steps) press enter helper .m…" at bounding box center [651, 286] width 247 height 163
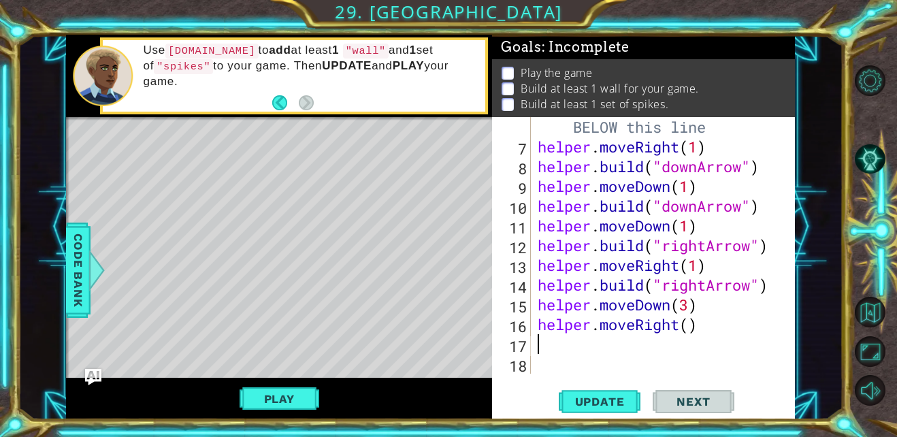
scroll to position [158, 0]
click at [690, 329] on div "# Build your Helper items BELOW this line helper . moveRight ( 1 ) helper . bui…" at bounding box center [661, 255] width 253 height 316
type textarea "helper.moveRight(3)"
click at [634, 338] on div "# Build your Helper items BELOW this line helper . moveRight ( 1 ) helper . bui…" at bounding box center [661, 255] width 253 height 316
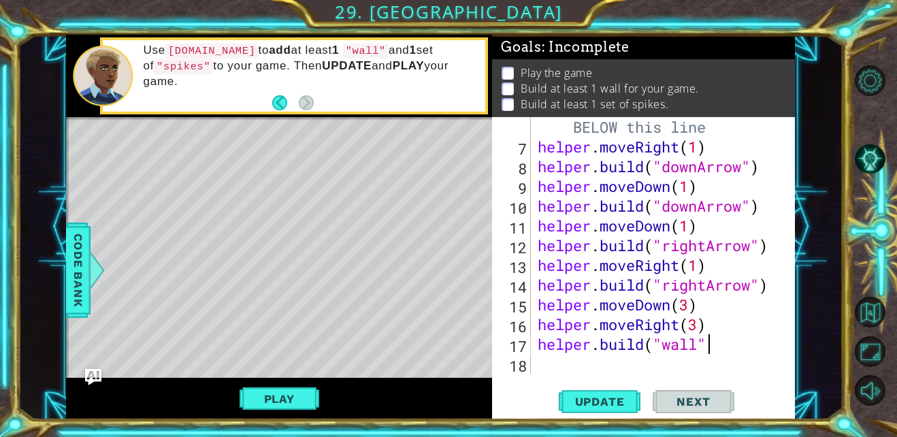
type textarea "[DOMAIN_NAME]("wall")"
click at [583, 368] on div "# Build your Helper items BELOW this line helper . moveRight ( 1 ) helper . bui…" at bounding box center [661, 255] width 253 height 316
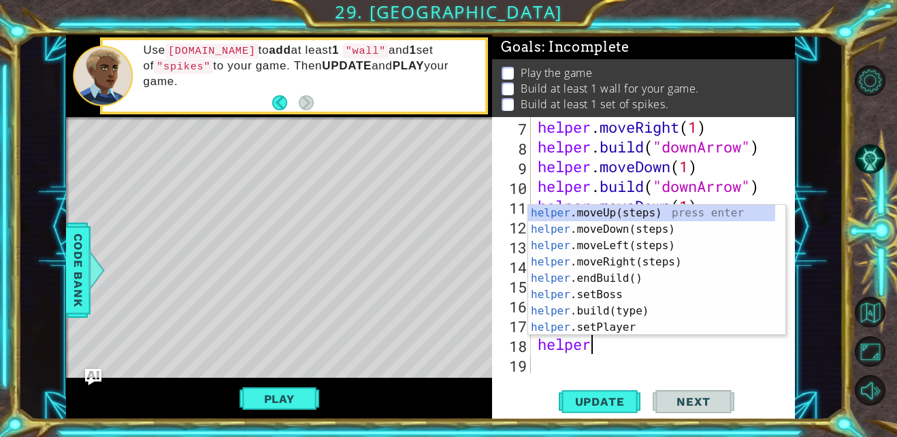
scroll to position [0, 2]
click at [582, 313] on div "helper .moveUp(steps) press enter helper .moveDown(steps) press enter helper .m…" at bounding box center [651, 286] width 247 height 163
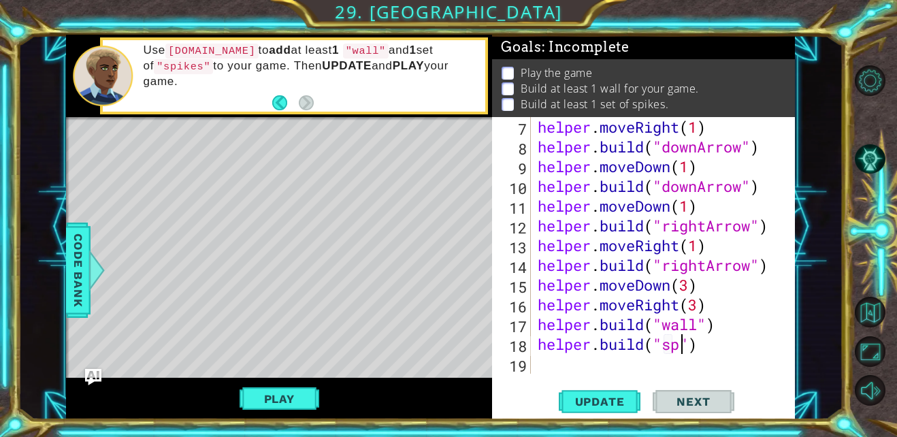
scroll to position [0, 7]
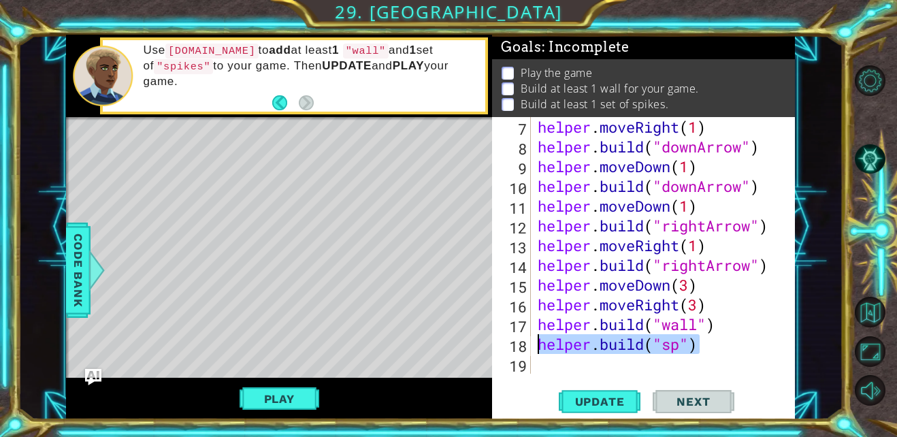
drag, startPoint x: 700, startPoint y: 348, endPoint x: 540, endPoint y: 347, distance: 159.9
click at [540, 347] on div "helper . moveRight ( 1 ) helper . build ( "downArrow" ) helper . moveDown ( 1 )…" at bounding box center [661, 265] width 253 height 296
type textarea "\"
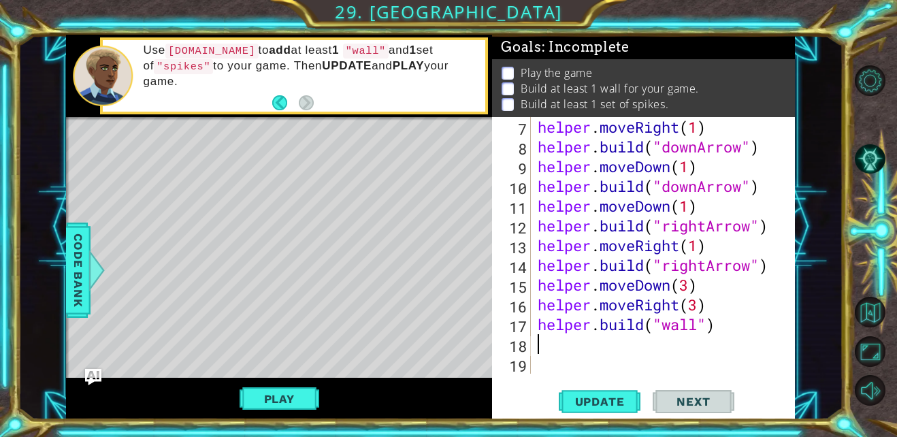
type textarea "h"
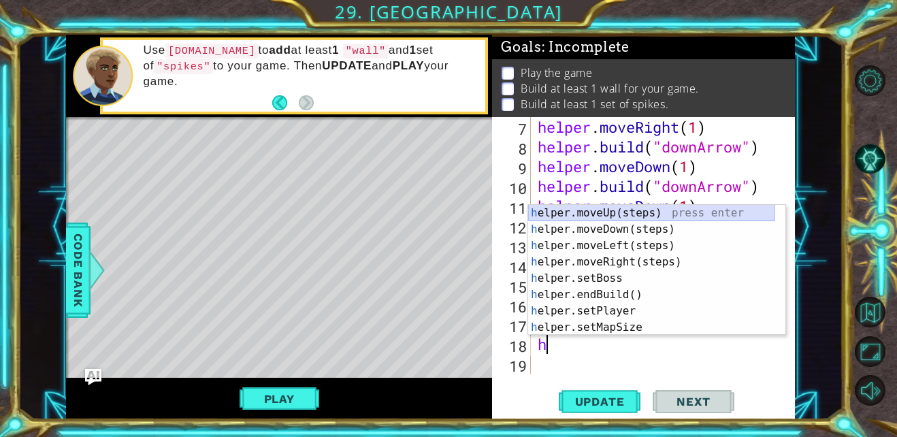
click at [600, 214] on div "h elper.moveUp(steps) press enter h elper.moveDown(steps) press enter h elper.m…" at bounding box center [651, 286] width 247 height 163
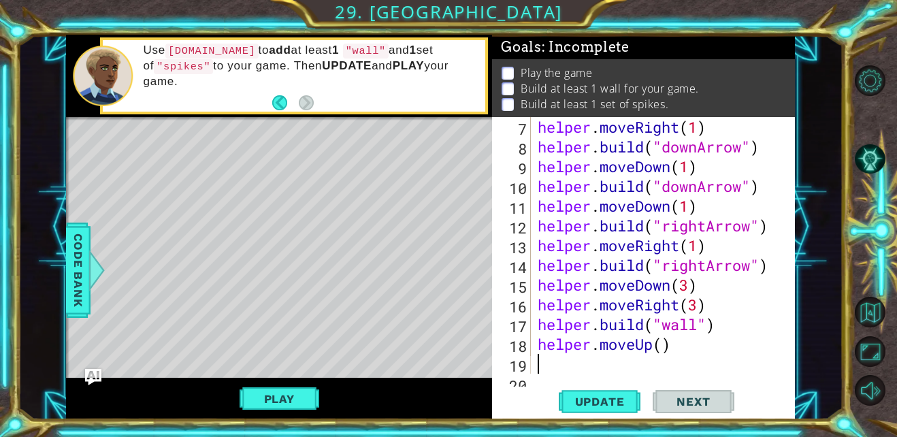
scroll to position [197, 0]
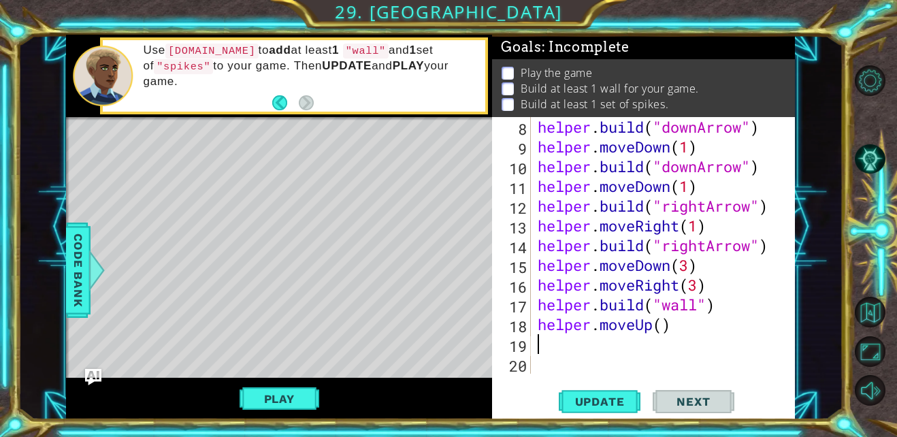
click at [662, 328] on div "helper . build ( "downArrow" ) helper . moveDown ( 1 ) helper . build ( "downAr…" at bounding box center [661, 265] width 253 height 296
type textarea "helper.moveUp(1)"
click at [566, 348] on div "helper . build ( "downArrow" ) helper . moveDown ( 1 ) helper . build ( "downAr…" at bounding box center [661, 265] width 253 height 296
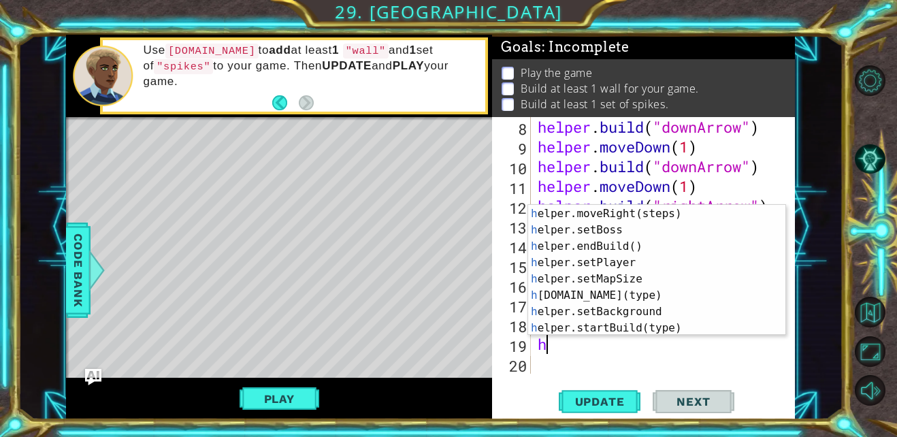
scroll to position [50, 0]
click at [587, 288] on div "h elper.moveRight(steps) press enter h elper.setBoss press enter h elper.endBui…" at bounding box center [651, 284] width 247 height 163
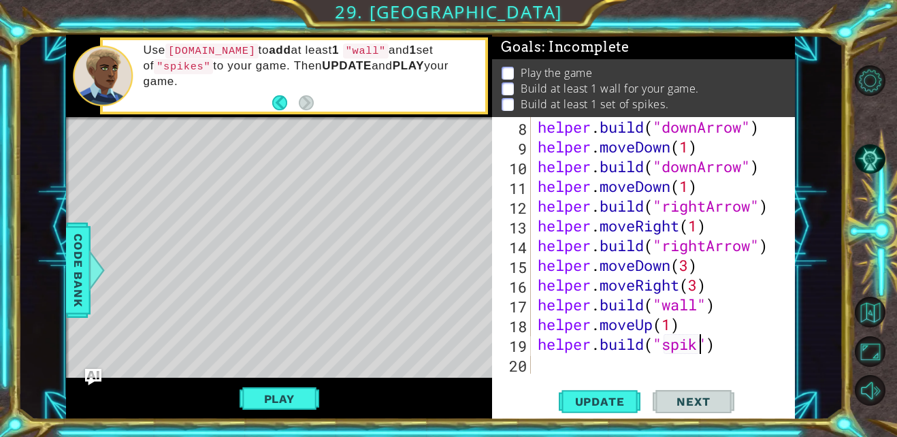
scroll to position [0, 8]
click at [619, 397] on span "Update" at bounding box center [599, 402] width 77 height 14
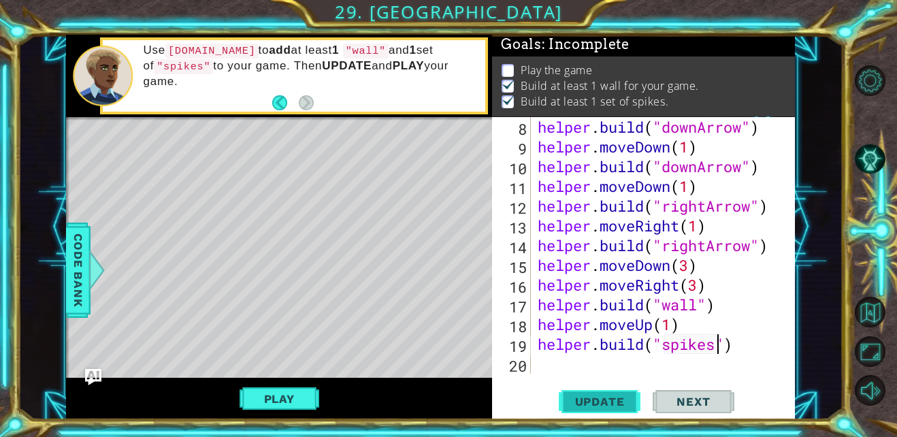
scroll to position [10, 0]
click at [288, 389] on button "Play" at bounding box center [280, 399] width 80 height 26
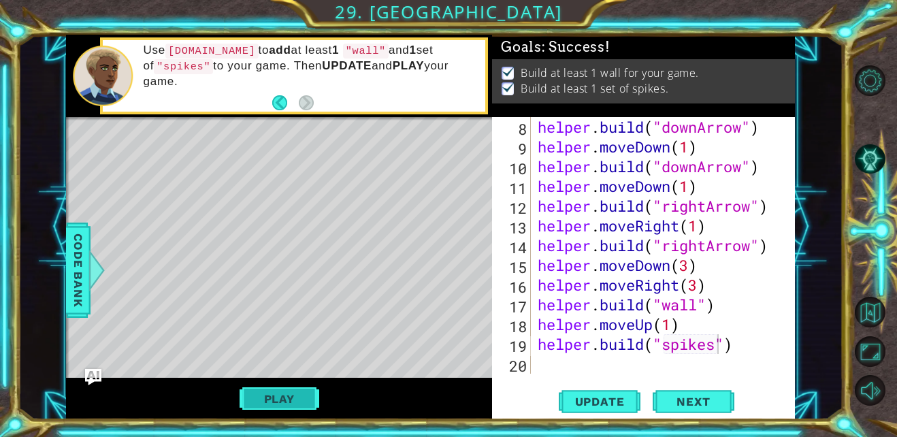
scroll to position [4, 0]
click at [676, 397] on button "Next" at bounding box center [694, 402] width 82 height 30
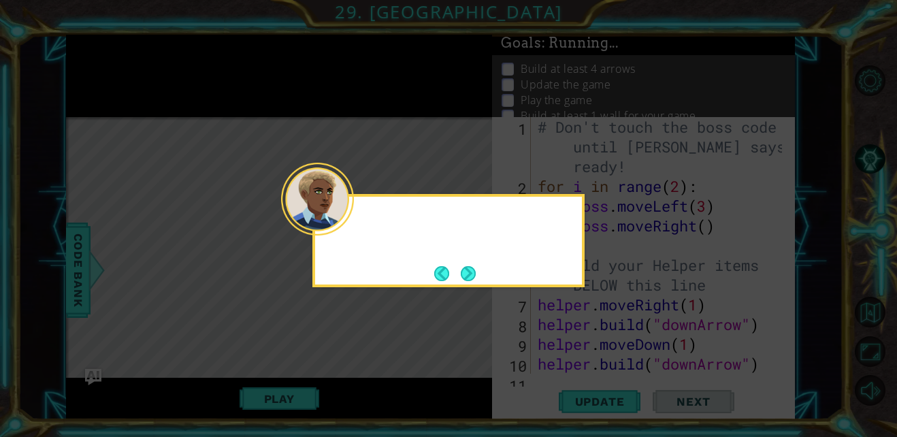
scroll to position [0, 0]
click at [464, 274] on button "Next" at bounding box center [468, 273] width 15 height 15
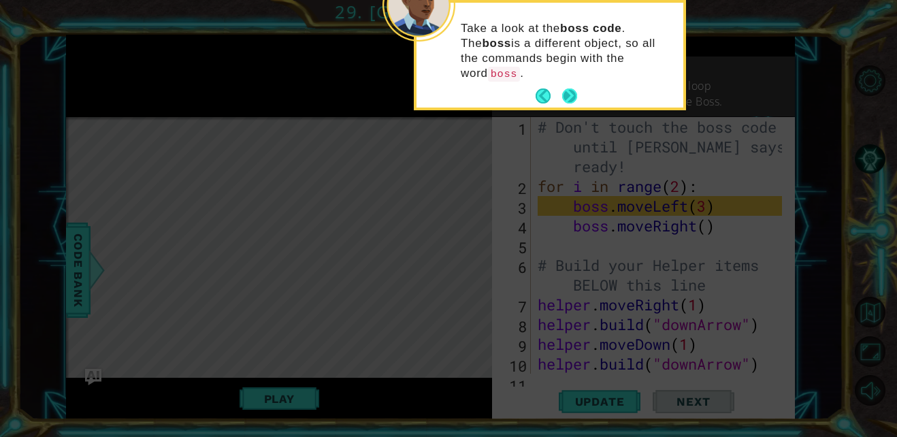
click at [569, 88] on button "Next" at bounding box center [569, 95] width 15 height 15
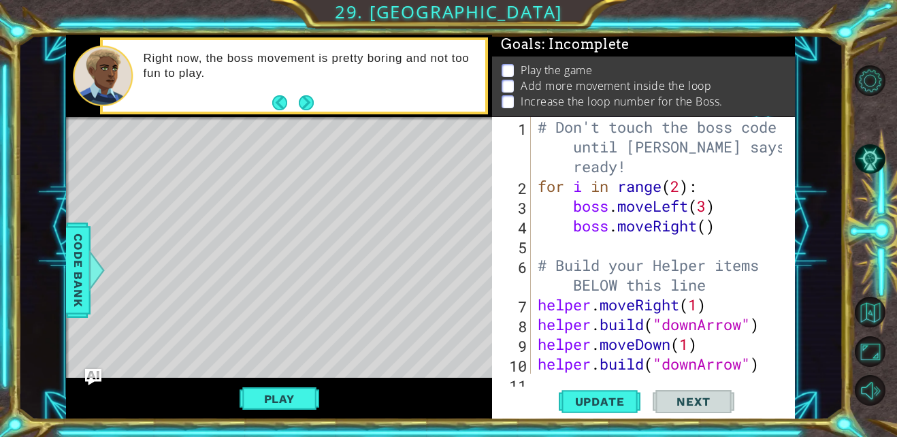
click at [304, 103] on button "Next" at bounding box center [306, 102] width 15 height 15
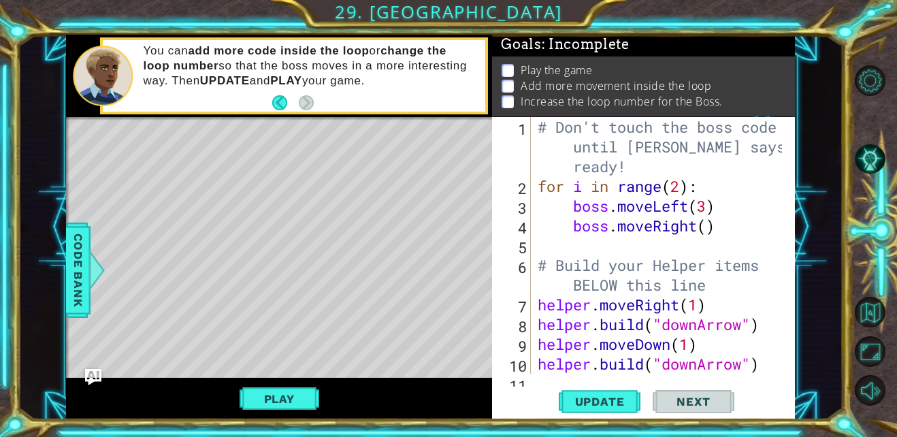
scroll to position [1, 0]
click at [681, 185] on div "# Don't touch the boss code until [PERSON_NAME] says you're ready! for i in ran…" at bounding box center [661, 285] width 253 height 336
type textarea "for i in range(26):"
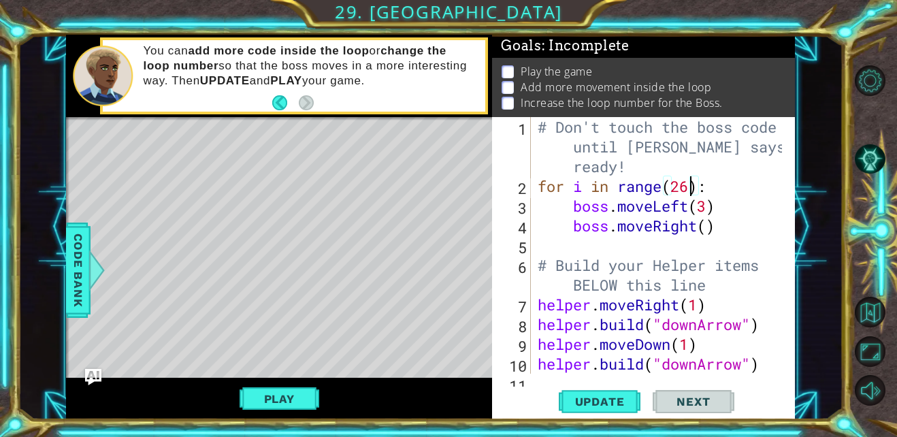
click at [664, 236] on div "# Don't touch the boss code until [PERSON_NAME] says you're ready! for i in ran…" at bounding box center [661, 285] width 253 height 336
click at [723, 227] on div "# Don't touch the boss code until [PERSON_NAME] says you're ready! for i in ran…" at bounding box center [661, 285] width 253 height 336
type textarea "boss.moveRight()"
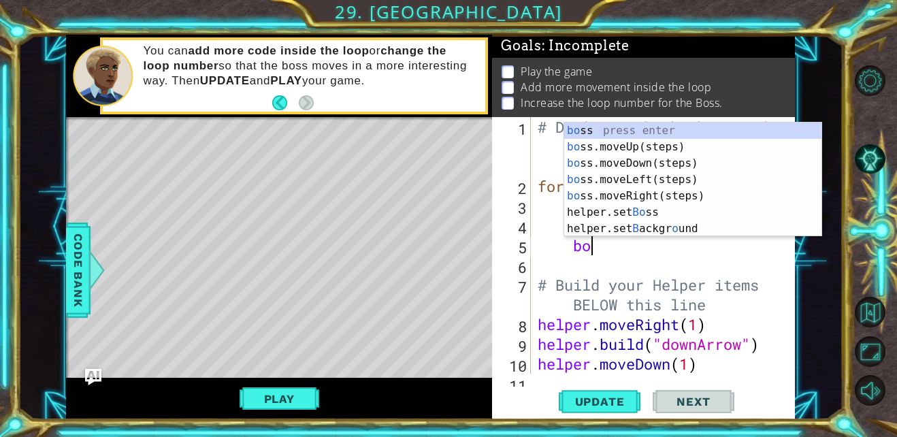
type textarea "boss"
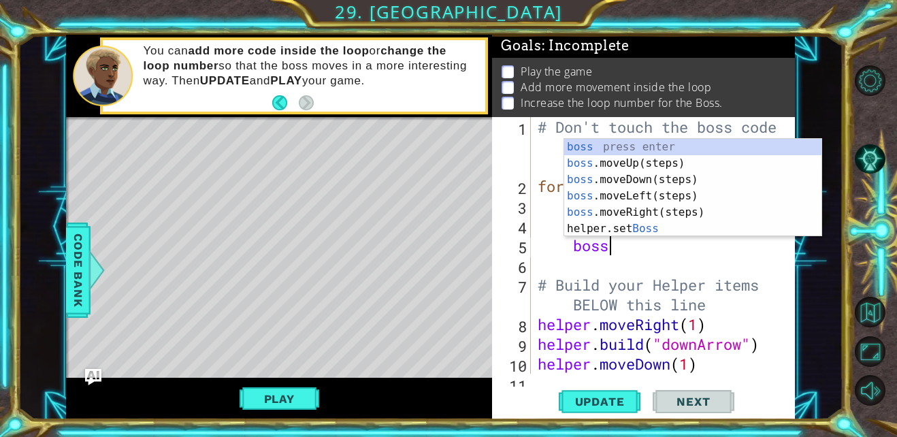
scroll to position [0, 3]
click at [616, 161] on div "boss press enter boss .moveUp(steps) press enter boss .moveDown(steps) press en…" at bounding box center [692, 204] width 257 height 131
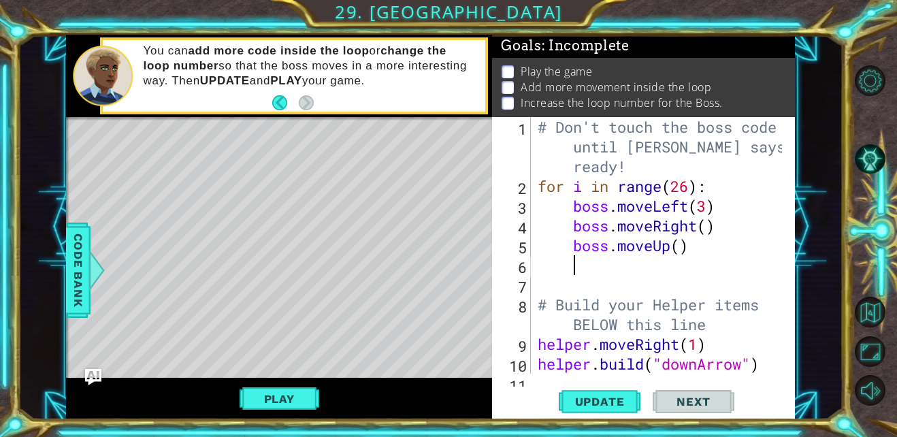
scroll to position [0, 1]
click at [681, 252] on div "# Don't touch the boss code until [PERSON_NAME] says you're ready! for i in ran…" at bounding box center [661, 285] width 253 height 336
click at [279, 398] on button "Play" at bounding box center [280, 399] width 80 height 26
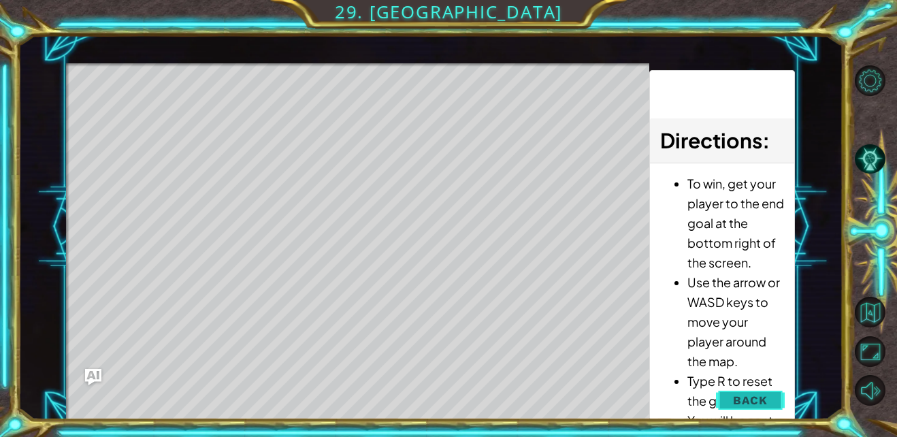
click at [752, 400] on span "Back" at bounding box center [750, 400] width 35 height 14
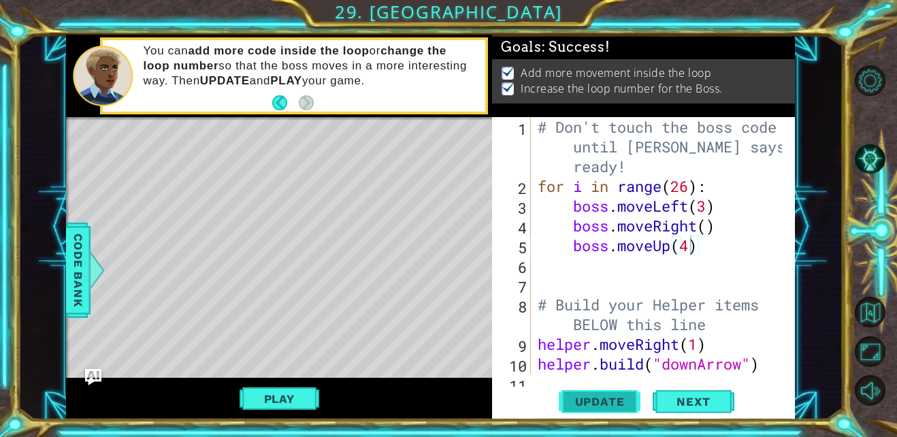
click at [603, 400] on span "Update" at bounding box center [599, 402] width 77 height 14
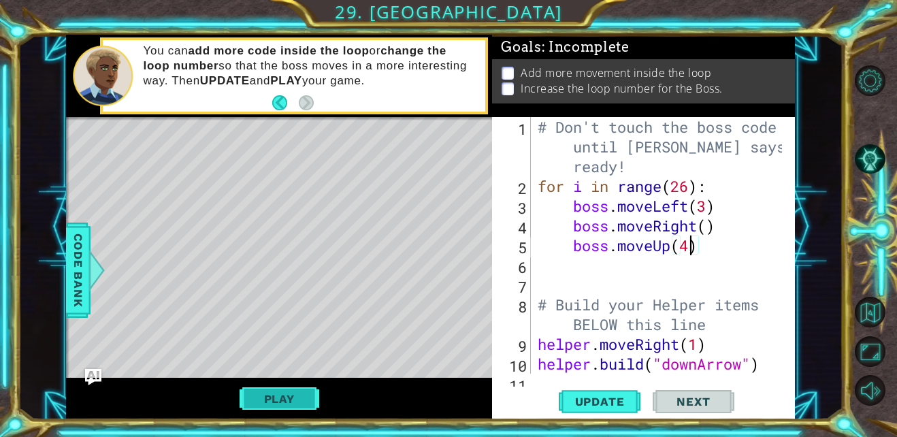
click at [304, 398] on button "Play" at bounding box center [280, 399] width 80 height 26
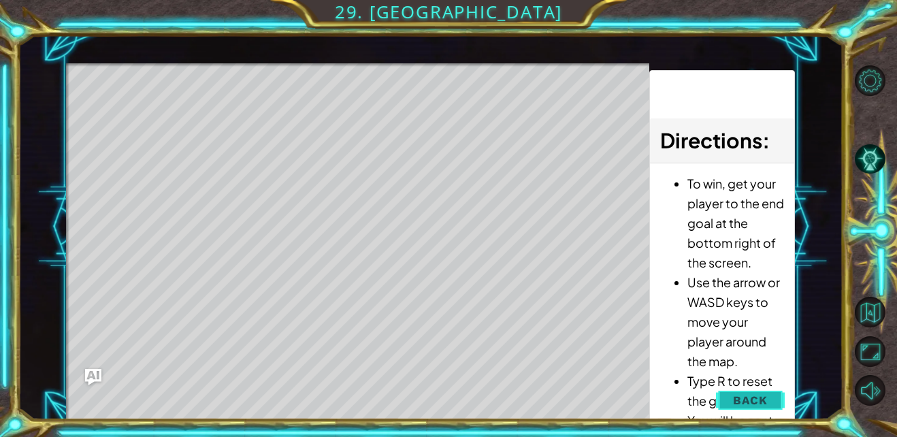
click at [757, 394] on span "Back" at bounding box center [750, 400] width 35 height 14
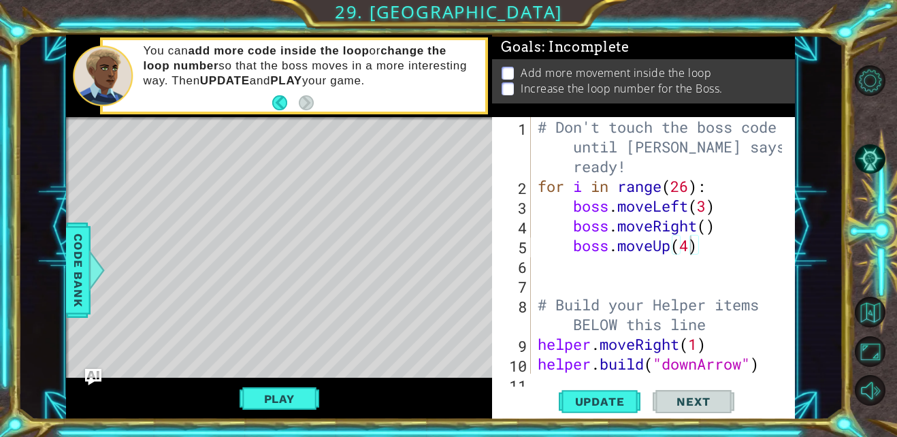
click at [689, 186] on div "# Don't touch the boss code until [PERSON_NAME] says you're ready! for i in ran…" at bounding box center [661, 285] width 253 height 336
type textarea "for i in range(26):"
click at [691, 191] on div "# Don't touch the boss code until [PERSON_NAME] says you're ready! for i in ran…" at bounding box center [661, 285] width 253 height 336
click at [683, 186] on div "# Don't touch the boss code until [PERSON_NAME] says you're ready! for i in ran…" at bounding box center [661, 285] width 253 height 336
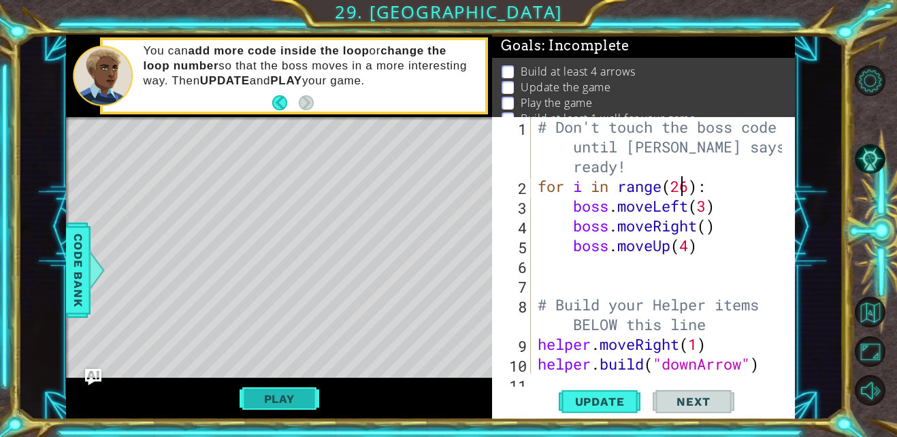
click at [304, 396] on button "Play" at bounding box center [280, 399] width 80 height 26
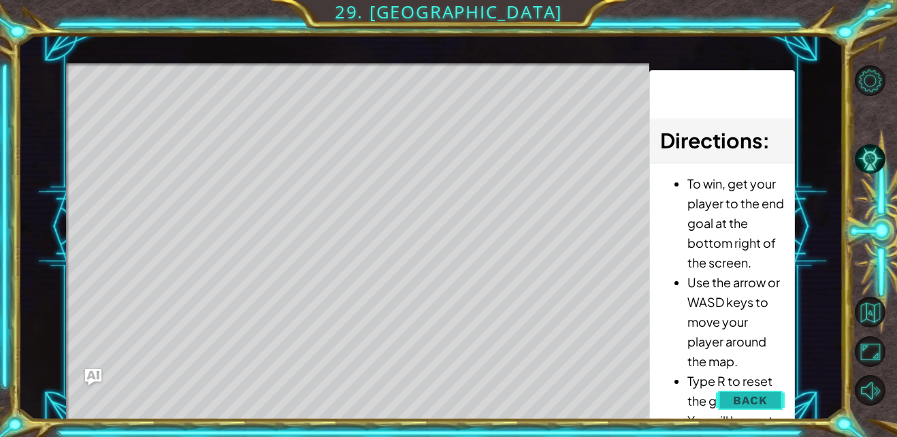
click at [747, 393] on span "Back" at bounding box center [750, 400] width 35 height 14
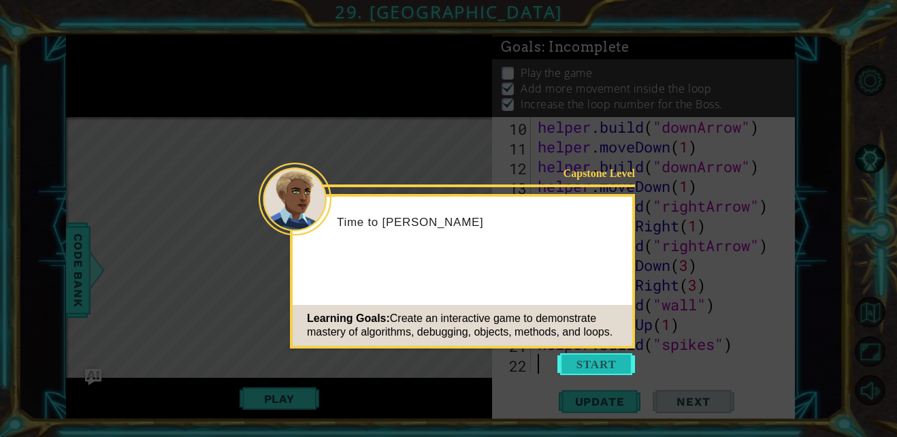
scroll to position [237, 0]
click at [604, 368] on button "Start" at bounding box center [596, 364] width 78 height 22
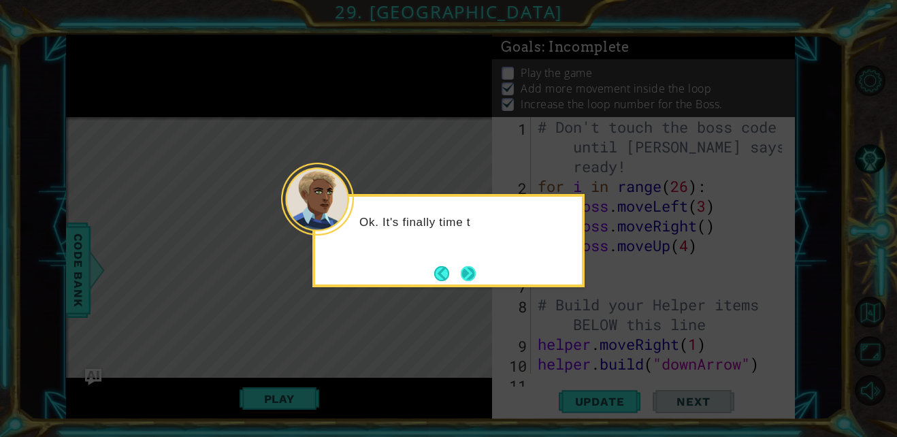
click at [476, 278] on button "Next" at bounding box center [469, 273] width 16 height 16
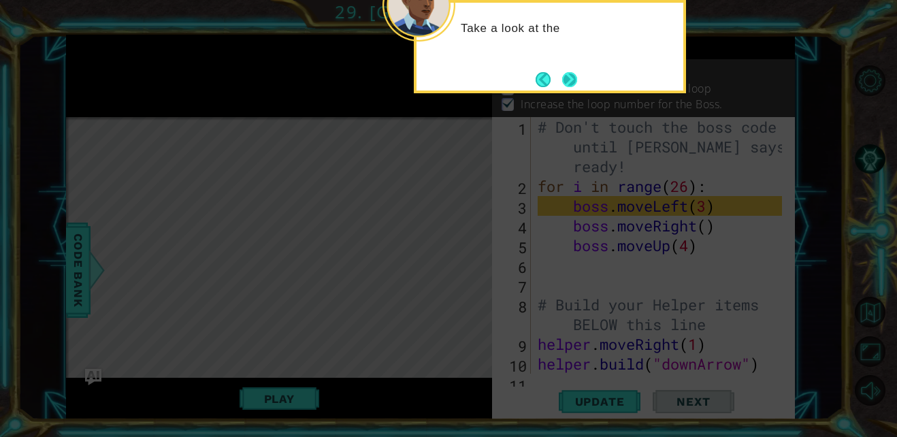
click at [577, 76] on button "Next" at bounding box center [569, 79] width 15 height 15
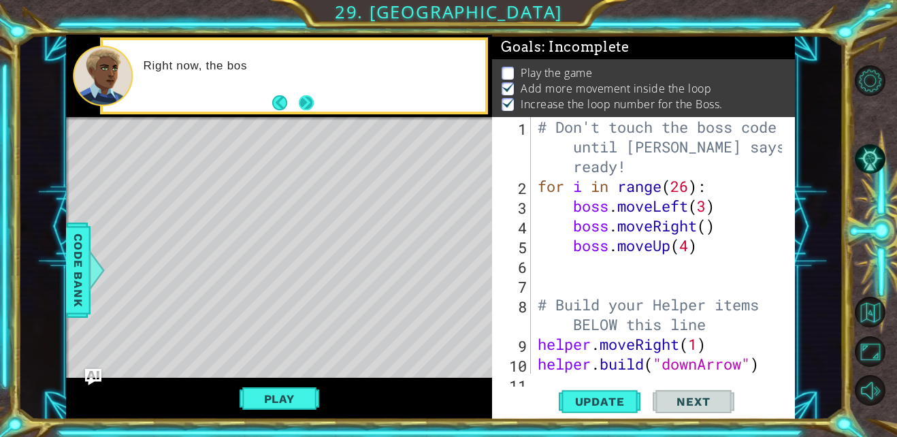
click at [299, 103] on button "Next" at bounding box center [307, 103] width 16 height 16
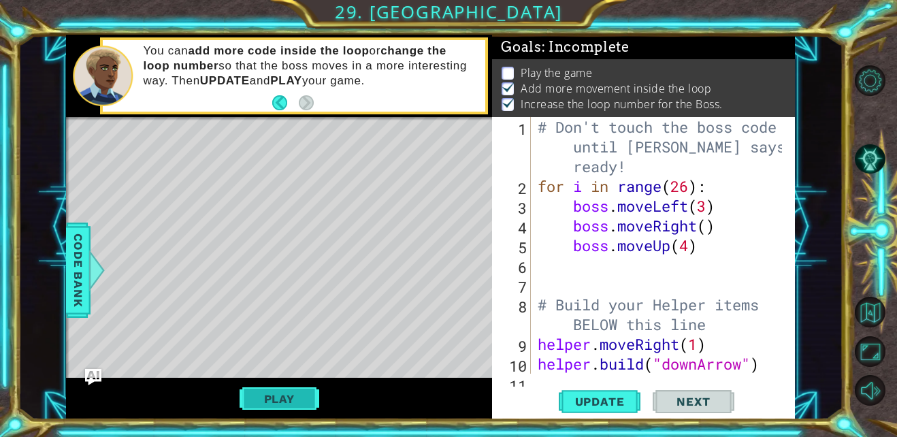
click at [308, 397] on button "Play" at bounding box center [280, 399] width 80 height 26
